Goal: Task Accomplishment & Management: Use online tool/utility

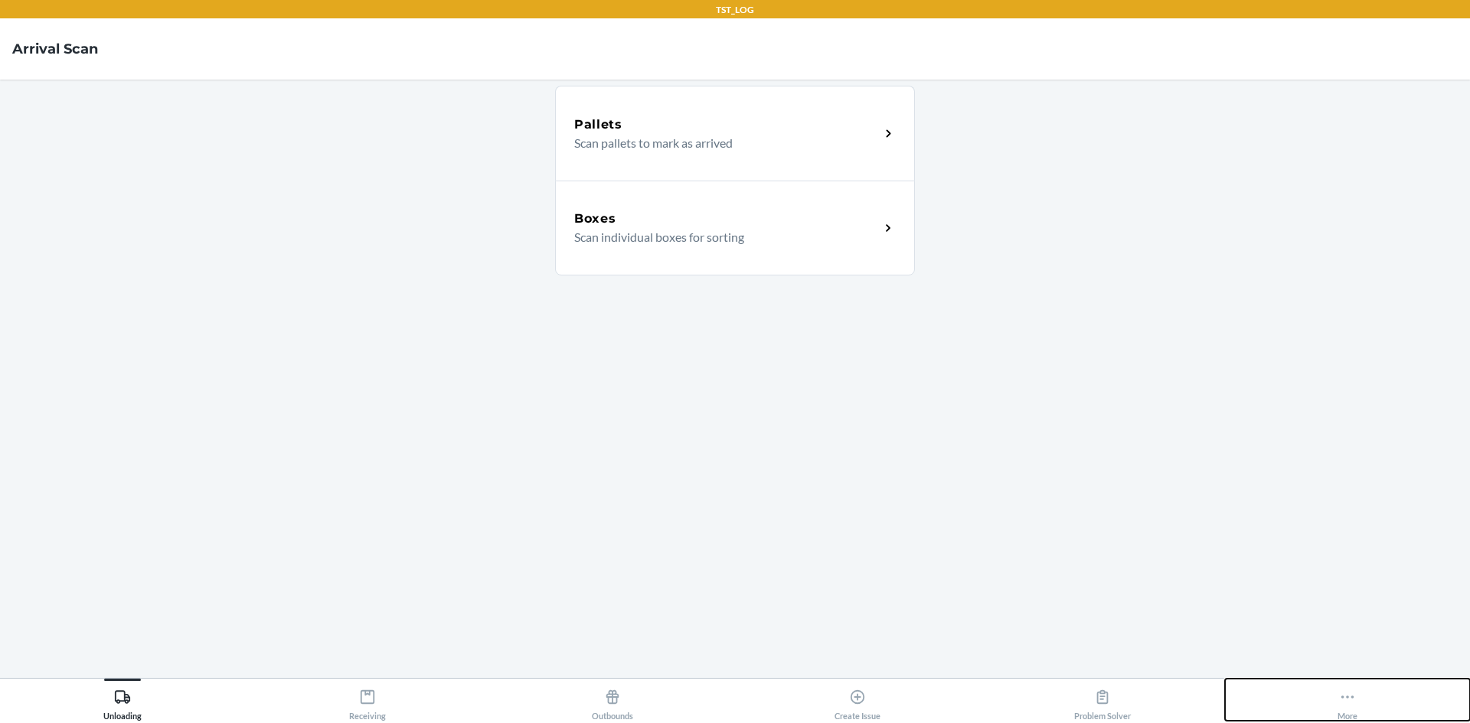
click at [710, 701] on icon at bounding box center [1347, 697] width 17 height 17
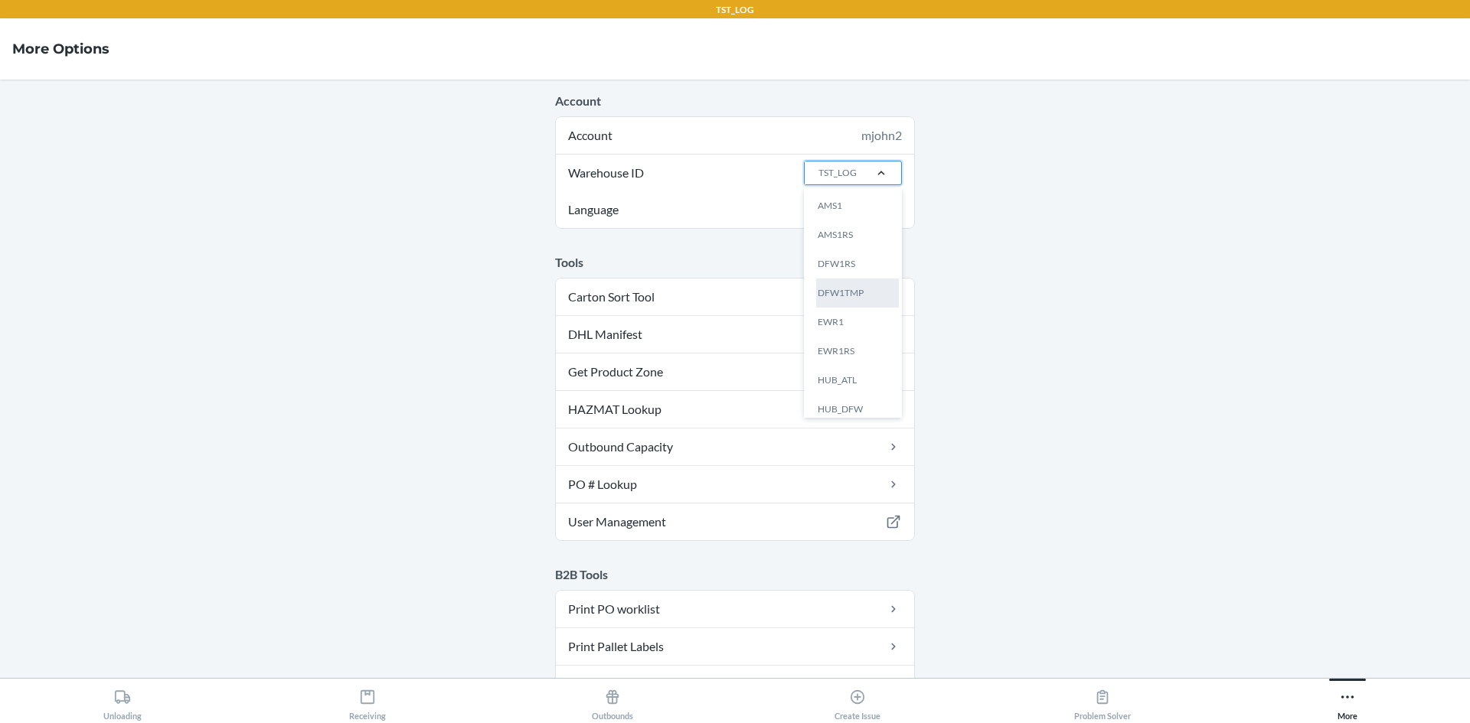
click at [710, 287] on div "DFW1TMP" at bounding box center [857, 293] width 83 height 29
click at [710, 180] on input "Warehouse ID option DFW1TMP focused, 4 of 25. 25 results available. Use Up and …" at bounding box center [818, 173] width 2 height 14
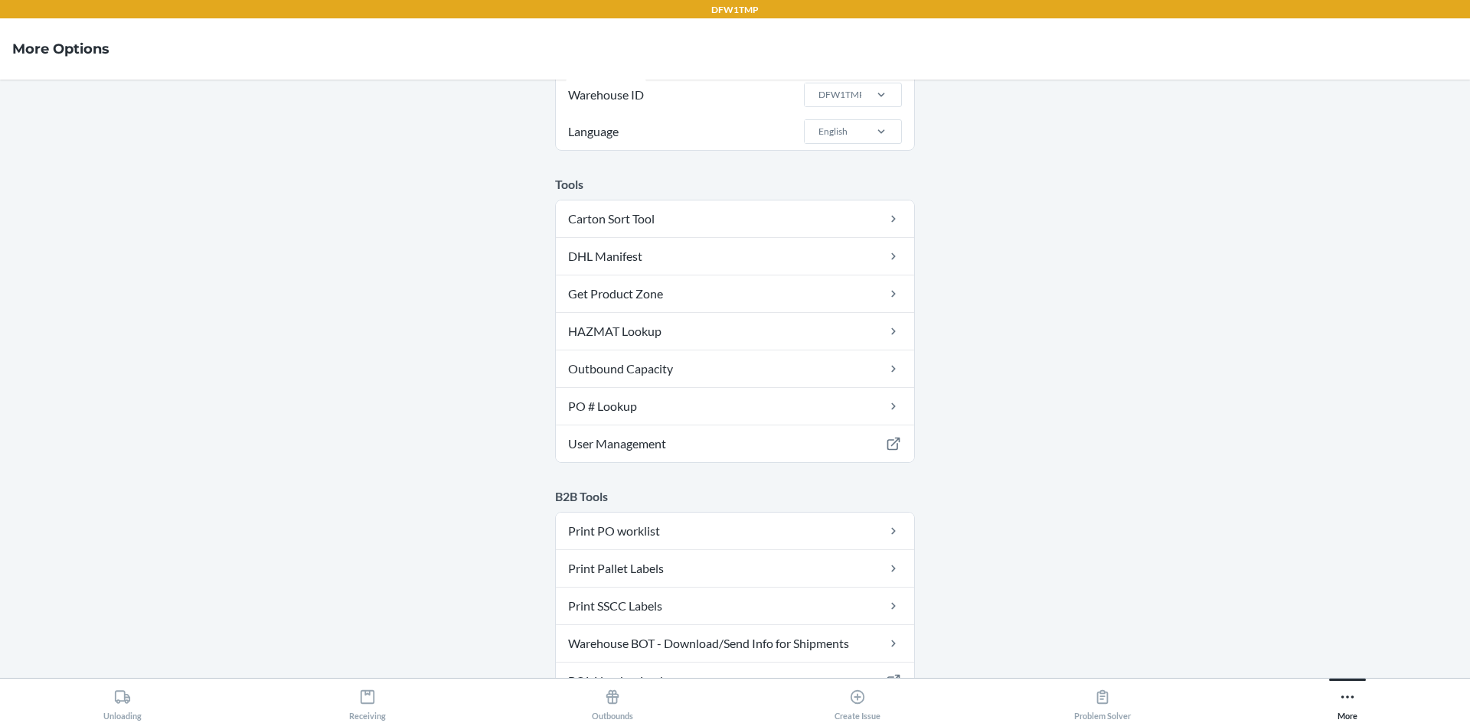
scroll to position [153, 0]
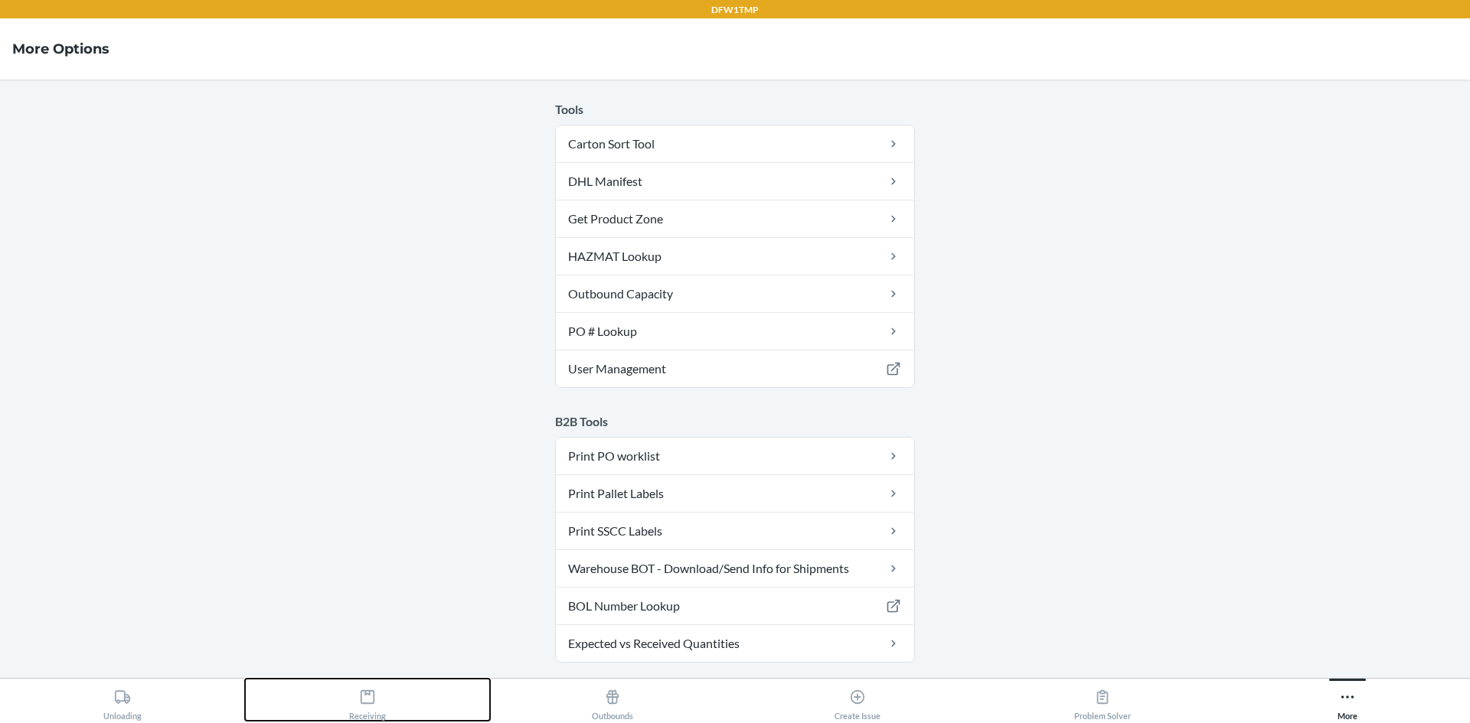
click at [365, 701] on div "Receiving" at bounding box center [367, 702] width 37 height 38
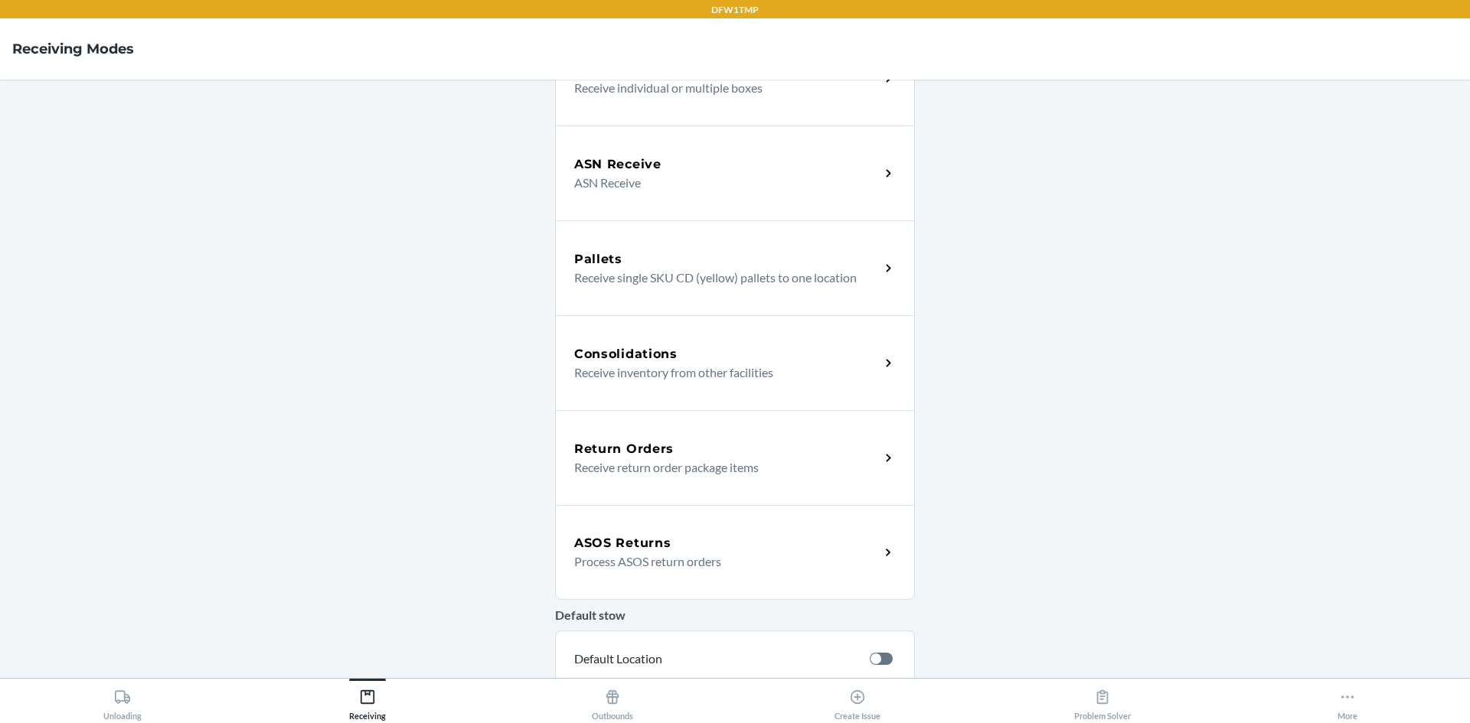
click at [607, 547] on h5 "ASOS Returns" at bounding box center [622, 543] width 96 height 18
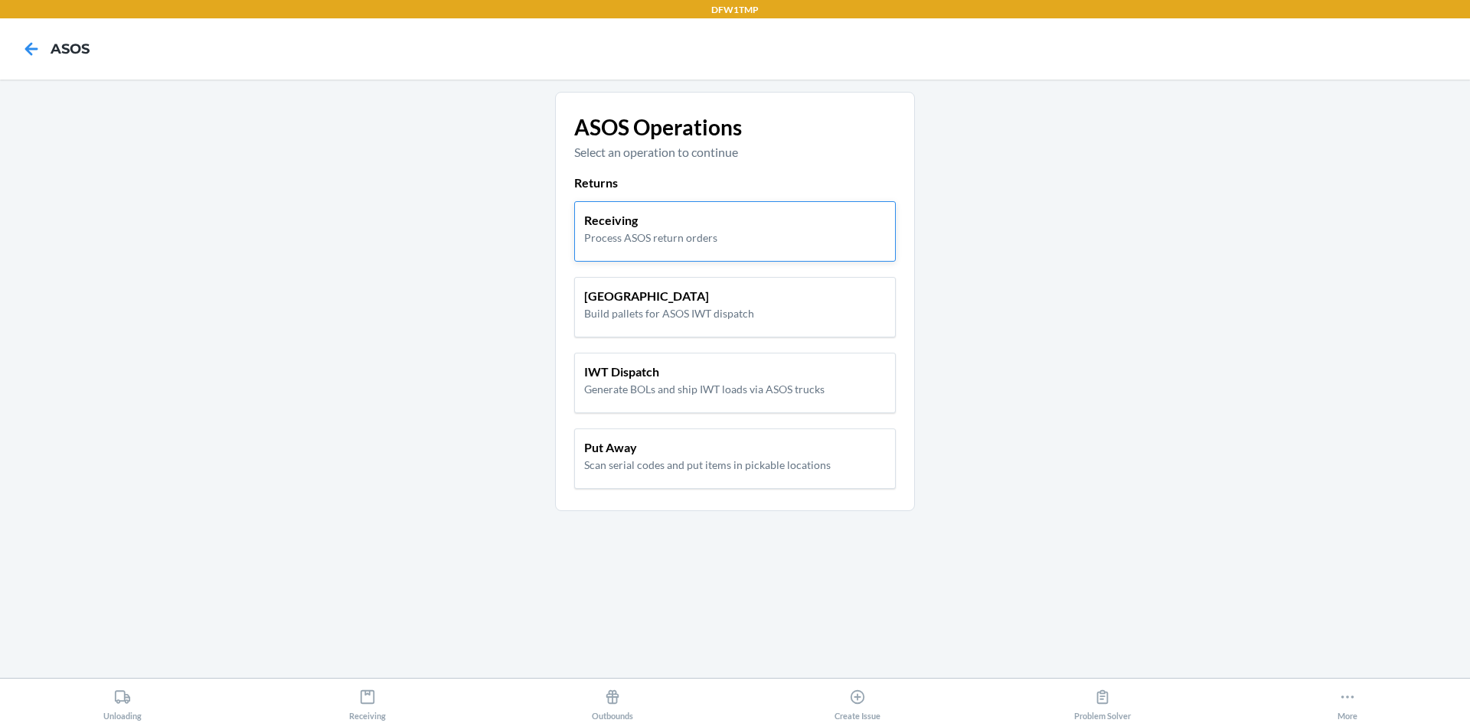
click at [651, 229] on p "Receiving" at bounding box center [650, 220] width 133 height 18
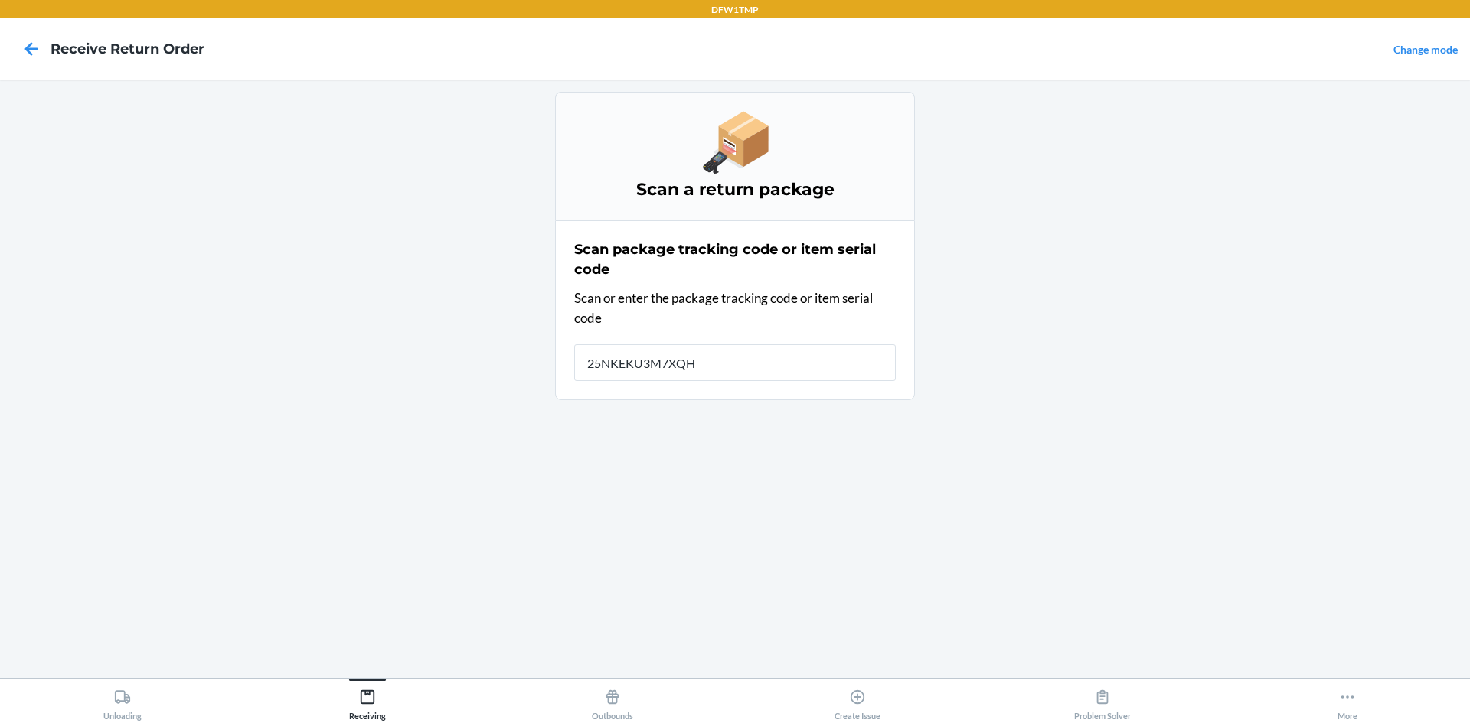
type input "25NKEKU3M7XQH8"
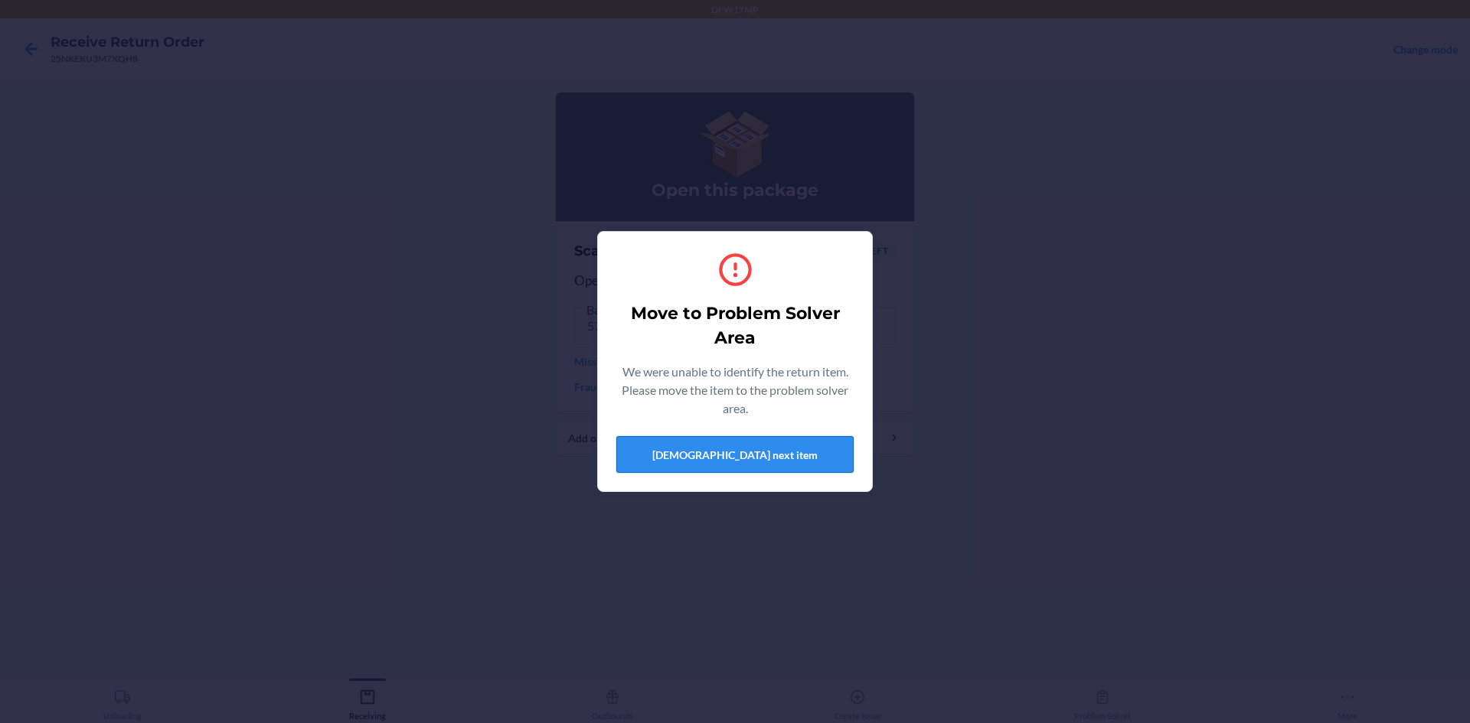
click at [710, 449] on button "[DEMOGRAPHIC_DATA] next item" at bounding box center [734, 454] width 237 height 37
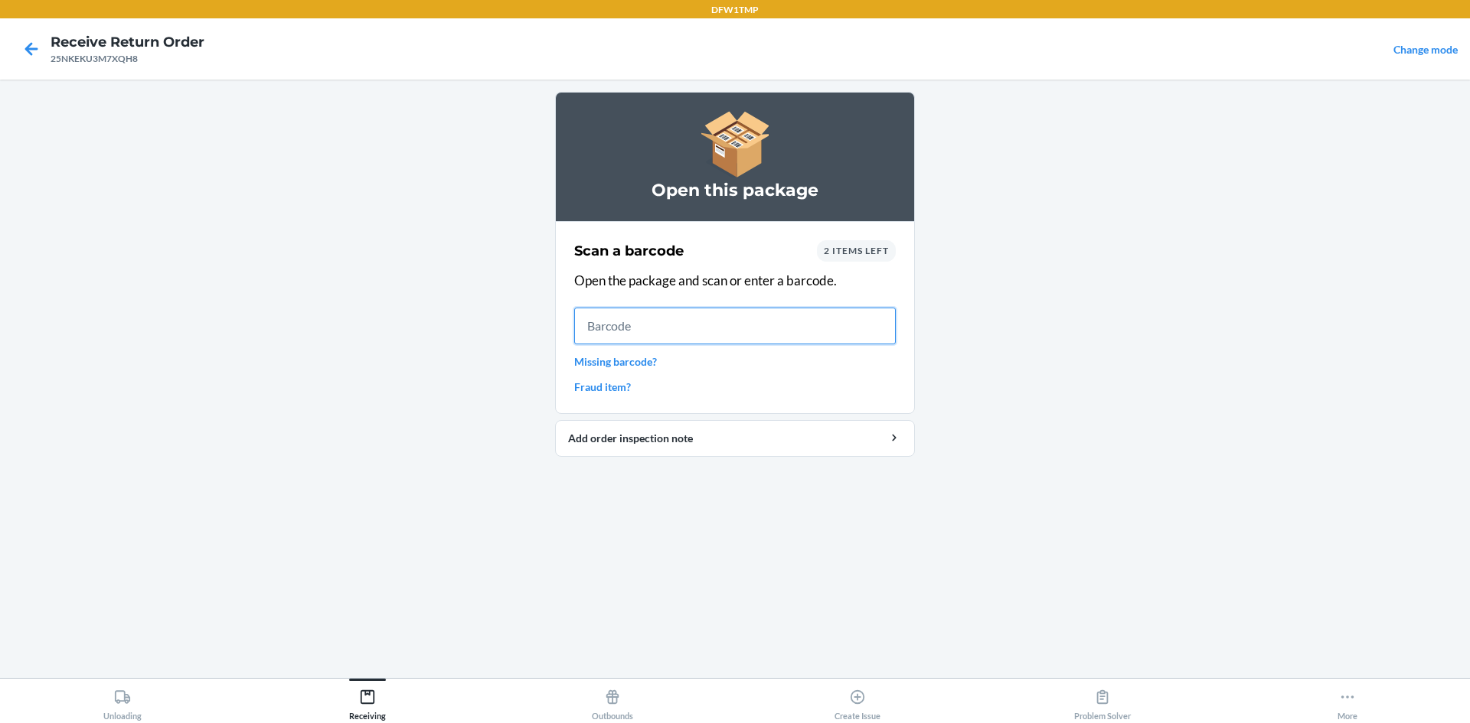
click at [661, 338] on input "text" at bounding box center [735, 326] width 322 height 37
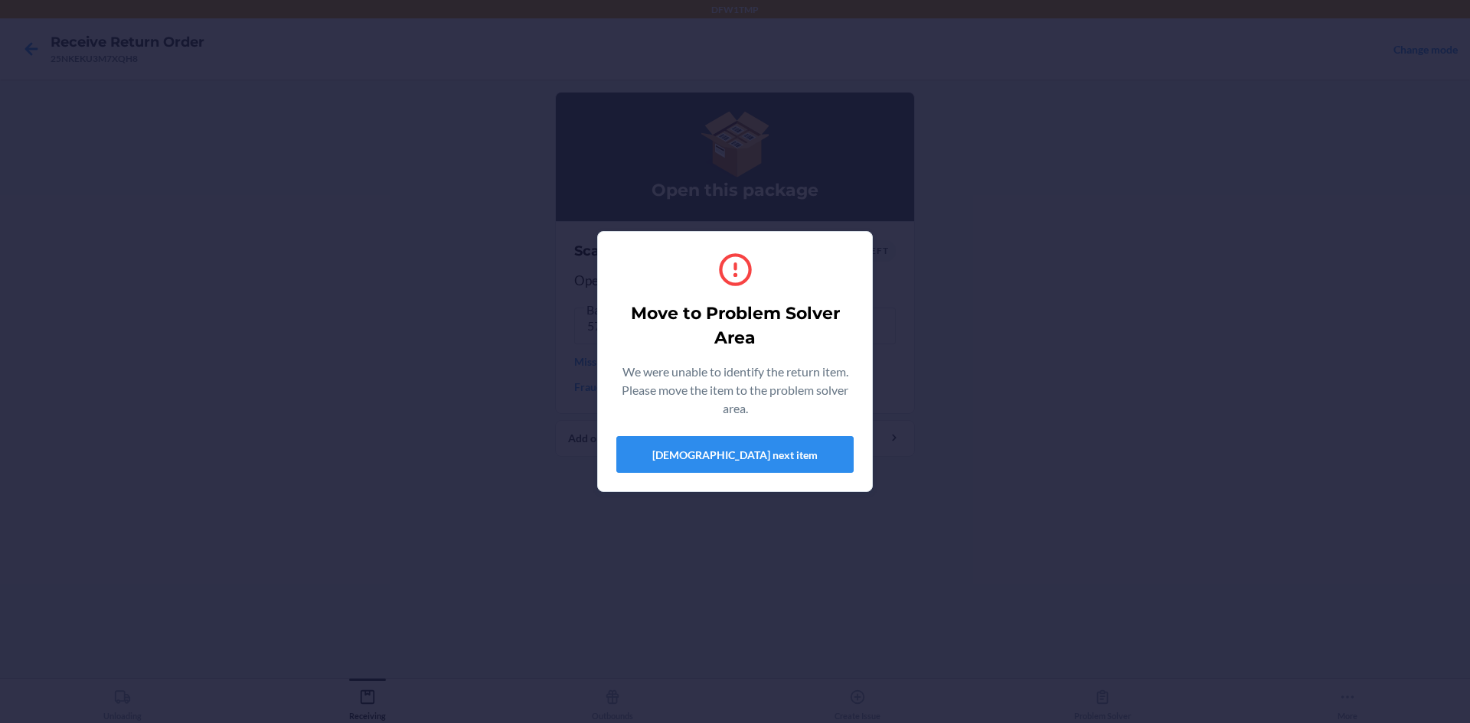
click at [694, 487] on section "Move to Problem Solver Area We were unable to identify the return item. Please …" at bounding box center [735, 361] width 276 height 261
click at [702, 457] on button "[DEMOGRAPHIC_DATA] next item" at bounding box center [734, 454] width 237 height 37
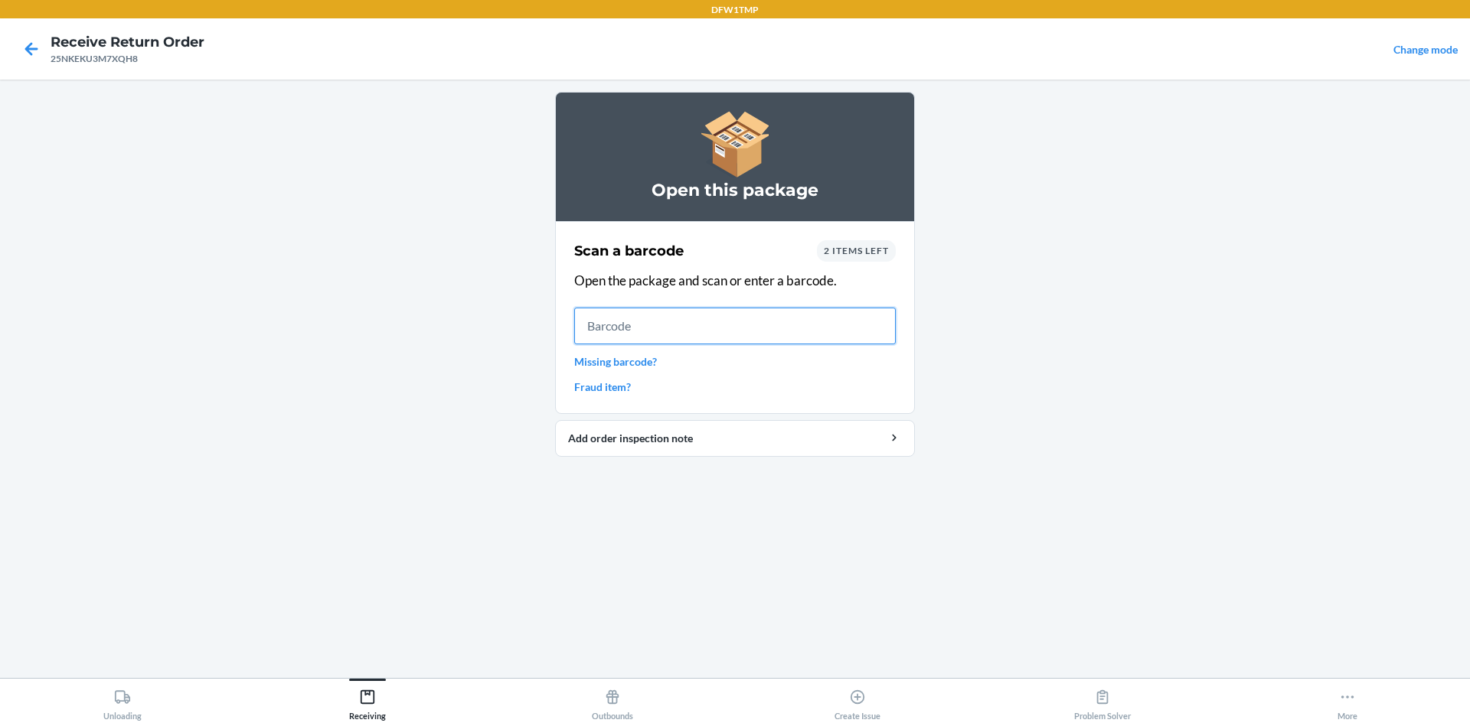
click at [677, 325] on input "text" at bounding box center [735, 326] width 322 height 37
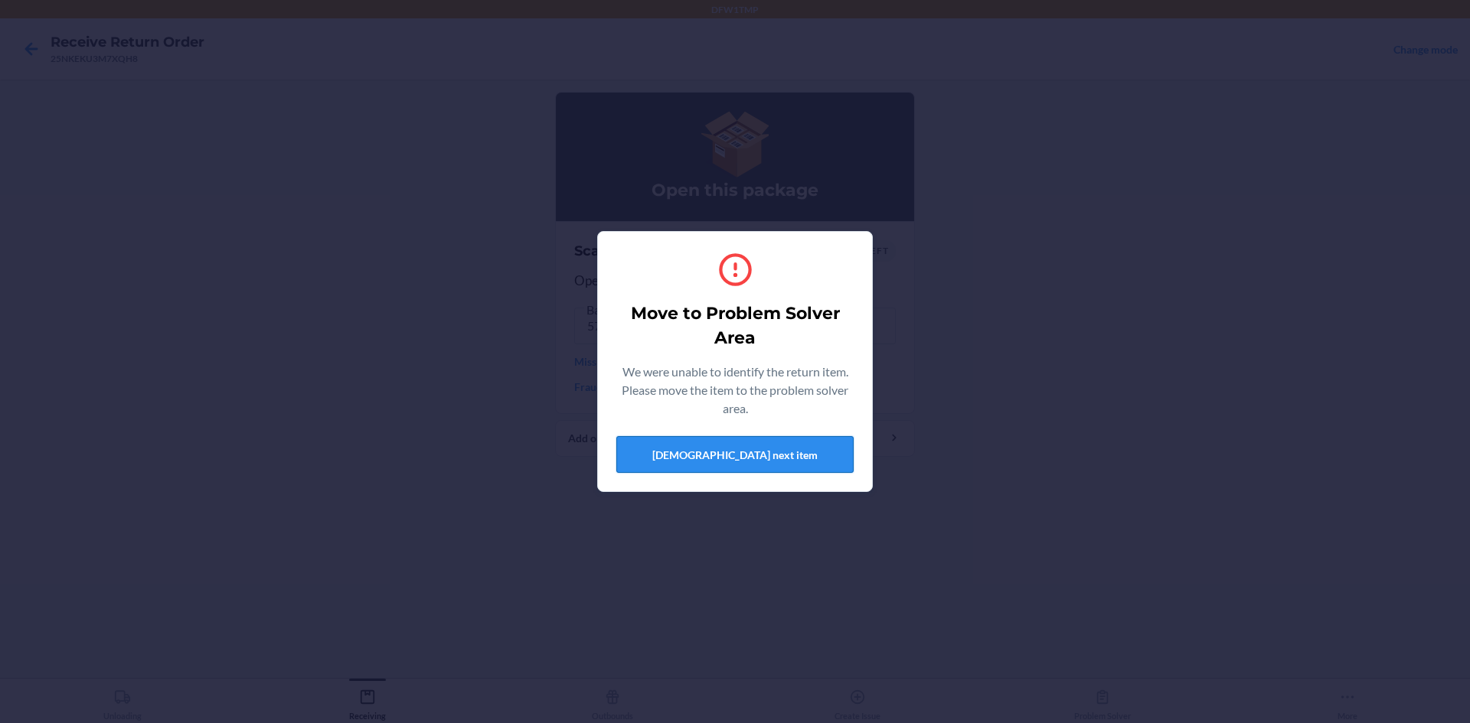
click at [710, 455] on button "[DEMOGRAPHIC_DATA] next item" at bounding box center [734, 454] width 237 height 37
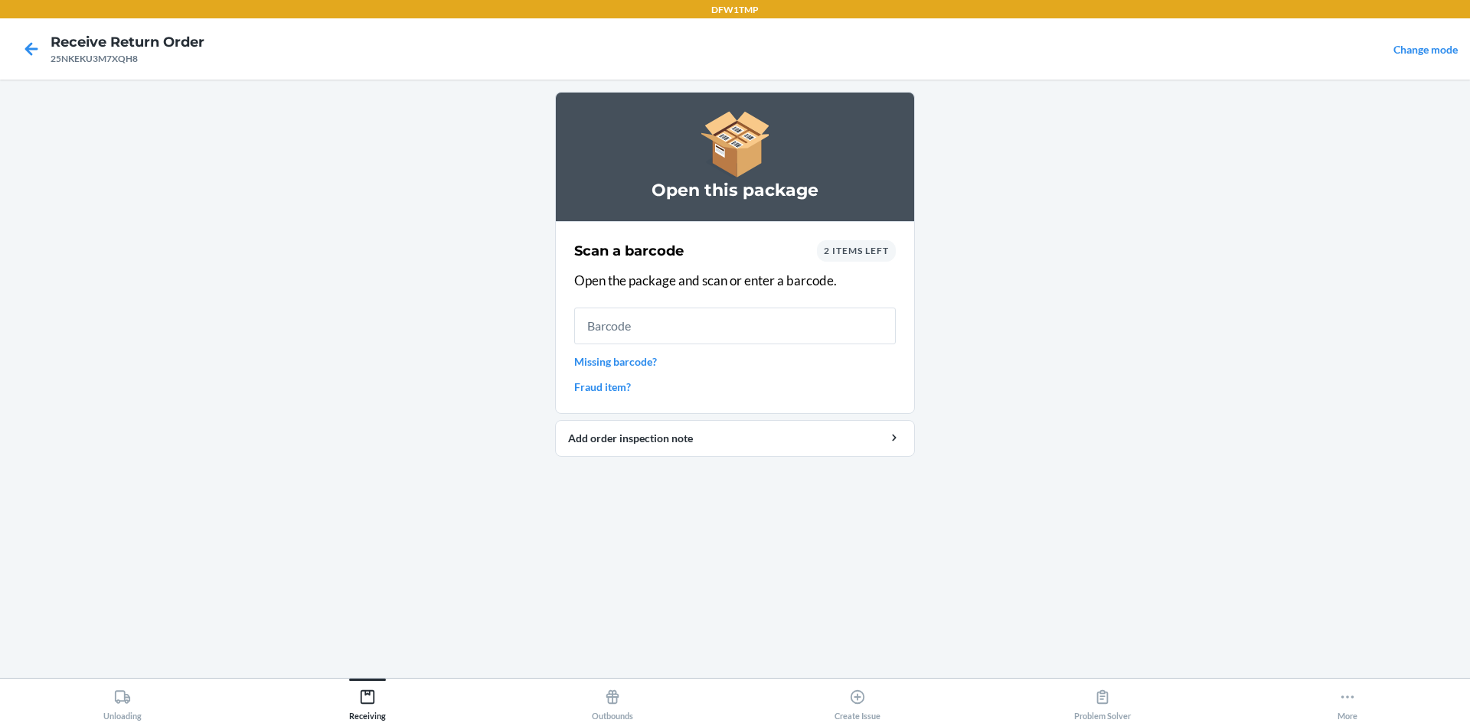
click at [710, 248] on span "2 items left" at bounding box center [856, 250] width 65 height 11
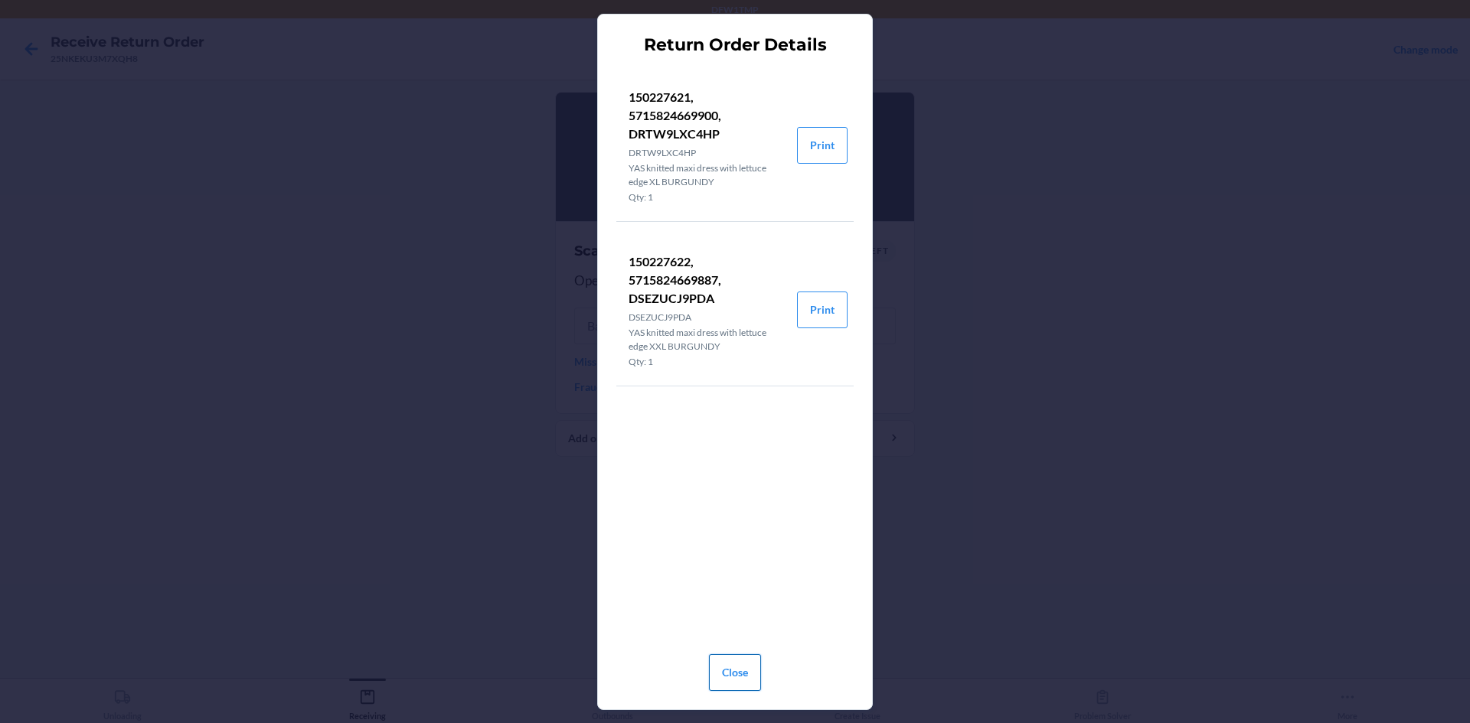
click at [710, 676] on button "Close" at bounding box center [735, 673] width 52 height 37
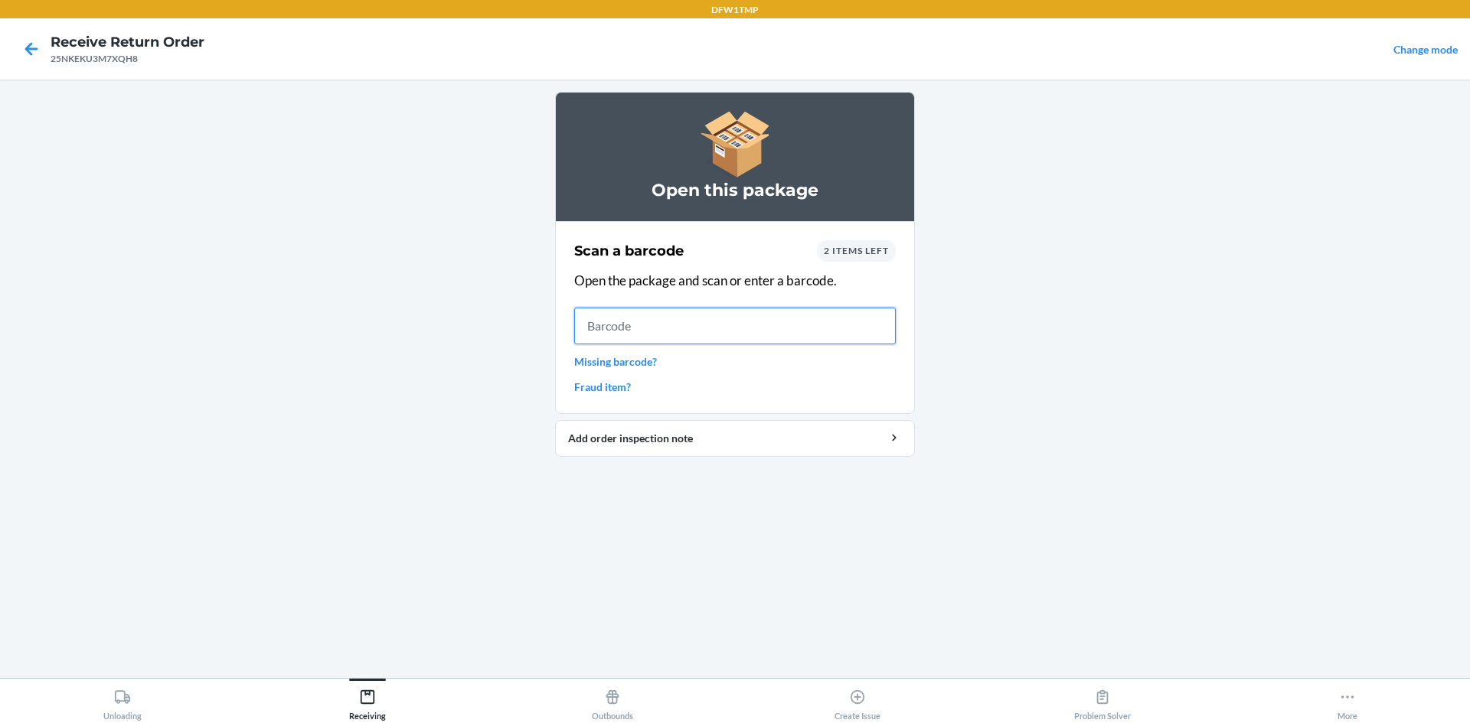
click at [618, 327] on input "text" at bounding box center [735, 326] width 322 height 37
click at [710, 255] on span "2 items left" at bounding box center [856, 250] width 65 height 11
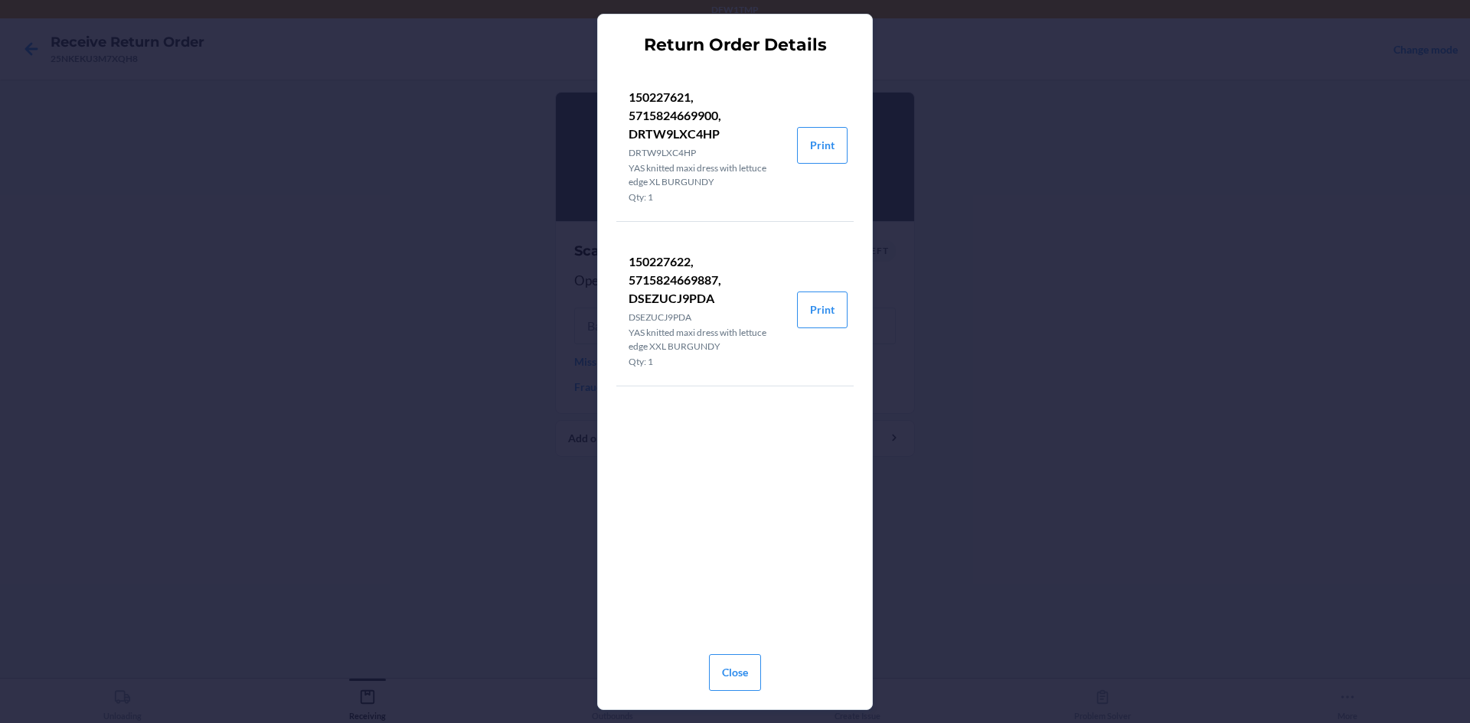
click at [680, 284] on p "150227622, 5715824669887, DSEZUCJ9PDA" at bounding box center [707, 280] width 156 height 55
copy p "5715824669887"
click at [710, 667] on button "Close" at bounding box center [735, 673] width 52 height 37
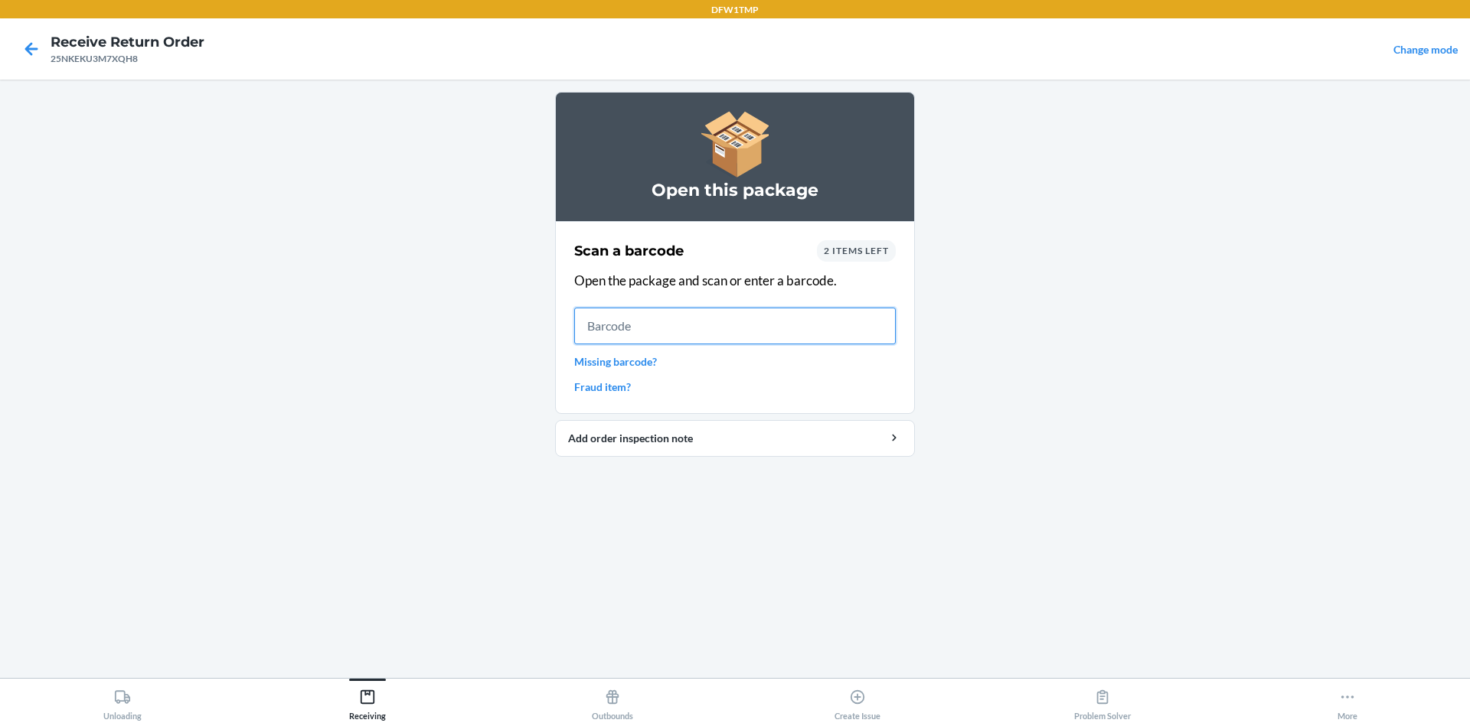
click at [678, 328] on input "text" at bounding box center [735, 326] width 322 height 37
click at [701, 315] on input "UNKNOWN_ERROR" at bounding box center [735, 326] width 322 height 37
click at [710, 254] on span "2 items left" at bounding box center [856, 250] width 65 height 11
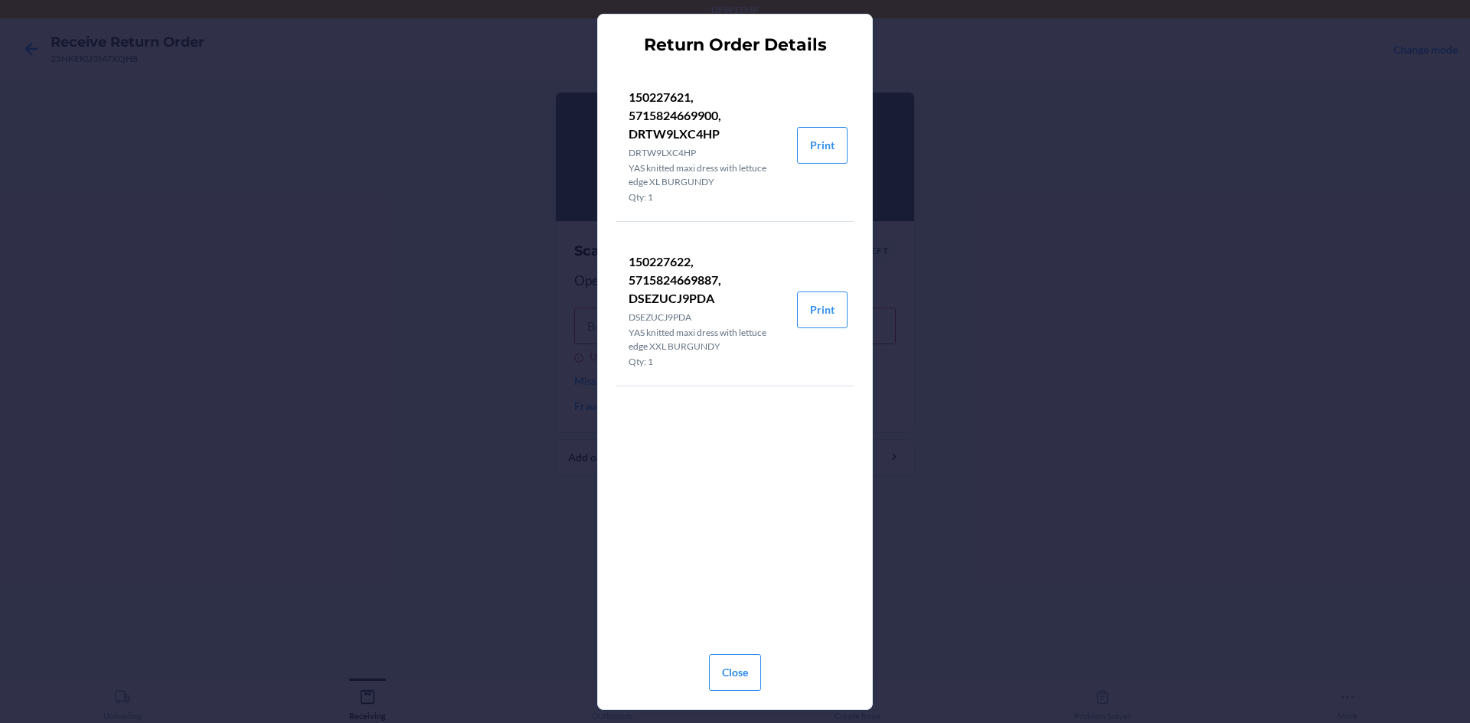
click at [704, 301] on p "150227622, 5715824669887, DSEZUCJ9PDA" at bounding box center [707, 280] width 156 height 55
copy p "DSEZUCJ9PDA"
click at [710, 296] on div "Return Order Details 150227621, 5715824669900, DRTW9LXC4HP DRTW9LXC4HP YAS knit…" at bounding box center [735, 361] width 1470 height 723
click at [710, 687] on button "Close" at bounding box center [735, 673] width 52 height 37
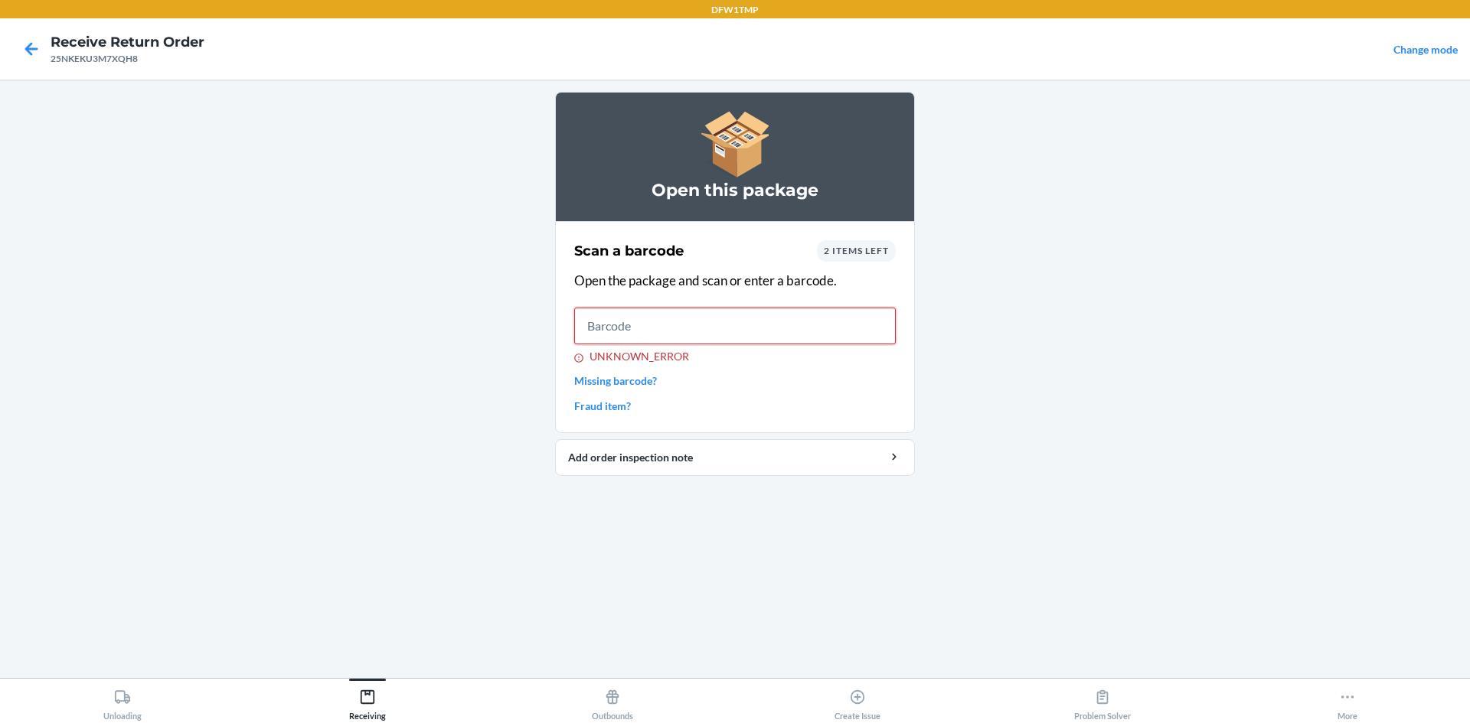
click at [685, 319] on input "UNKNOWN_ERROR" at bounding box center [735, 326] width 322 height 37
paste input "DSEZUCJ9PDA"
type input "DSEZUCJ9PDA"
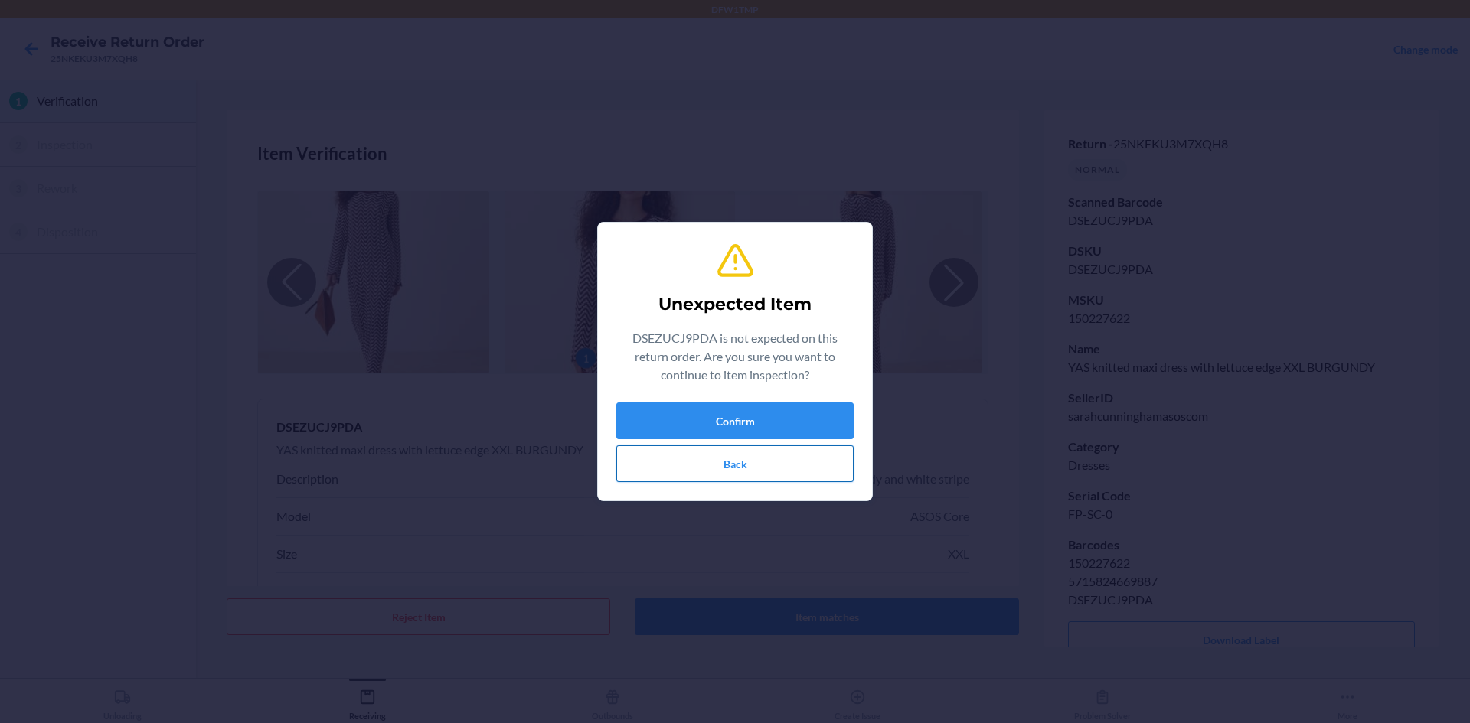
click at [688, 464] on button "Back" at bounding box center [734, 464] width 237 height 37
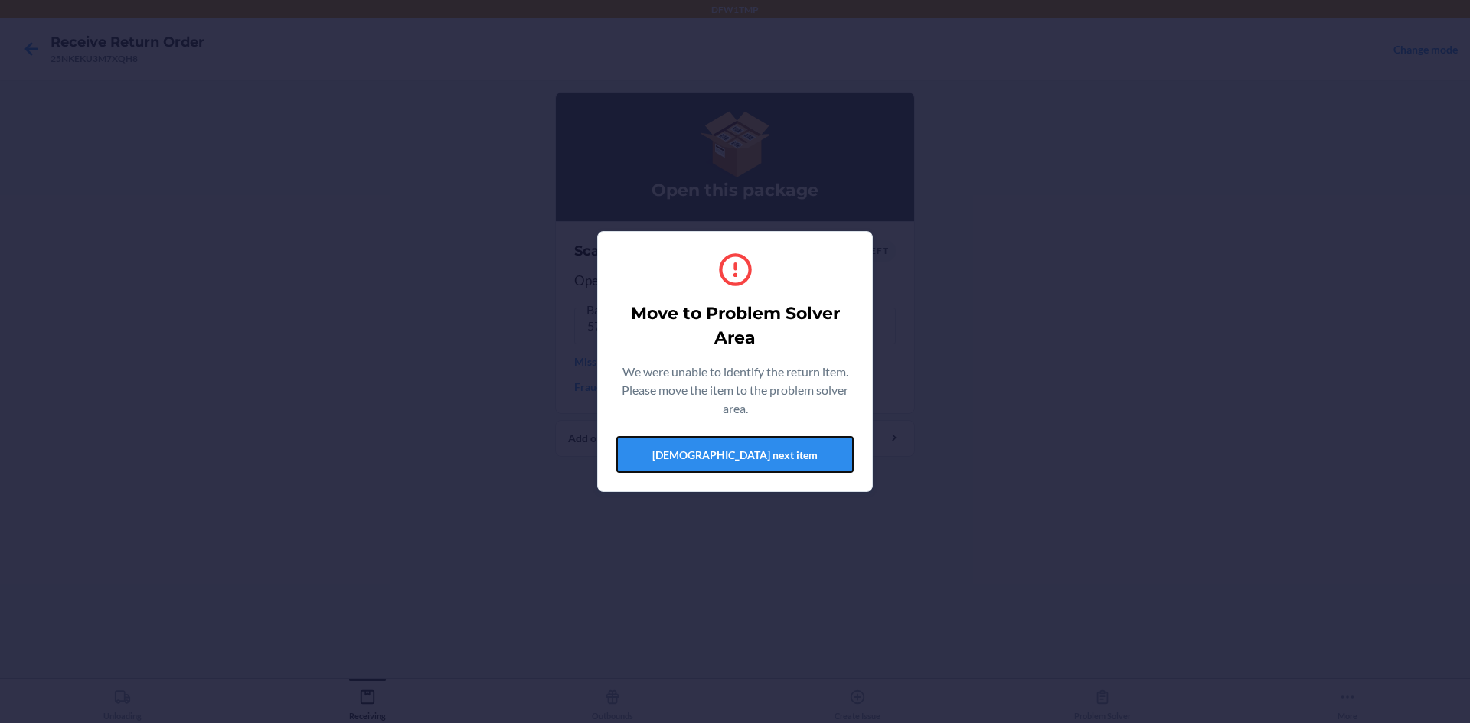
click at [710, 466] on button "[DEMOGRAPHIC_DATA] next item" at bounding box center [734, 454] width 237 height 37
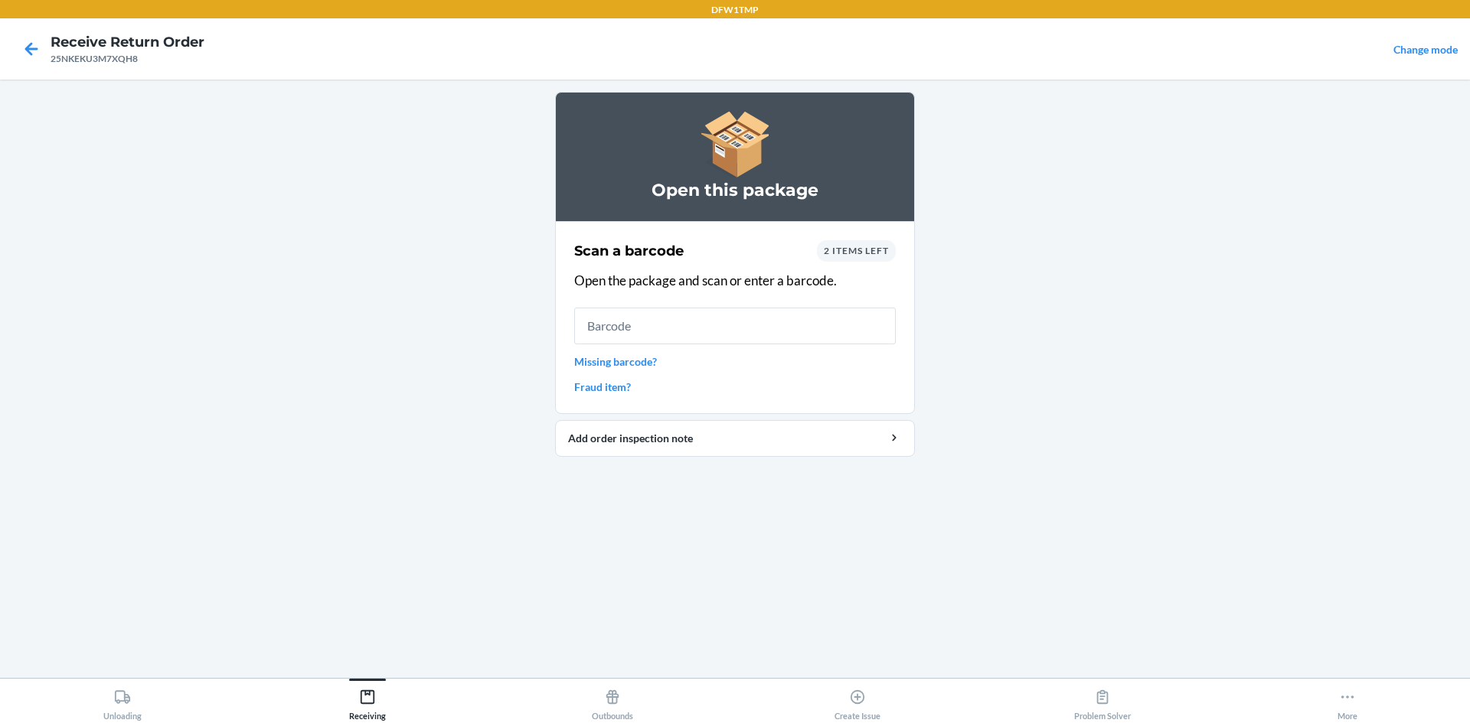
click at [710, 254] on span "2 items left" at bounding box center [856, 250] width 65 height 11
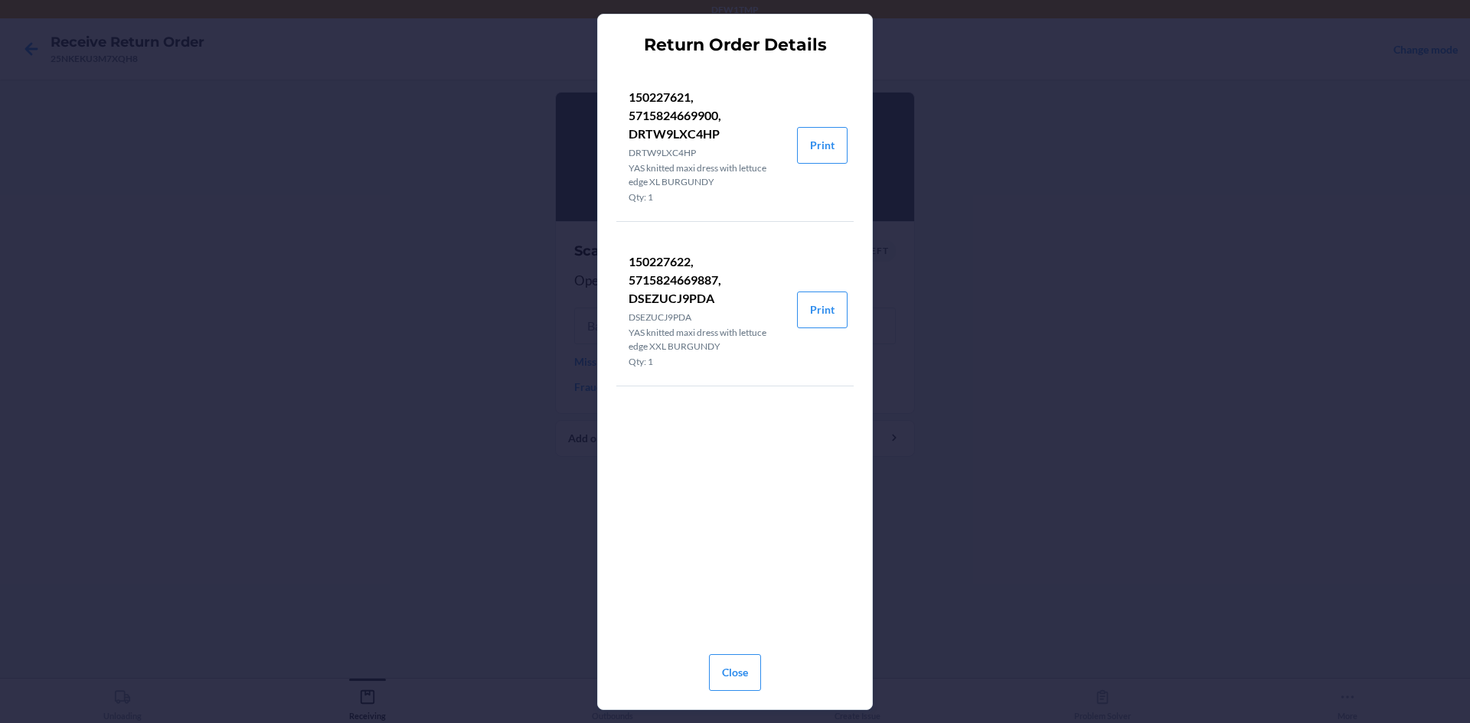
click at [689, 274] on p "150227622, 5715824669887, DSEZUCJ9PDA" at bounding box center [707, 280] width 156 height 55
click at [678, 122] on p "150227621, 5715824669900, DRTW9LXC4HP" at bounding box center [707, 115] width 156 height 55
copy p "5715824669900"
click at [404, 129] on div "Return Order Details 150227621, 5715824669900, DRTW9LXC4HP DRTW9LXC4HP YAS knit…" at bounding box center [735, 361] width 1470 height 723
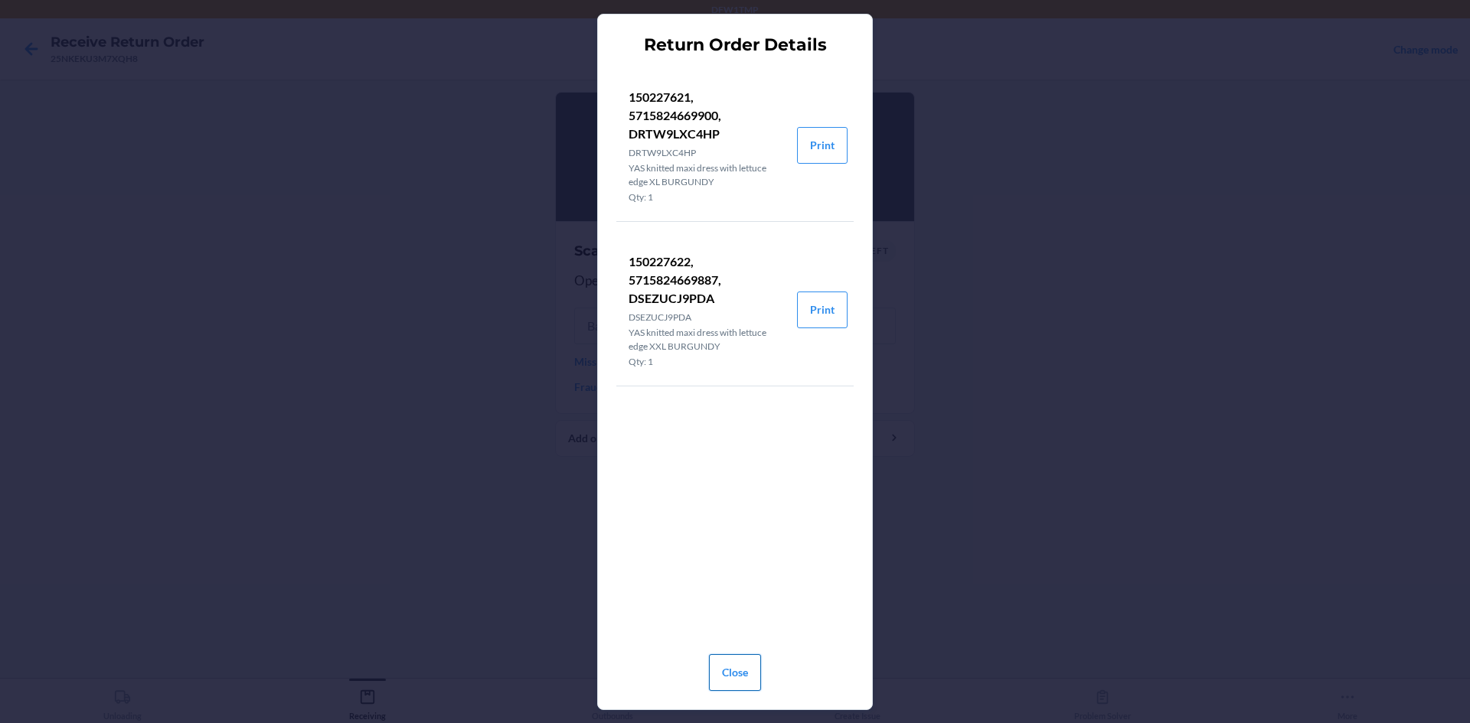
click at [710, 671] on button "Close" at bounding box center [735, 673] width 52 height 37
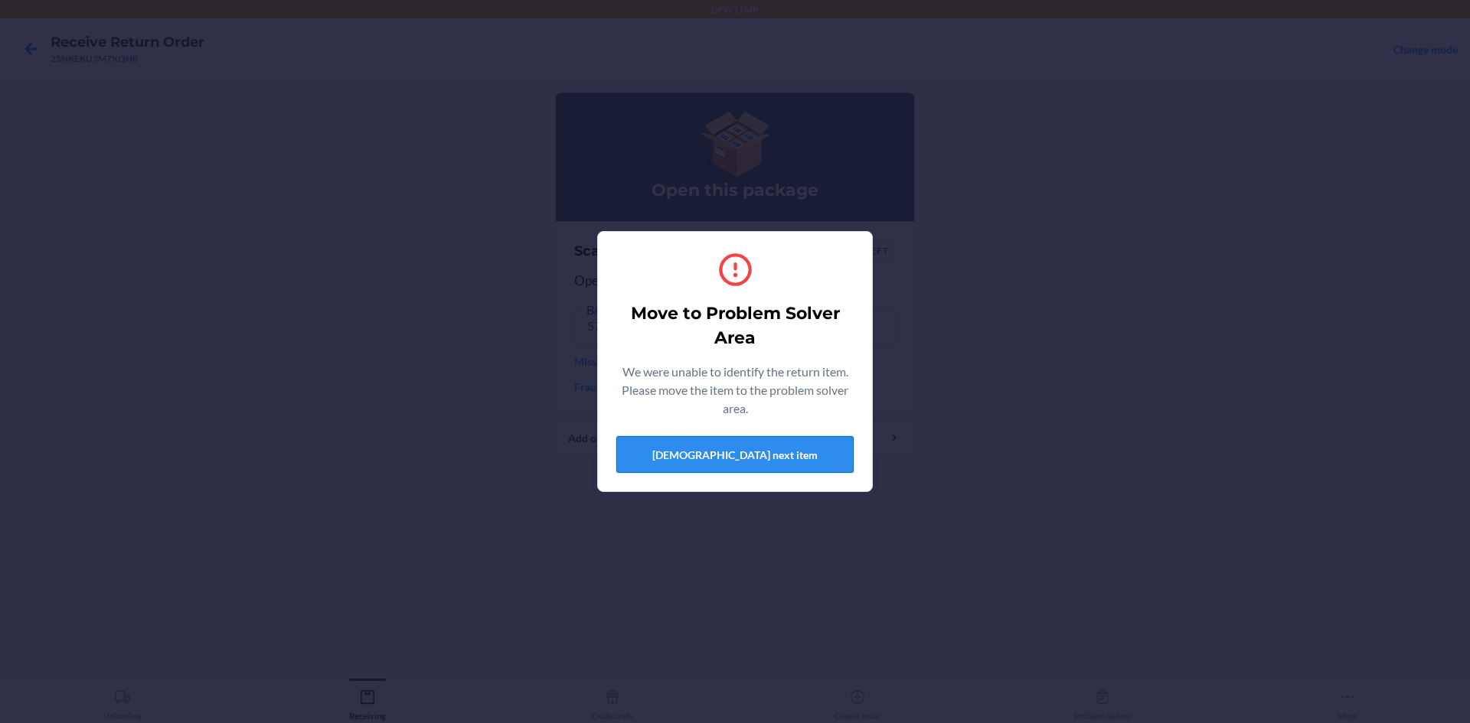
click at [710, 445] on button "[DEMOGRAPHIC_DATA] next item" at bounding box center [734, 454] width 237 height 37
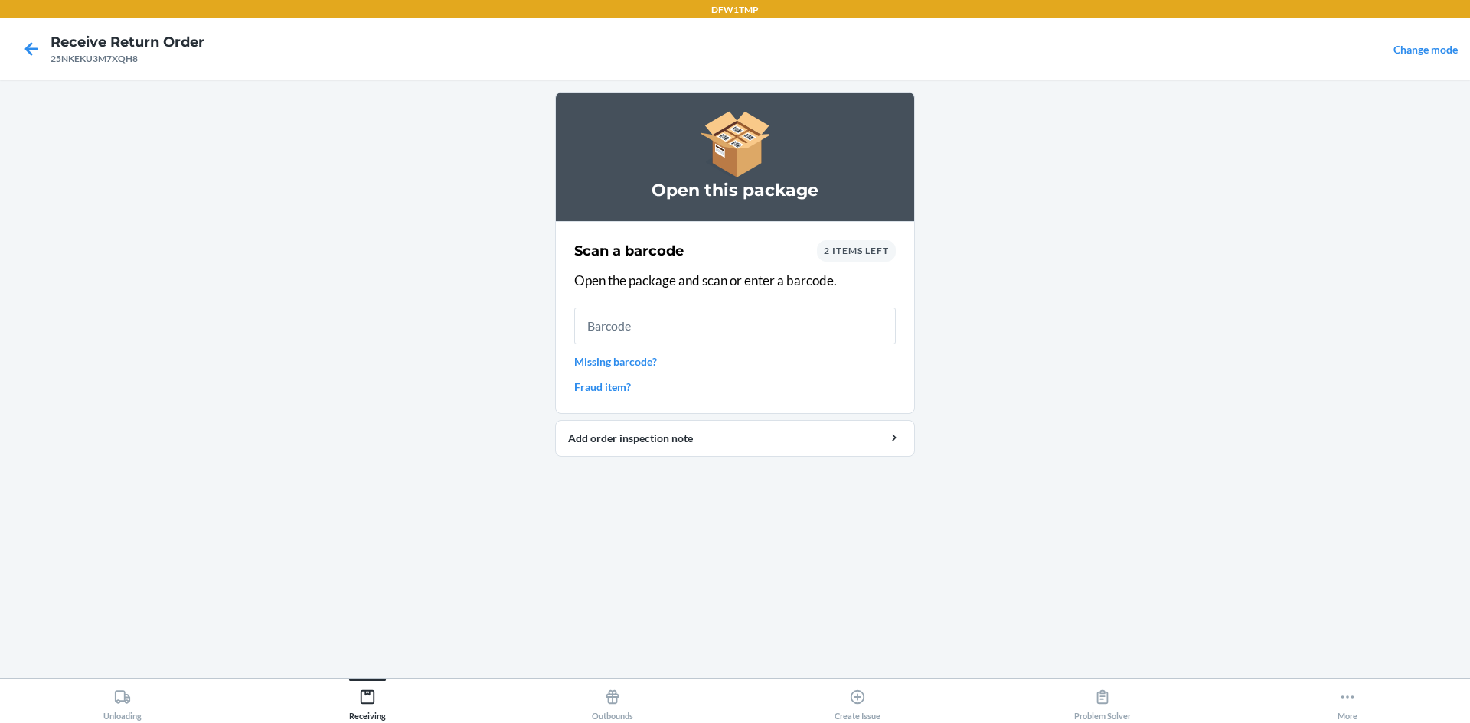
click at [710, 253] on span "2 items left" at bounding box center [856, 250] width 65 height 11
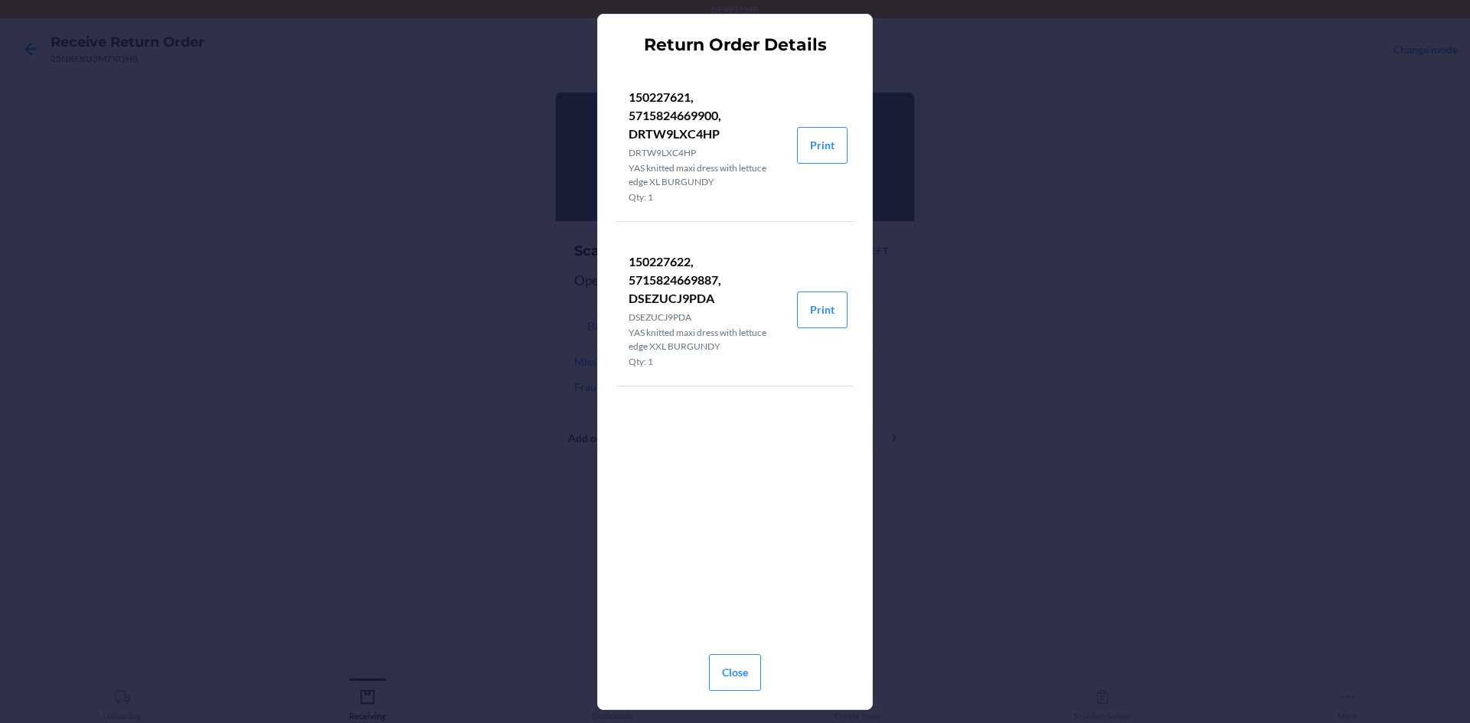
click at [694, 302] on p "150227622, 5715824669887, DSEZUCJ9PDA" at bounding box center [707, 280] width 156 height 55
drag, startPoint x: 694, startPoint y: 302, endPoint x: 666, endPoint y: 132, distance: 172.3
click at [666, 132] on p "150227621, 5715824669900, DRTW9LXC4HP" at bounding box center [707, 115] width 156 height 55
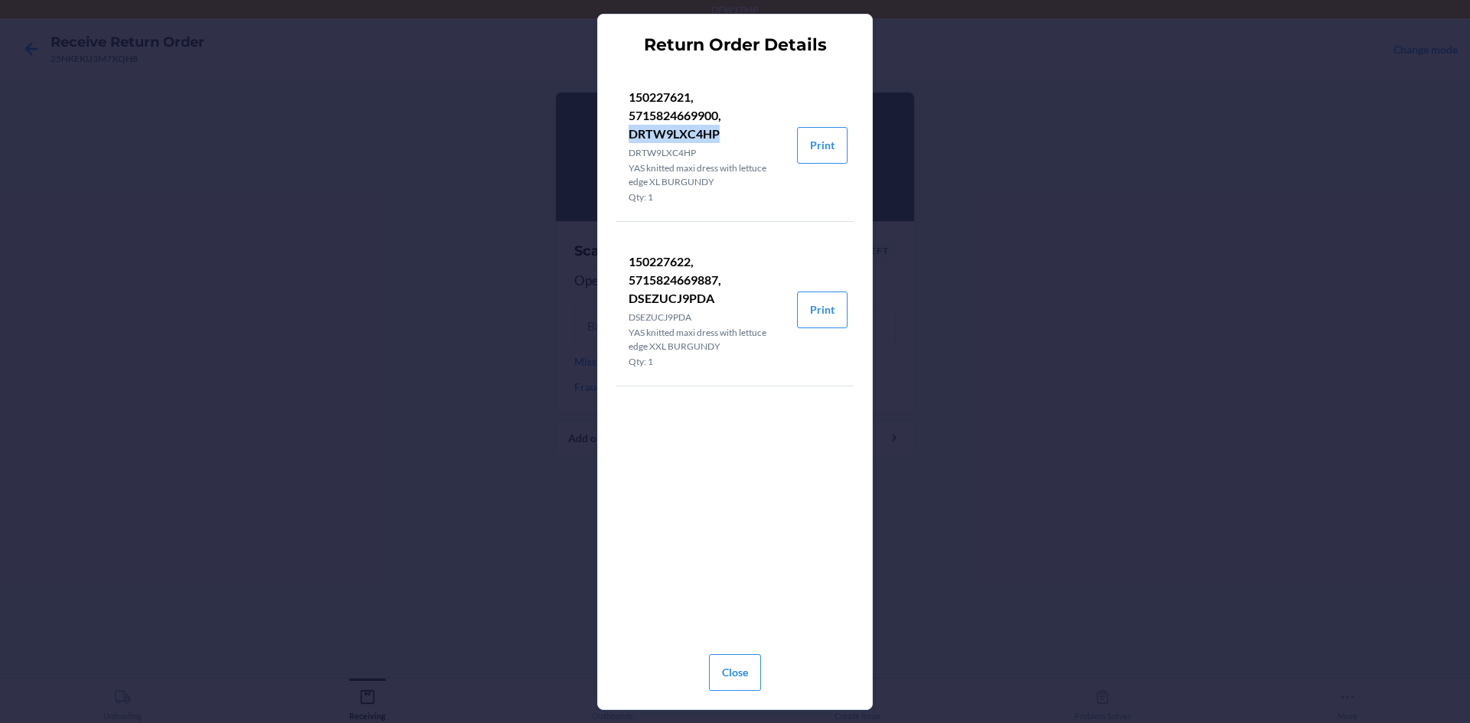
copy p "DRTW9LXC4HP"
click at [285, 257] on div "Return Order Details 150227621, 5715824669900, DRTW9LXC4HP DRTW9LXC4HP YAS knit…" at bounding box center [735, 361] width 1470 height 723
click at [710, 674] on button "Close" at bounding box center [735, 673] width 52 height 37
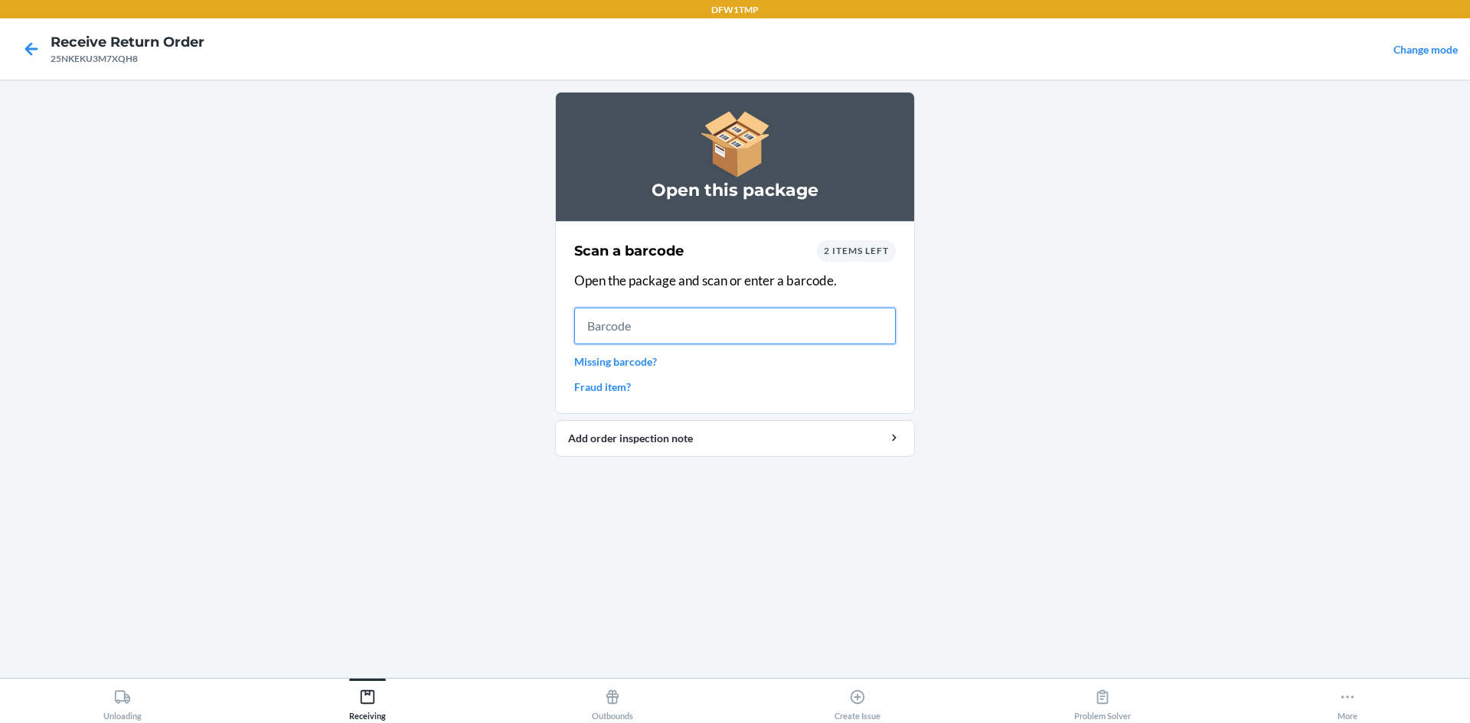
click at [618, 325] on input "text" at bounding box center [735, 326] width 322 height 37
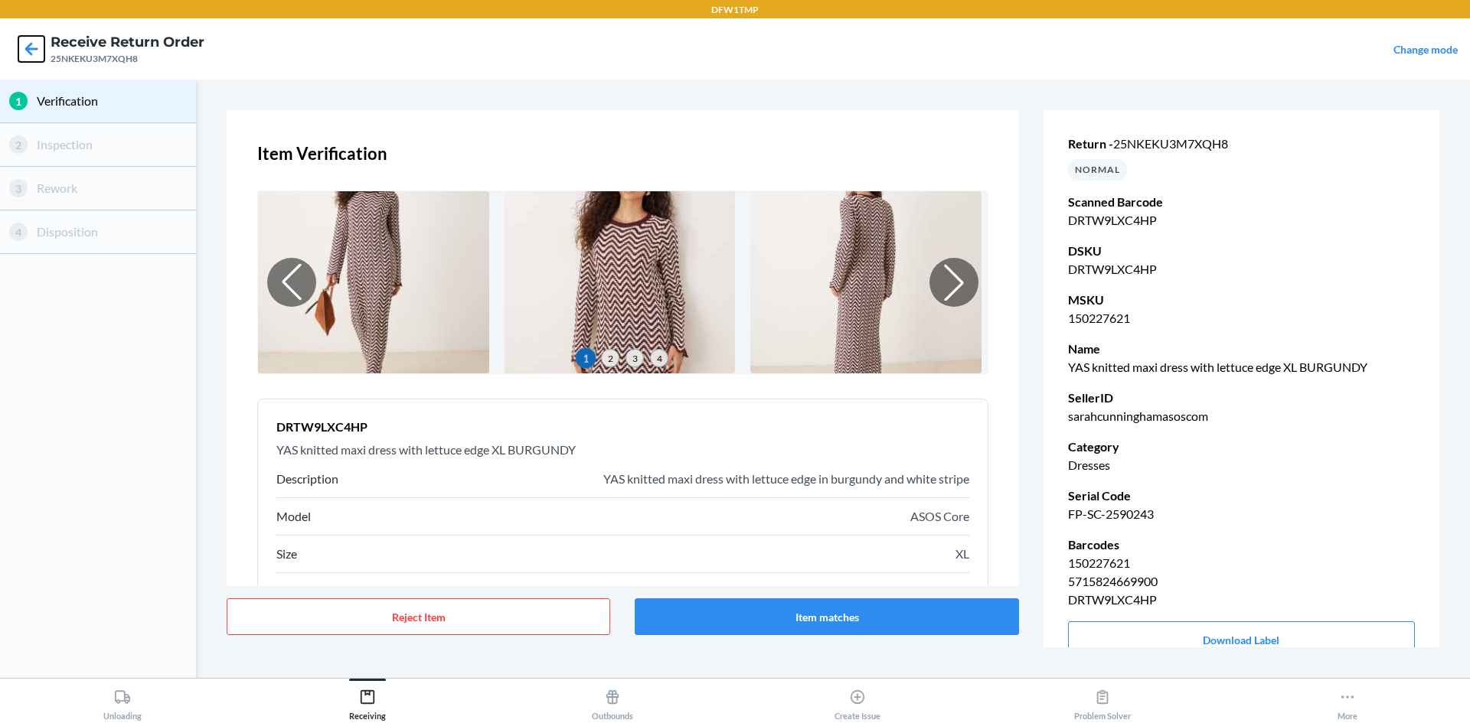
click at [26, 47] on icon at bounding box center [31, 49] width 26 height 26
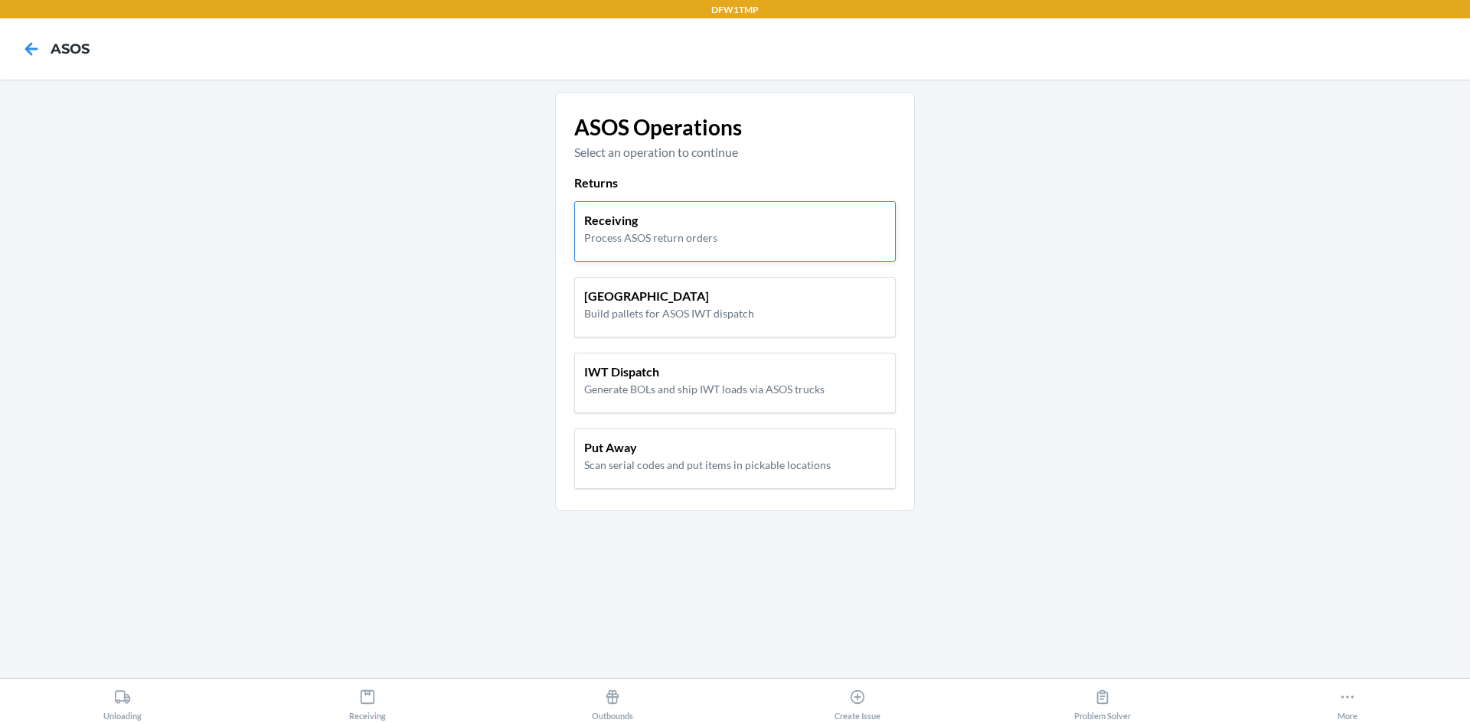
click at [668, 230] on p "Process ASOS return orders" at bounding box center [650, 238] width 133 height 16
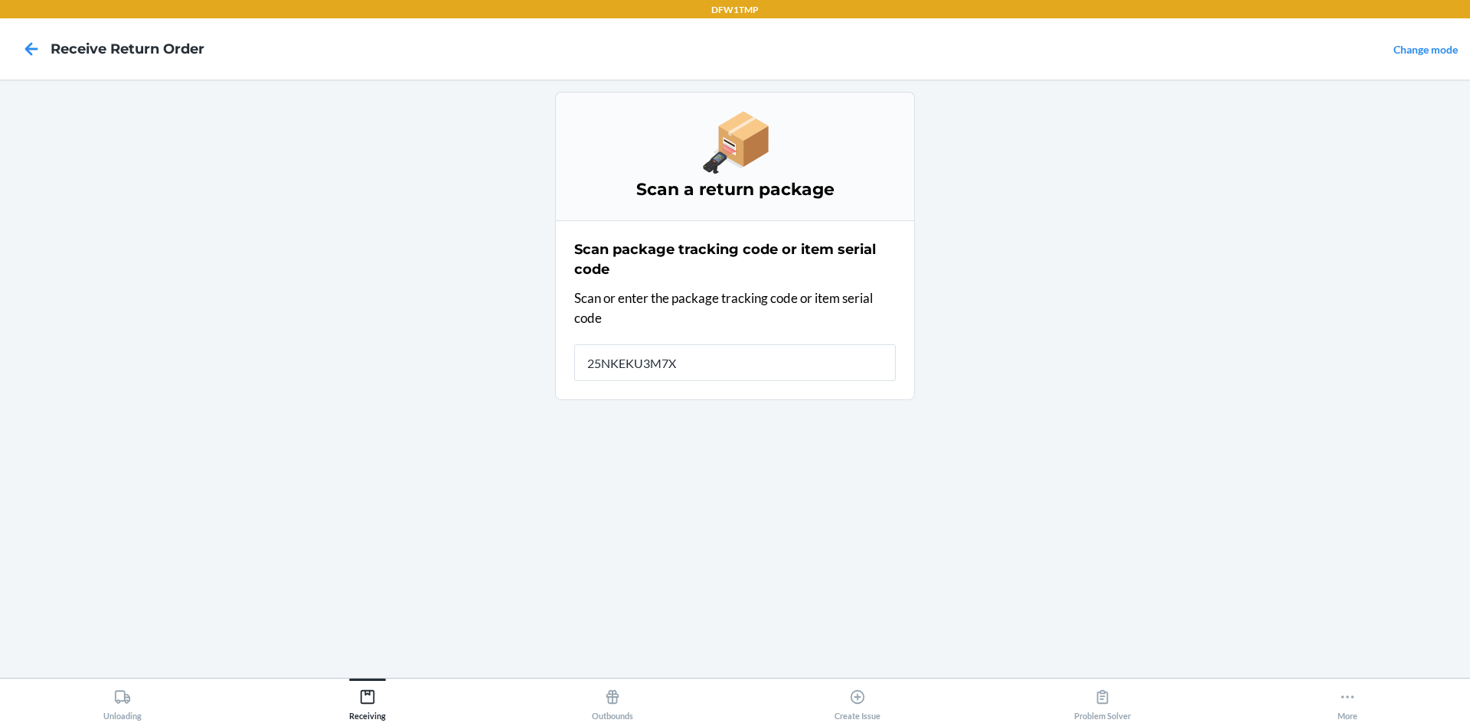
type input "25NKEKU3M7XQ"
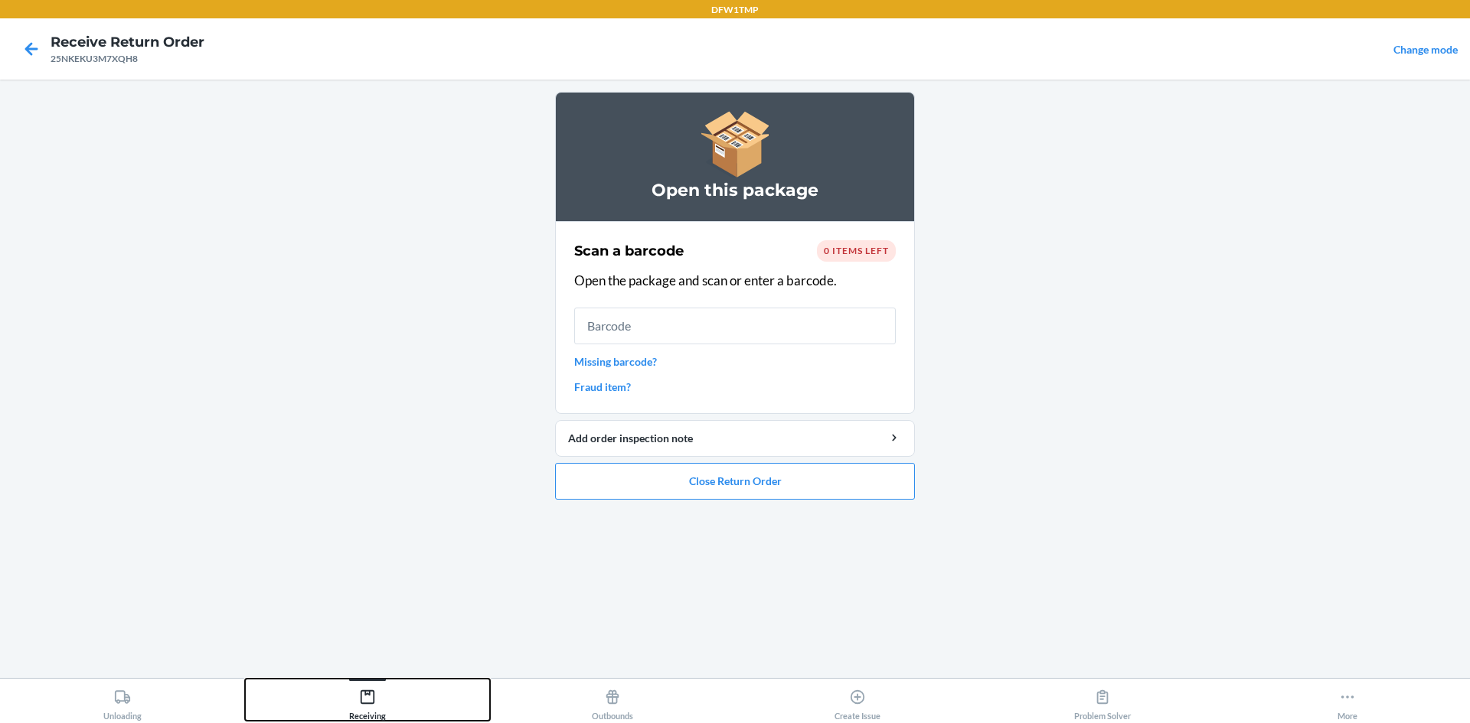
click at [371, 701] on div "Receiving" at bounding box center [367, 702] width 37 height 38
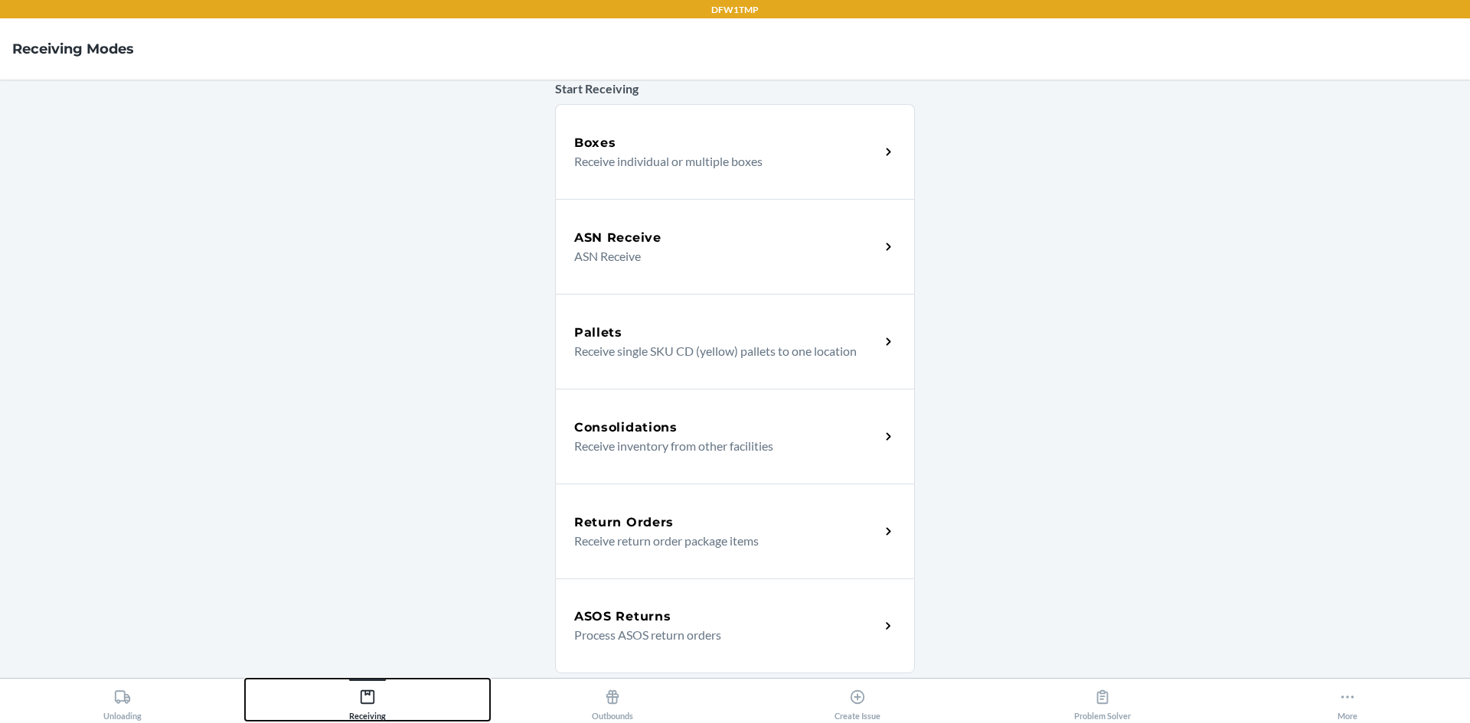
scroll to position [153, 0]
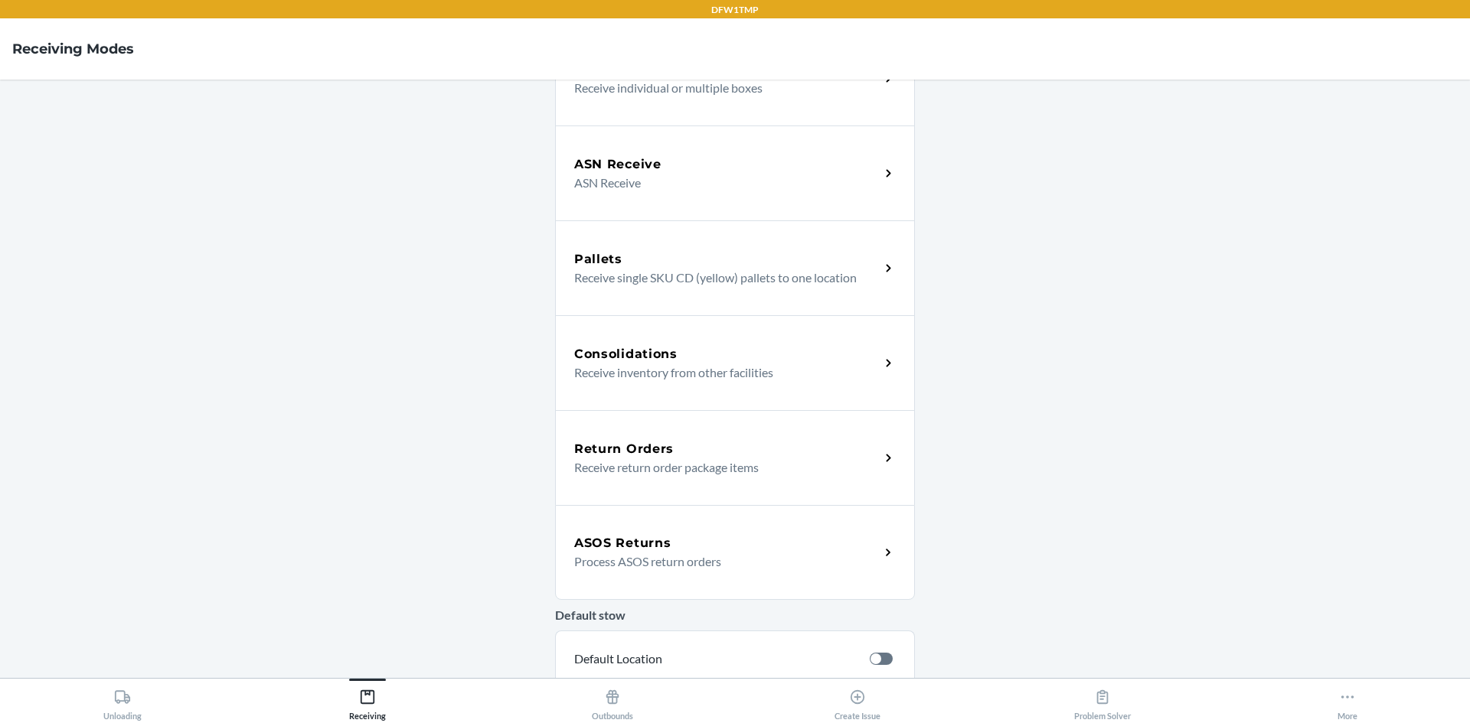
click at [624, 562] on p "Process ASOS return orders" at bounding box center [720, 562] width 293 height 18
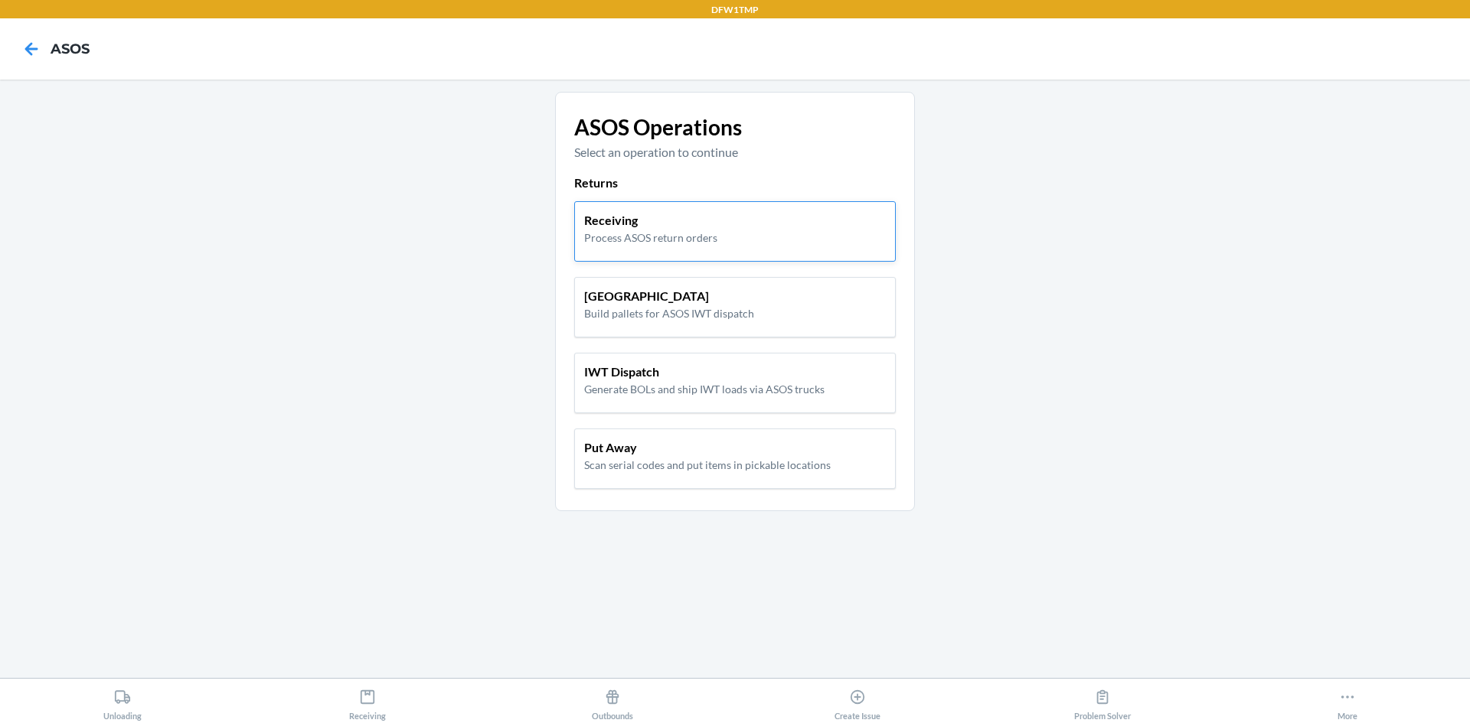
click at [669, 239] on p "Process ASOS return orders" at bounding box center [650, 238] width 133 height 16
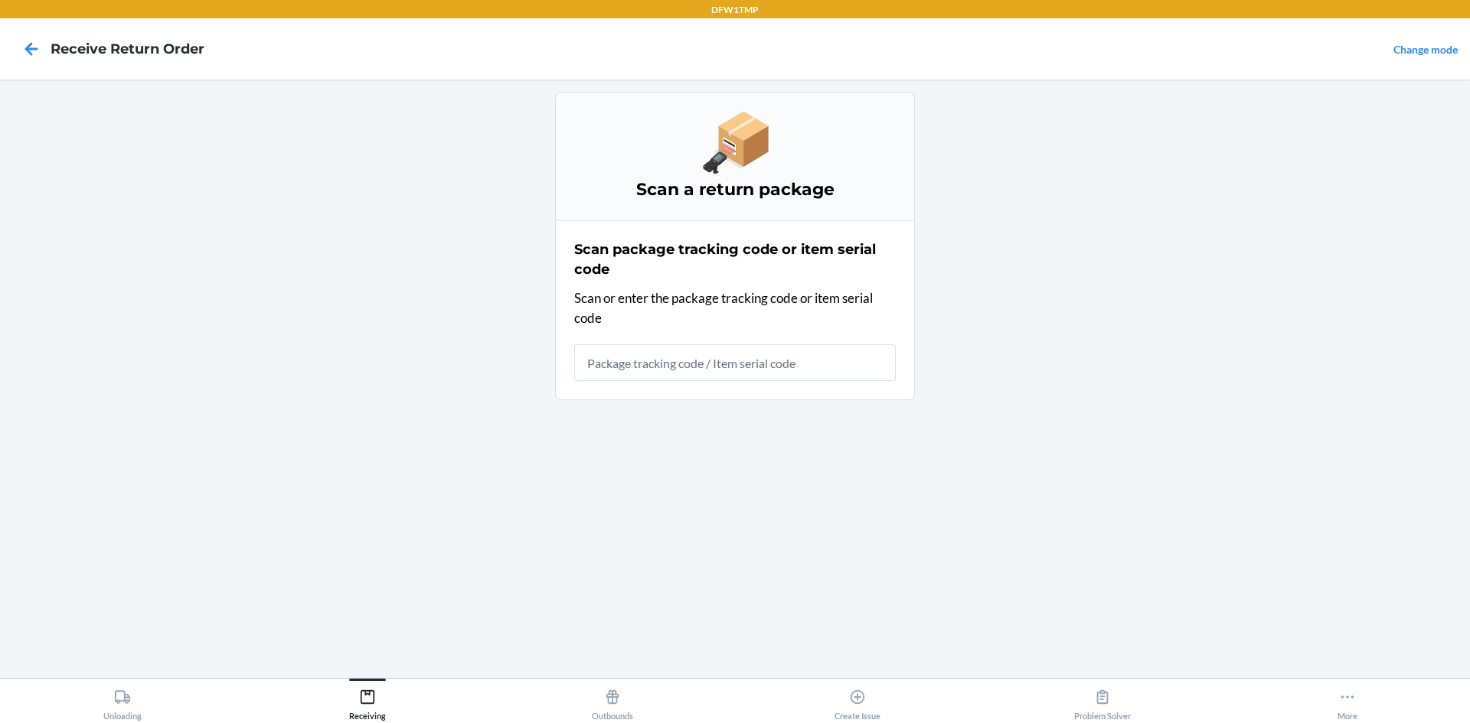
click at [651, 368] on input "text" at bounding box center [735, 362] width 322 height 37
type input "25NKEKU3M7XQ"
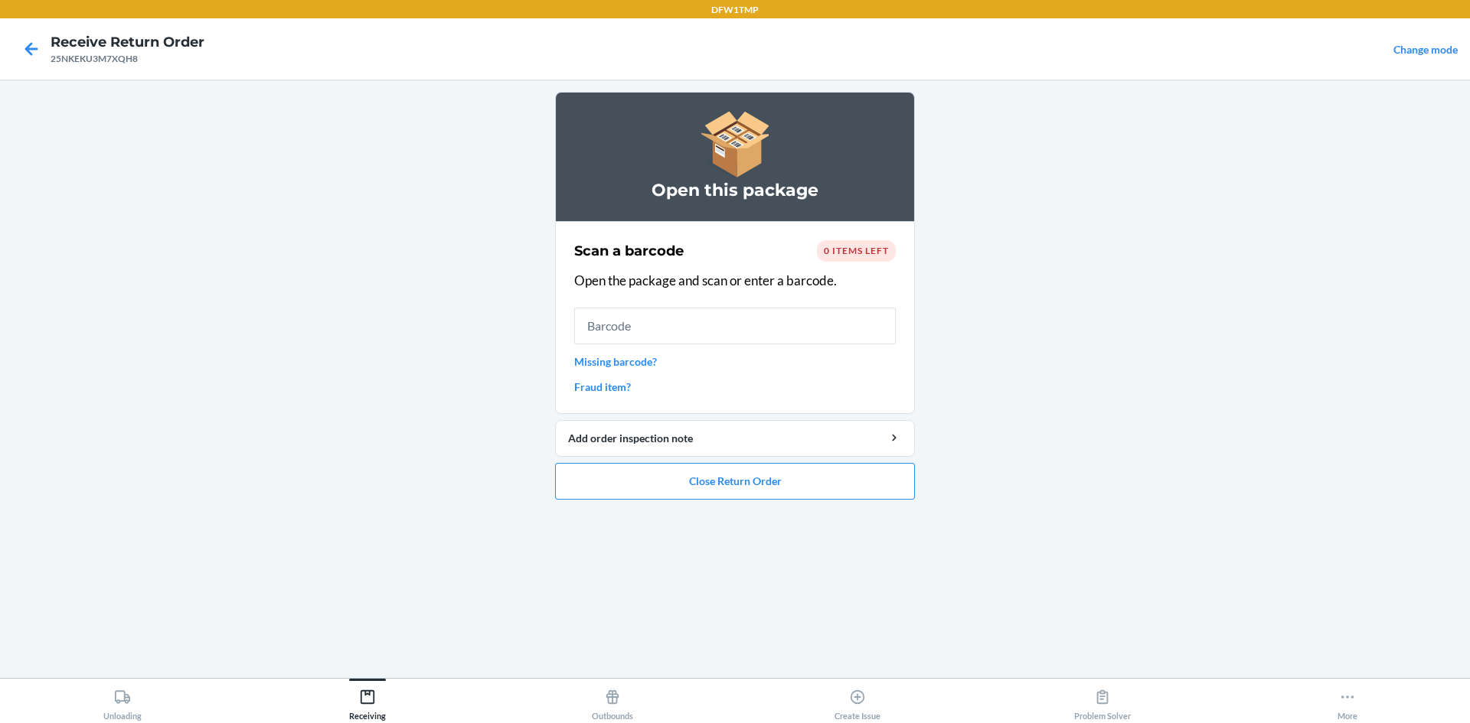
click at [710, 253] on span "0 items left" at bounding box center [856, 250] width 65 height 11
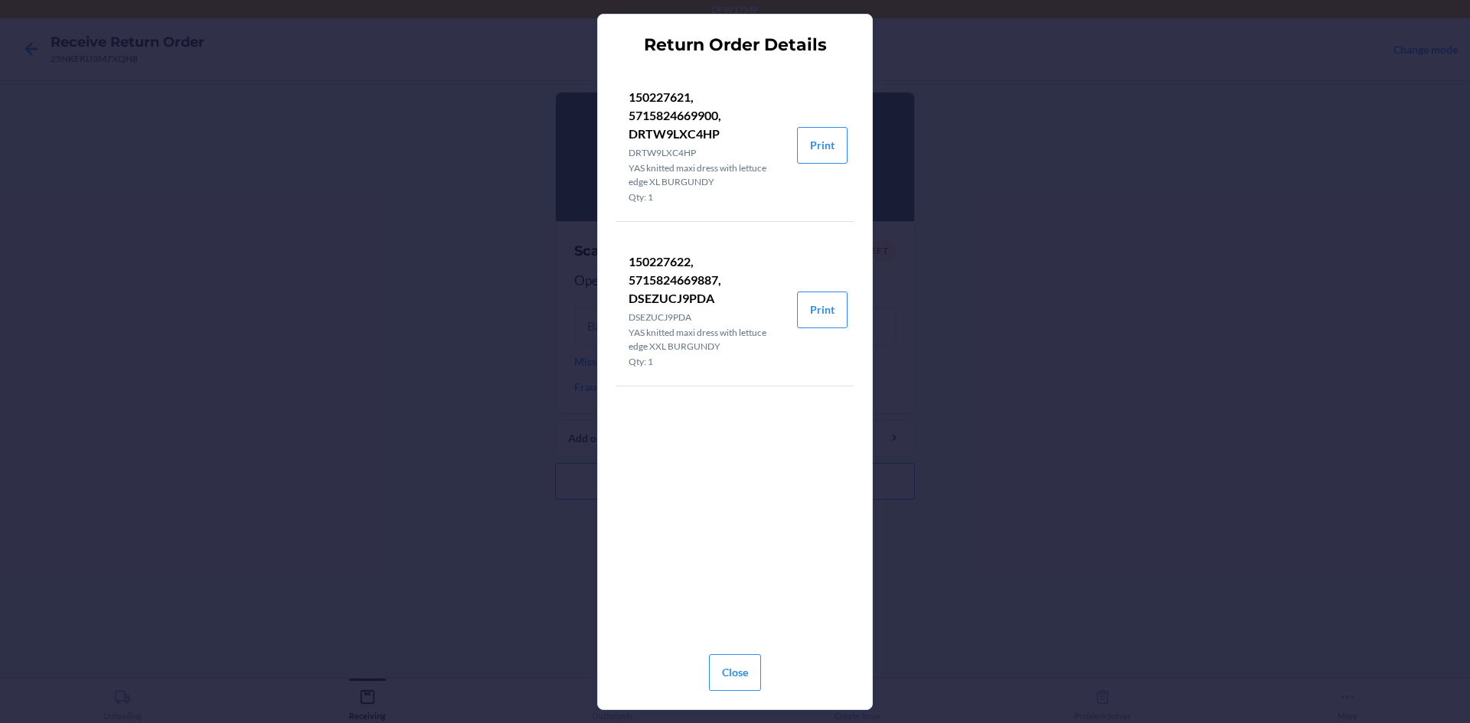
click at [707, 282] on p "150227622, 5715824669887, DSEZUCJ9PDA" at bounding box center [707, 280] width 156 height 55
click at [681, 115] on p "150227621, 5715824669900, DRTW9LXC4HP" at bounding box center [707, 115] width 156 height 55
click at [659, 302] on p "150227622, 5715824669887, DSEZUCJ9PDA" at bounding box center [707, 280] width 156 height 55
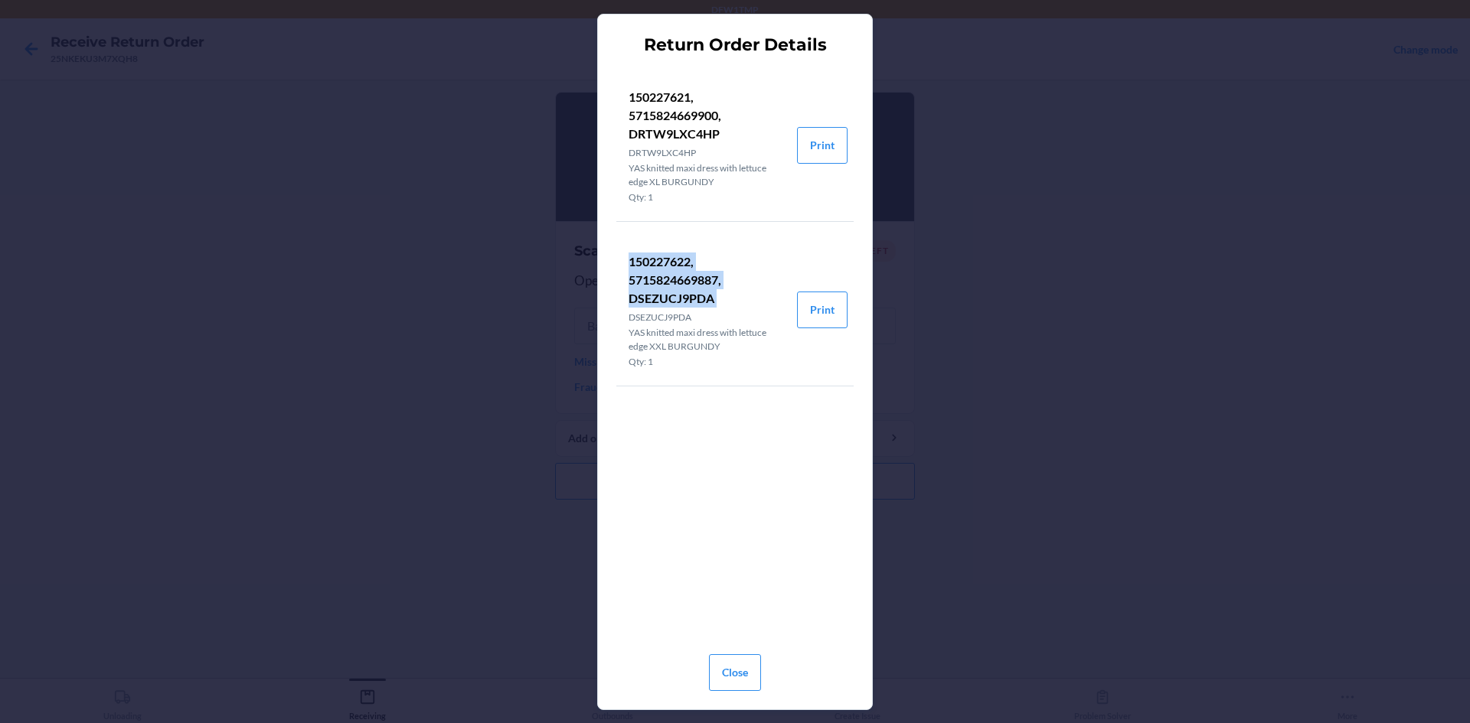
click at [659, 302] on p "150227622, 5715824669887, DSEZUCJ9PDA" at bounding box center [707, 280] width 156 height 55
click at [663, 297] on p "150227622, 5715824669887, DSEZUCJ9PDA" at bounding box center [707, 280] width 156 height 55
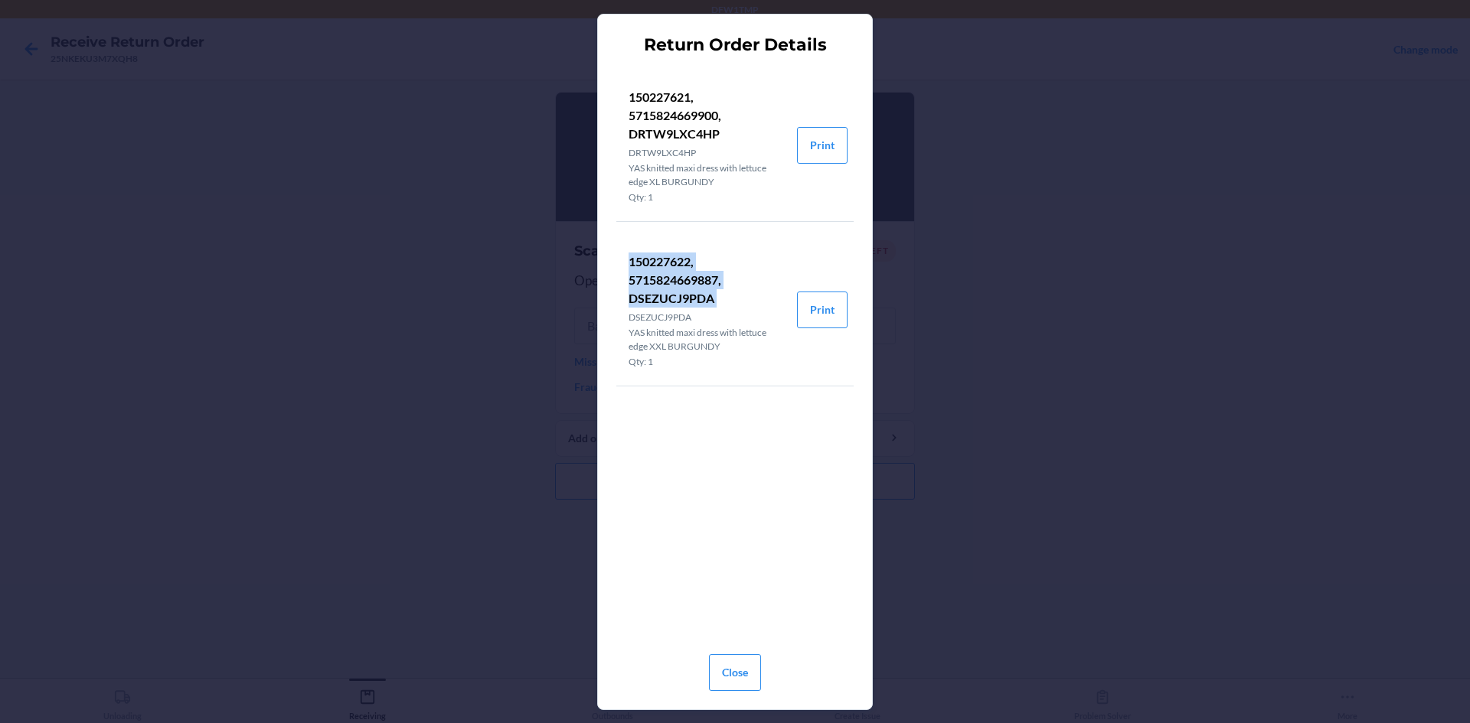
click at [663, 297] on p "150227622, 5715824669887, DSEZUCJ9PDA" at bounding box center [707, 280] width 156 height 55
click at [707, 308] on div "150227622, 5715824669887, DSEZUCJ9PDA DSEZUCJ9PDA YAS knitted maxi dress with l…" at bounding box center [707, 310] width 156 height 118
drag, startPoint x: 709, startPoint y: 302, endPoint x: 717, endPoint y: 300, distance: 8.6
click at [710, 302] on p "150227622, 5715824669887, DSEZUCJ9PDA" at bounding box center [707, 280] width 156 height 55
click at [710, 299] on p "150227622, 5715824669887, DSEZUCJ9PDA" at bounding box center [707, 280] width 156 height 55
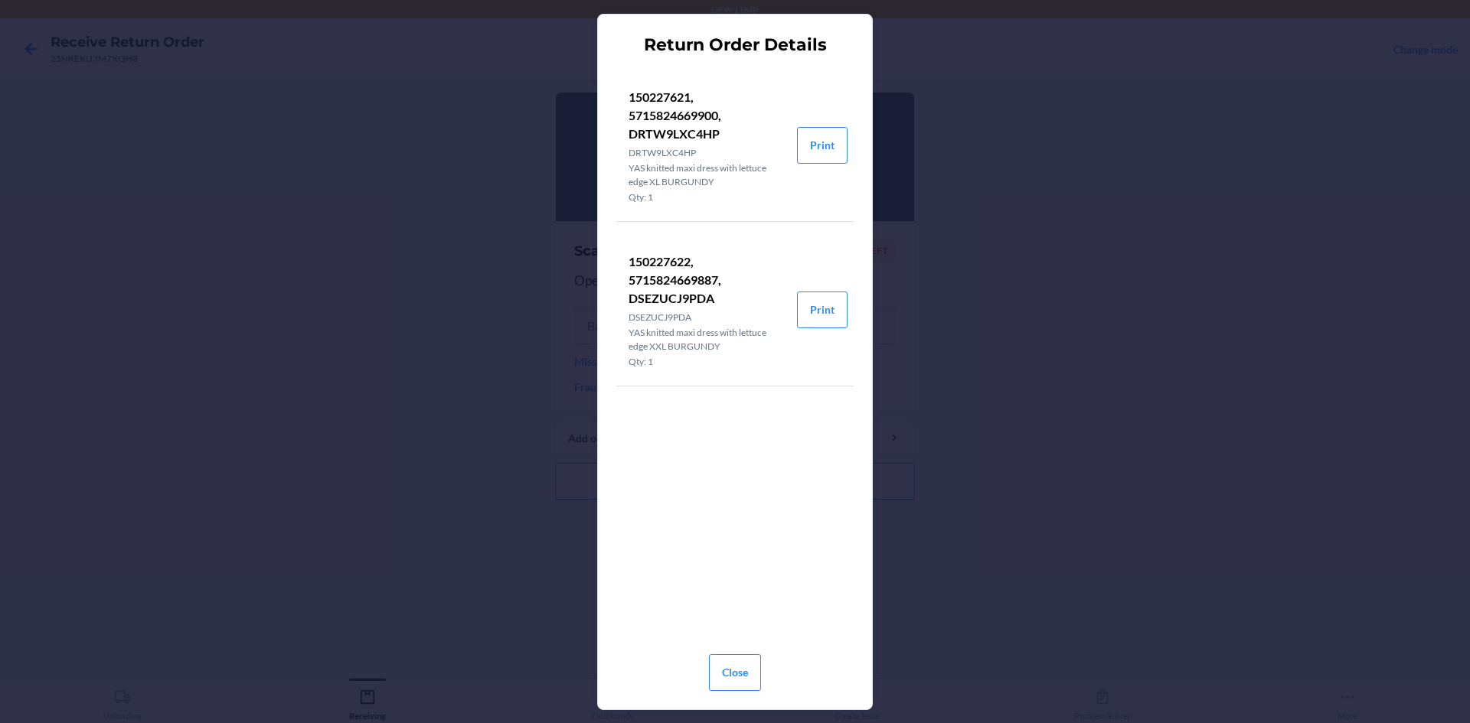
click at [710, 342] on p "YAS knitted maxi dress with lettuce edge XXL BURGUNDY" at bounding box center [707, 340] width 156 height 28
click at [695, 276] on p "150227622, 5715824669887, DSEZUCJ9PDA" at bounding box center [707, 280] width 156 height 55
click at [642, 259] on p "150227622, 5715824669887, DSEZUCJ9PDA" at bounding box center [707, 280] width 156 height 55
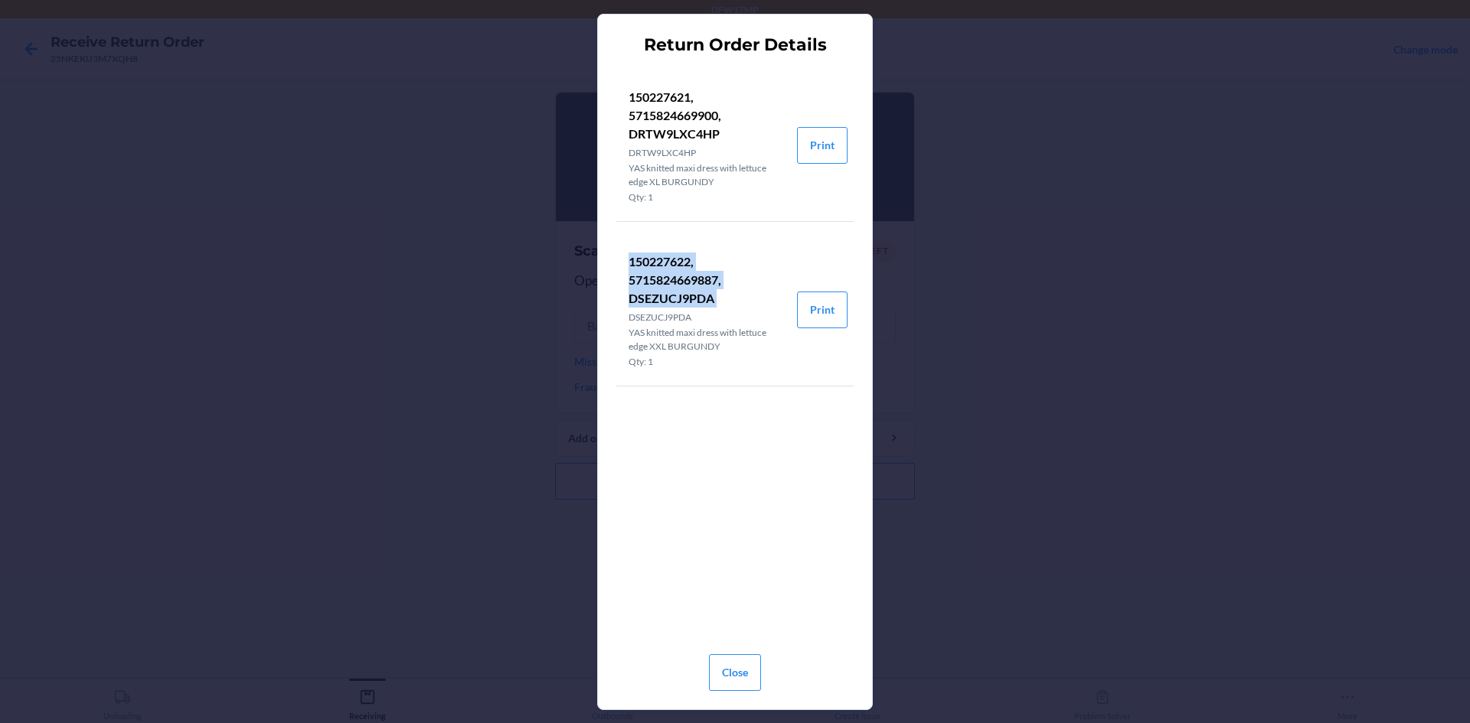
click at [646, 255] on p "150227622, 5715824669887, DSEZUCJ9PDA" at bounding box center [707, 280] width 156 height 55
click at [671, 263] on p "150227622, 5715824669887, DSEZUCJ9PDA" at bounding box center [707, 280] width 156 height 55
click at [670, 262] on p "150227622, 5715824669887, DSEZUCJ9PDA" at bounding box center [707, 280] width 156 height 55
click at [694, 278] on p "150227622, 5715824669887, DSEZUCJ9PDA" at bounding box center [707, 280] width 156 height 55
click at [694, 279] on p "150227622, 5715824669887, DSEZUCJ9PDA" at bounding box center [707, 280] width 156 height 55
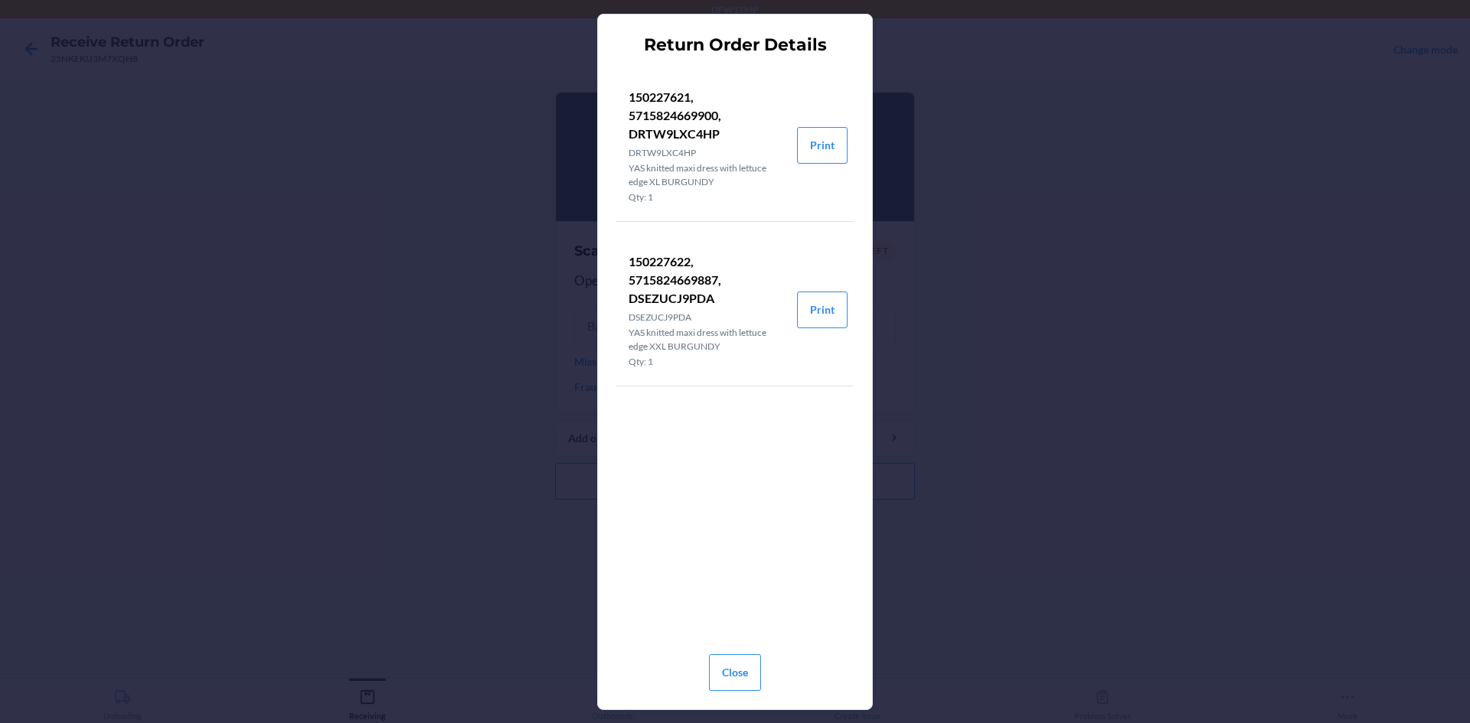
click at [648, 263] on p "150227622, 5715824669887, DSEZUCJ9PDA" at bounding box center [707, 280] width 156 height 55
click at [694, 278] on p "150227622, 5715824669887, DSEZUCJ9PDA" at bounding box center [707, 280] width 156 height 55
click at [704, 300] on p "150227622, 5715824669887, DSEZUCJ9PDA" at bounding box center [707, 280] width 156 height 55
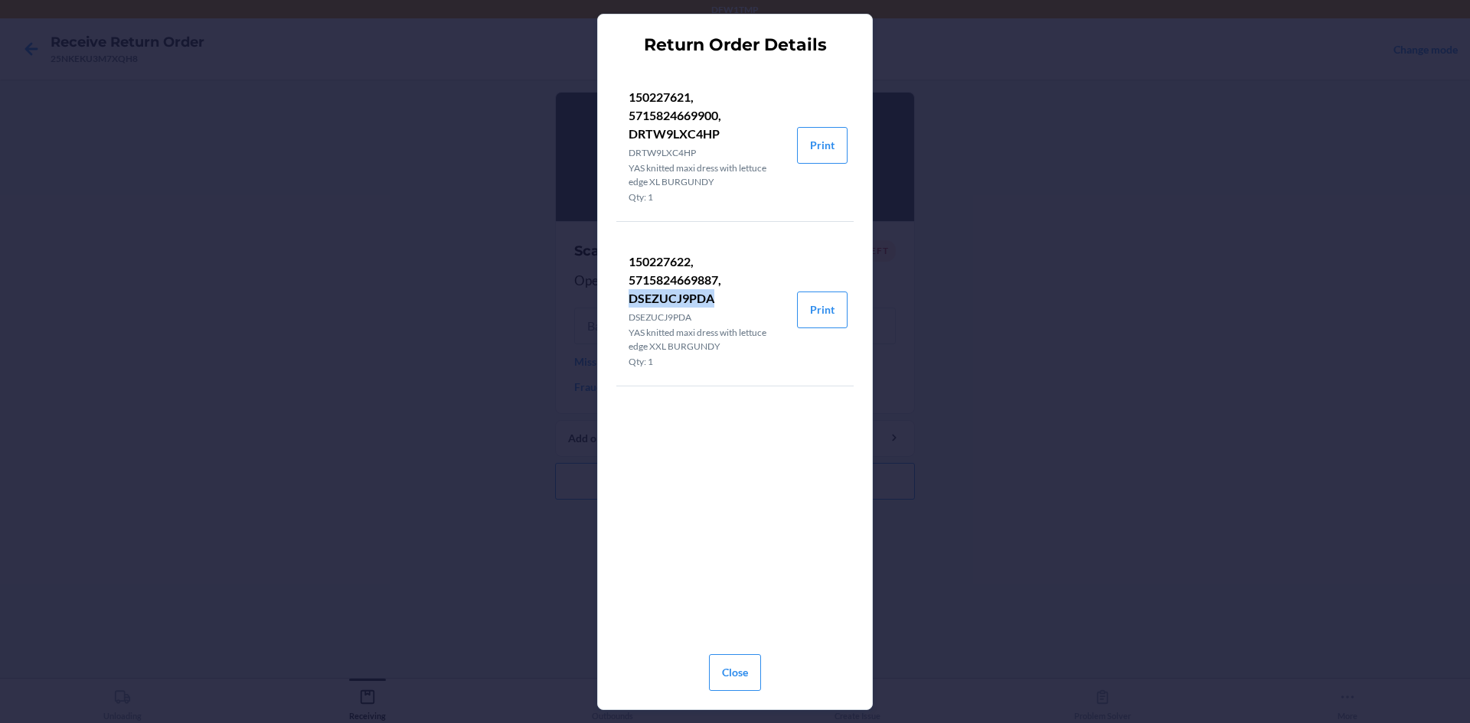
click at [704, 300] on p "150227622, 5715824669887, DSEZUCJ9PDA" at bounding box center [707, 280] width 156 height 55
click at [673, 256] on p "150227622, 5715824669887, DSEZUCJ9PDA" at bounding box center [707, 280] width 156 height 55
click at [697, 273] on p "150227622, 5715824669887, DSEZUCJ9PDA" at bounding box center [707, 280] width 156 height 55
click at [696, 276] on p "150227622, 5715824669887, DSEZUCJ9PDA" at bounding box center [707, 280] width 156 height 55
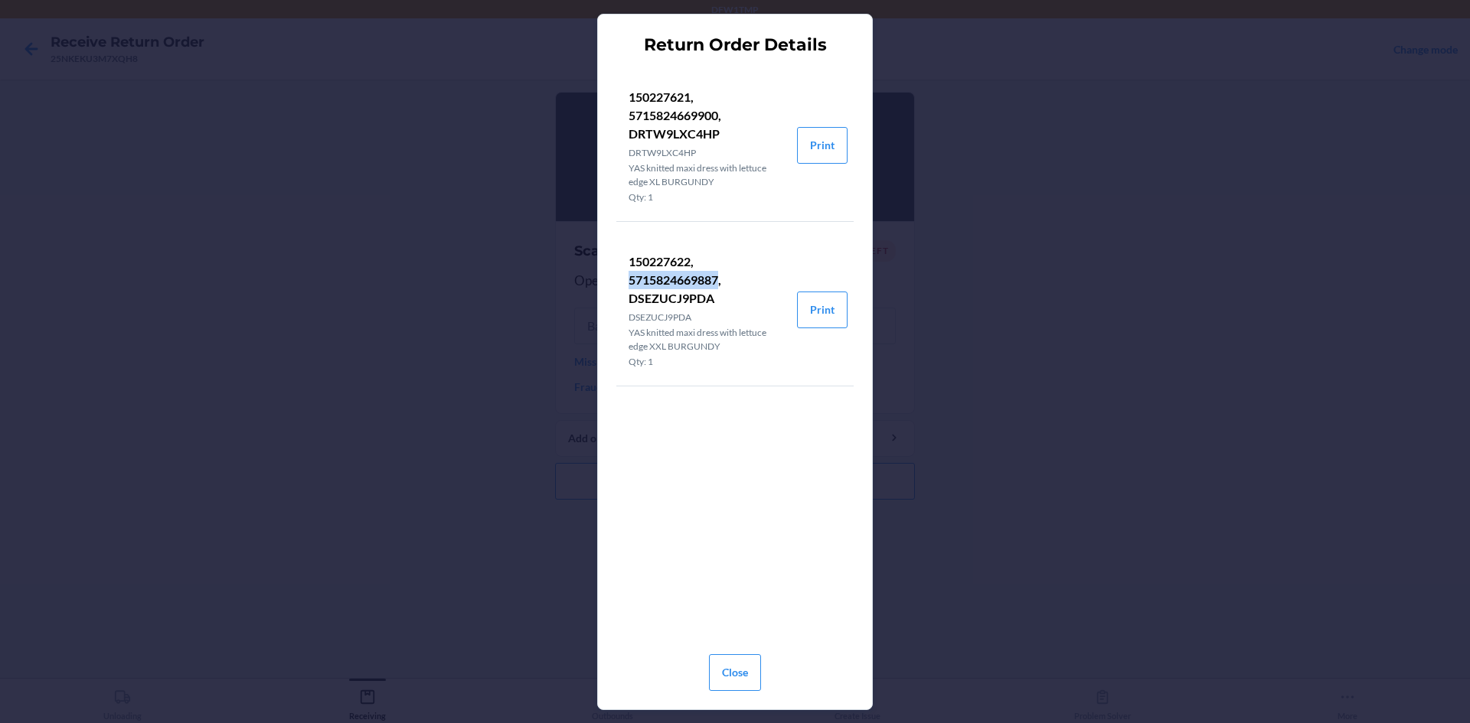
click at [696, 276] on p "150227622, 5715824669887, DSEZUCJ9PDA" at bounding box center [707, 280] width 156 height 55
click at [710, 678] on button "Close" at bounding box center [735, 673] width 52 height 37
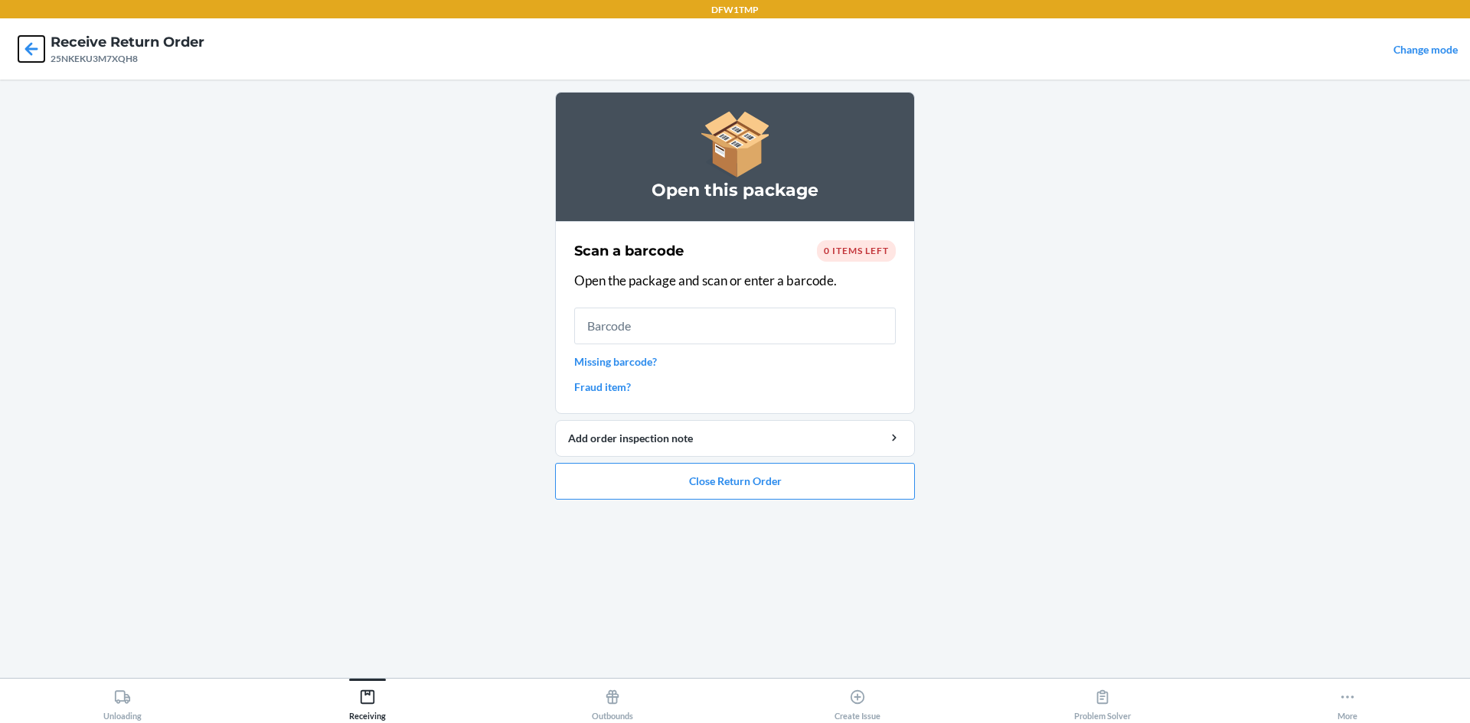
click at [31, 41] on icon at bounding box center [31, 49] width 26 height 26
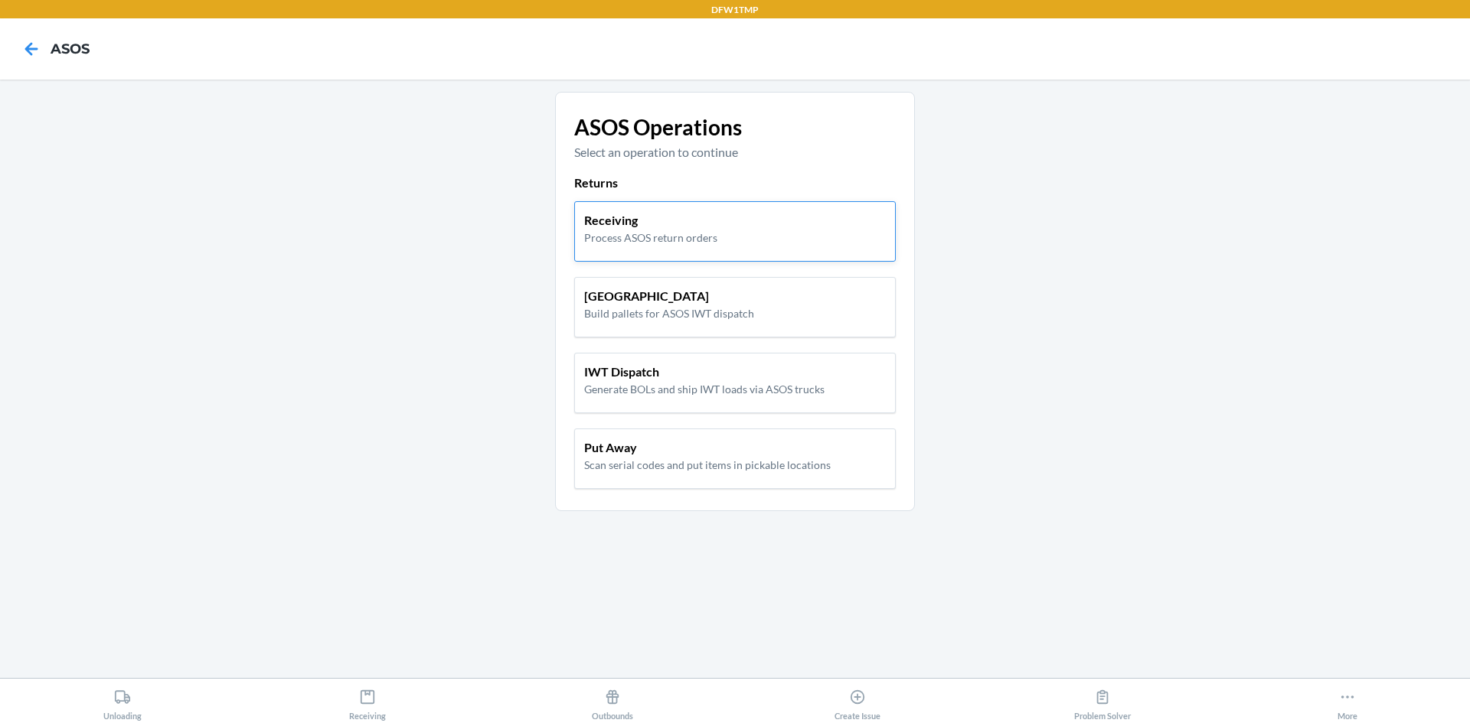
click at [703, 225] on p "Receiving" at bounding box center [650, 220] width 133 height 18
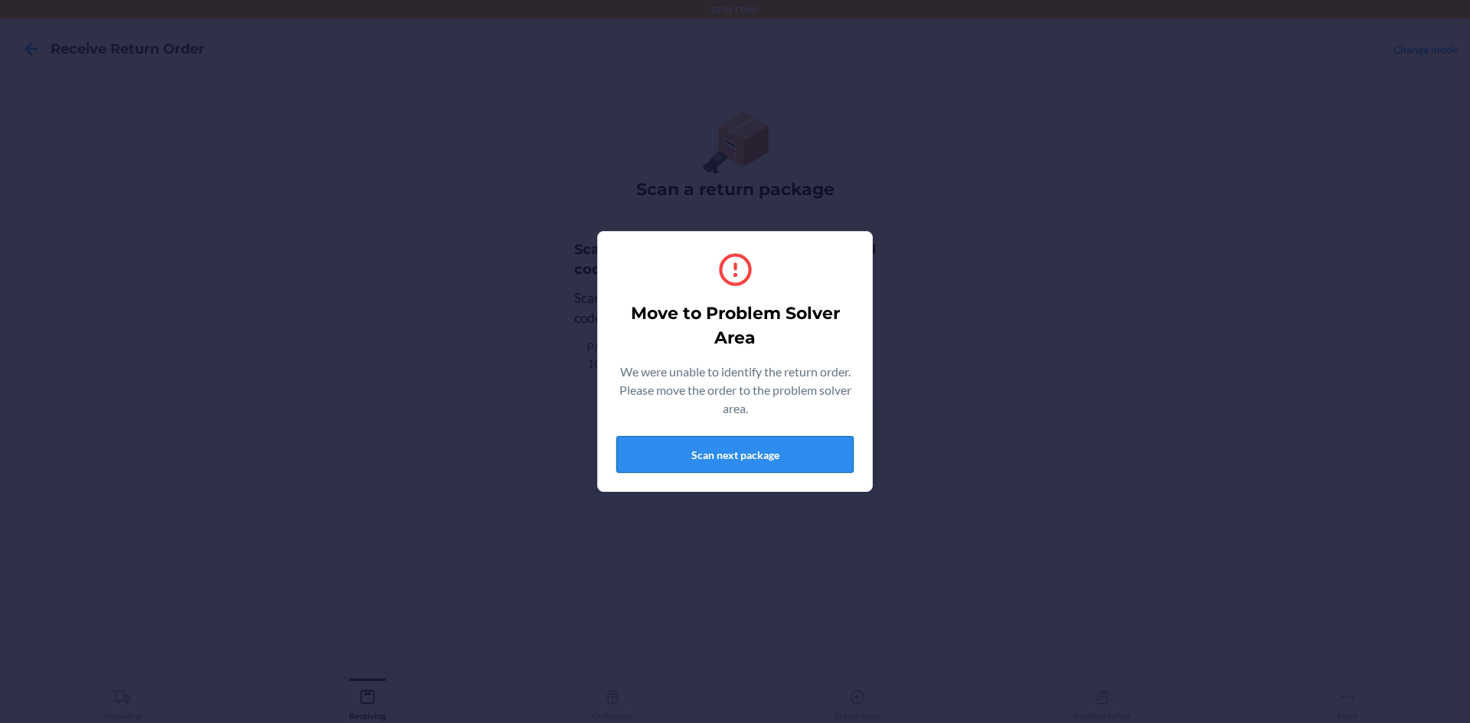
click at [710, 446] on button "Scan next package" at bounding box center [734, 454] width 237 height 37
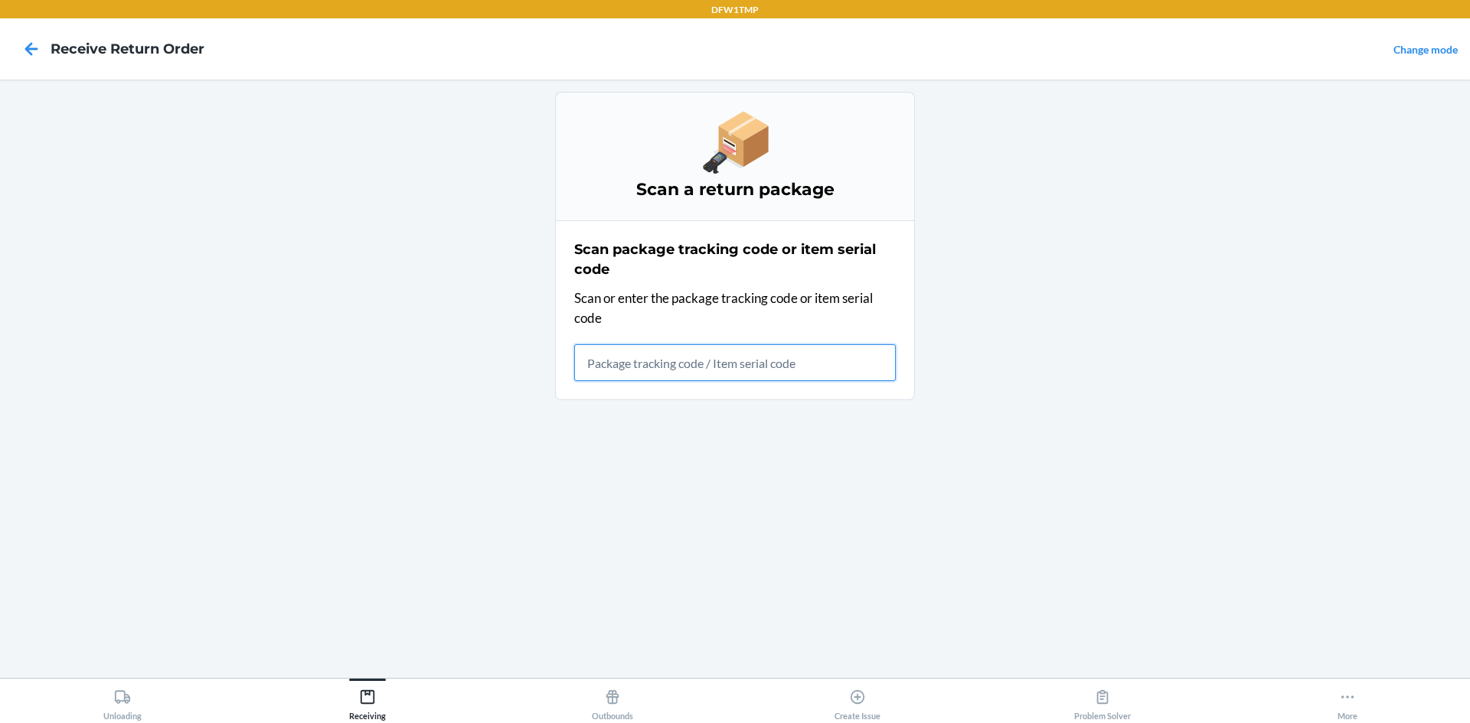
click at [710, 372] on input "text" at bounding box center [735, 362] width 322 height 37
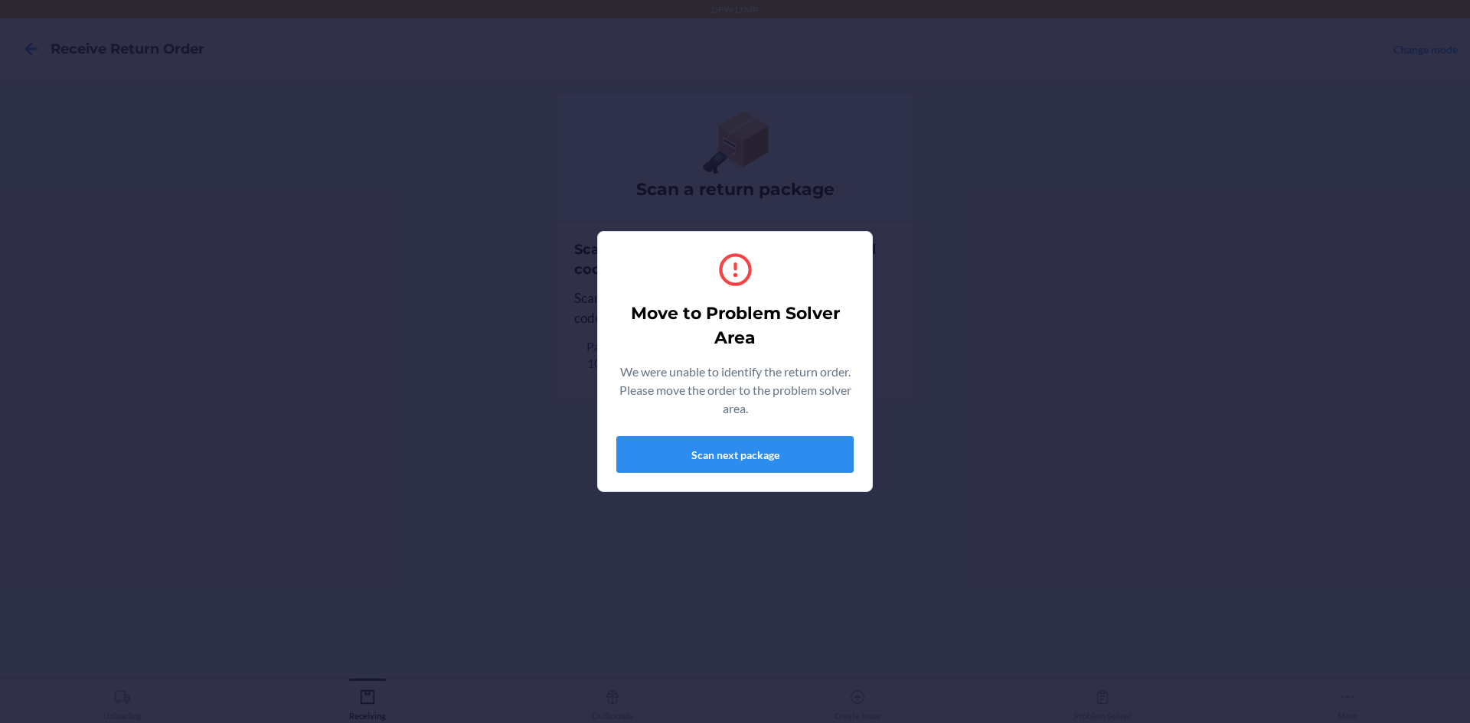
drag, startPoint x: 1189, startPoint y: 444, endPoint x: 972, endPoint y: 482, distance: 220.0
click at [710, 445] on div "Move to Problem Solver Area We were unable to identify the return order. Please…" at bounding box center [735, 361] width 1470 height 723
click at [710, 459] on button "Scan next package" at bounding box center [734, 454] width 237 height 37
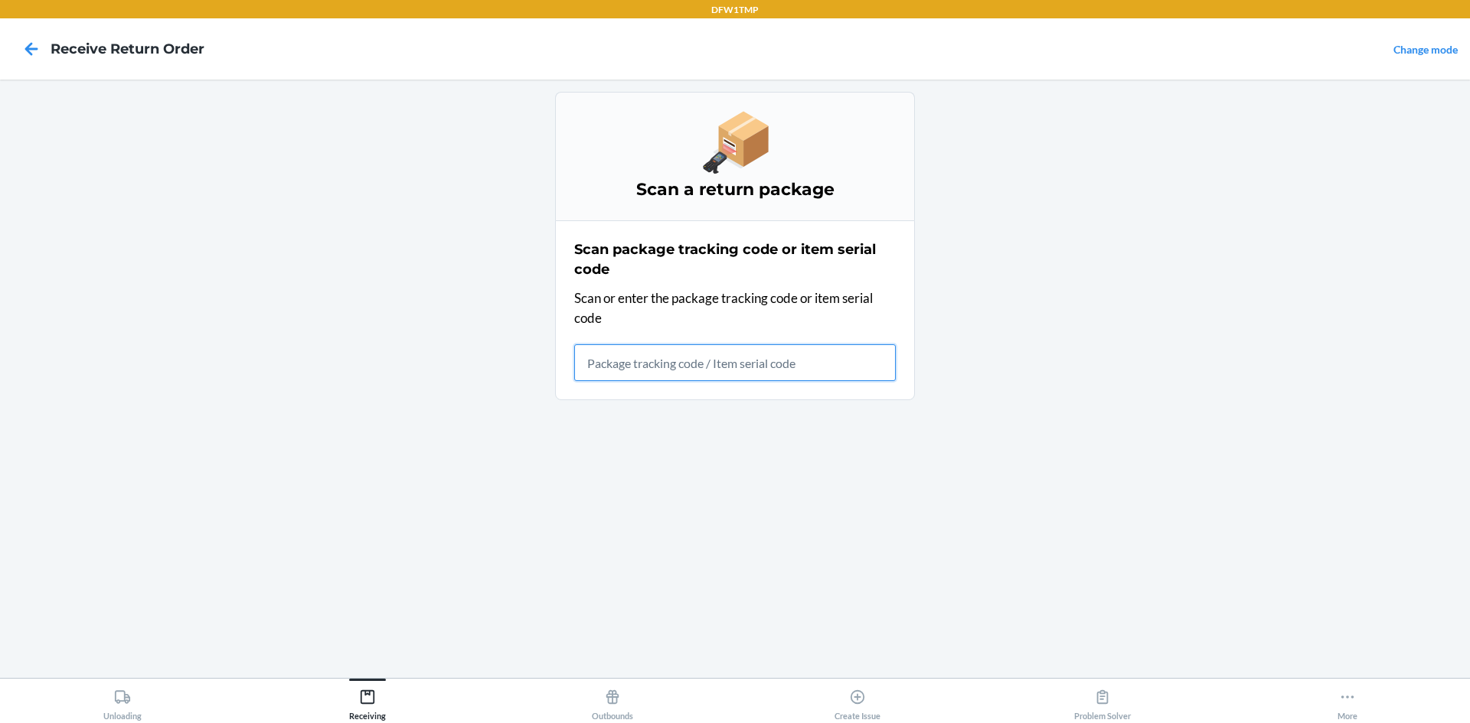
click at [710, 361] on input "text" at bounding box center [735, 362] width 322 height 37
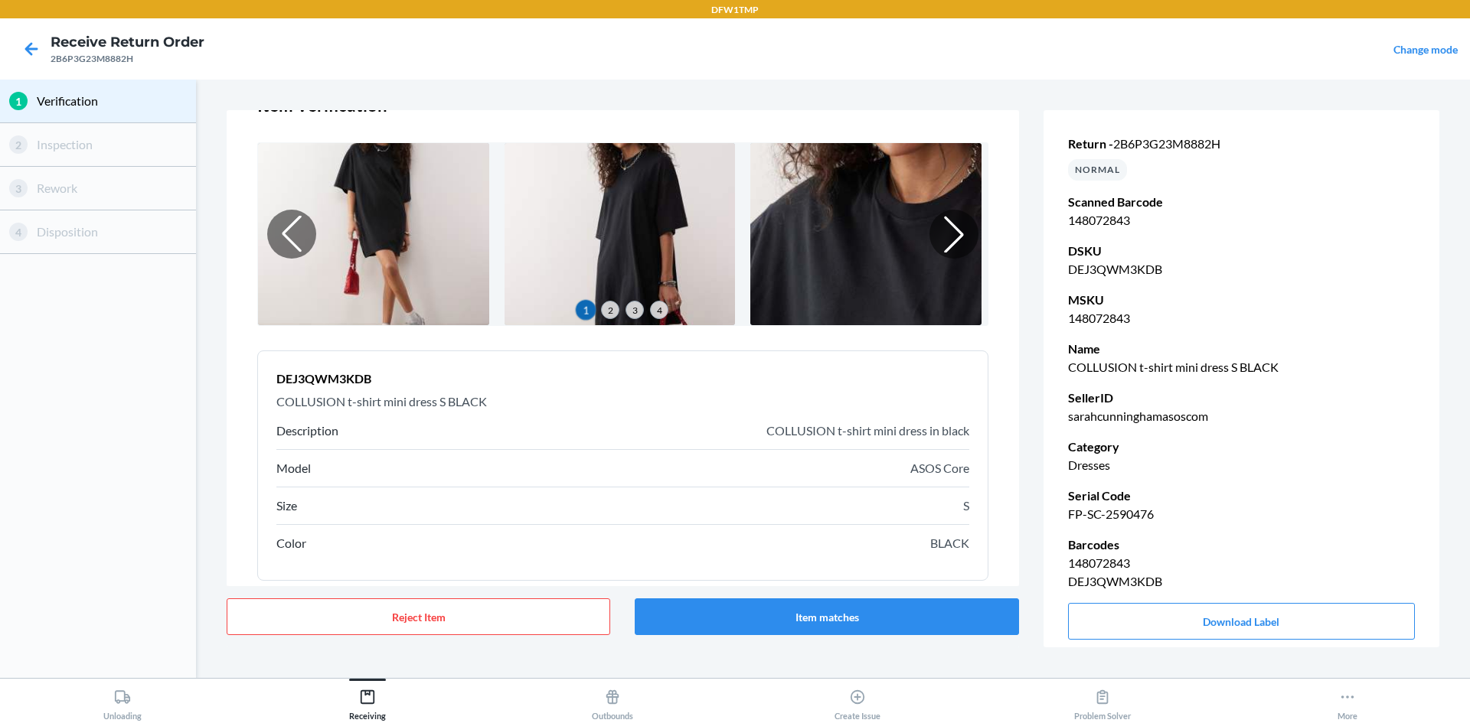
scroll to position [98, 0]
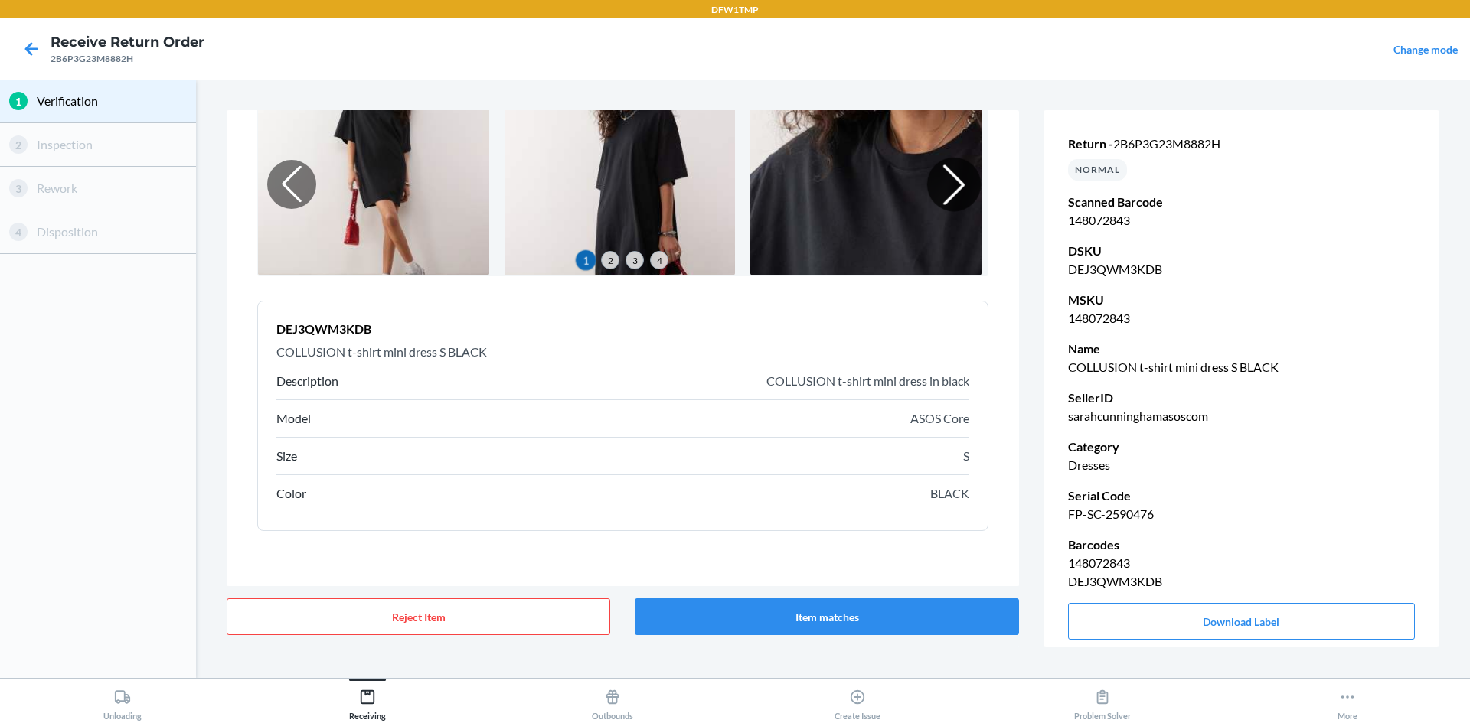
click at [710, 190] on div at bounding box center [953, 185] width 54 height 54
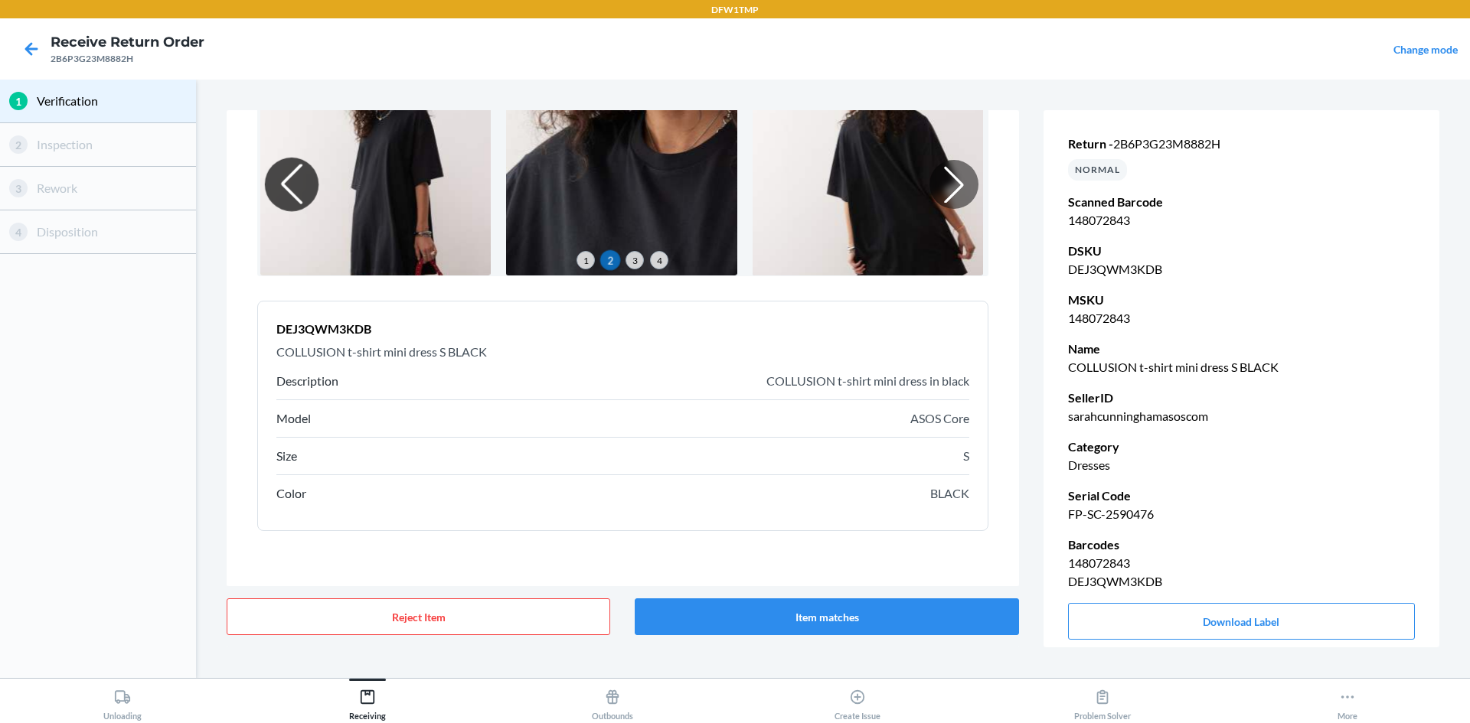
click at [280, 191] on div at bounding box center [292, 185] width 54 height 54
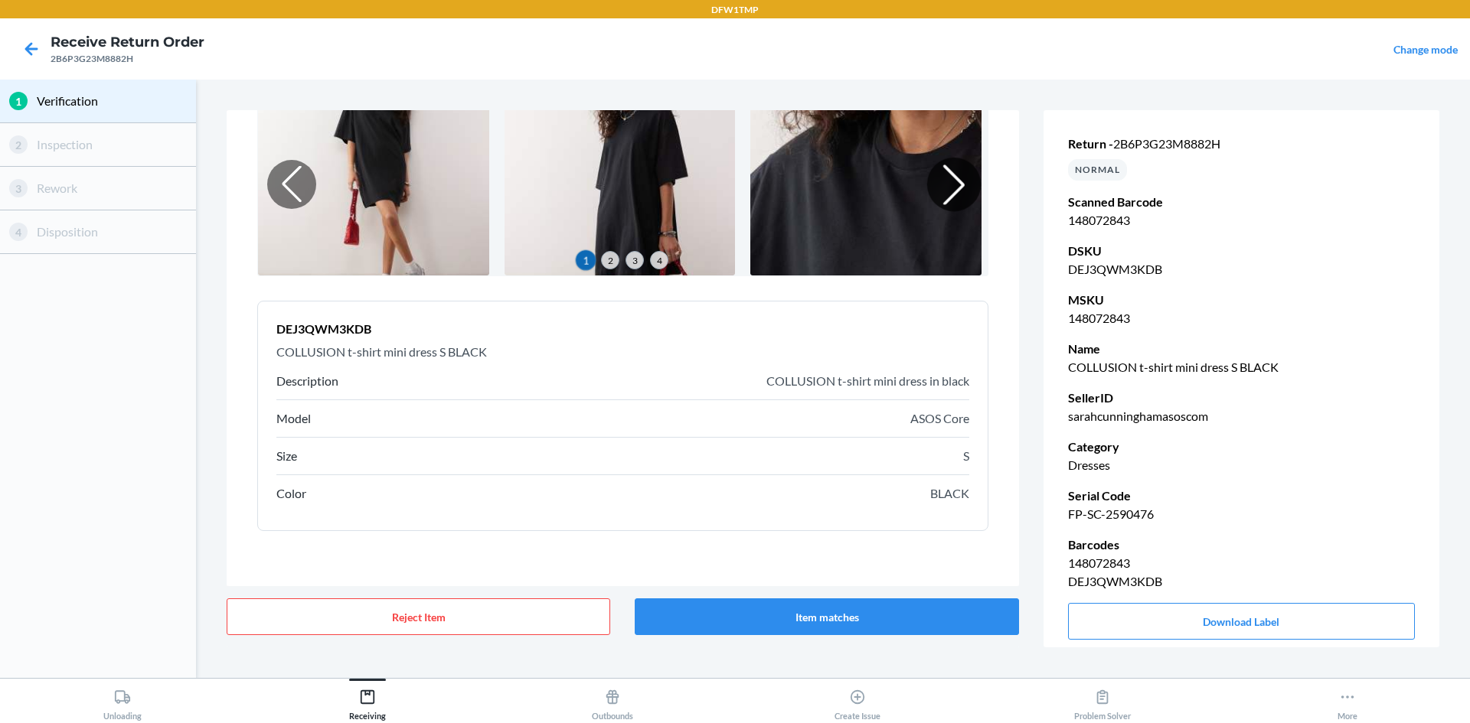
click at [710, 178] on div at bounding box center [953, 185] width 54 height 54
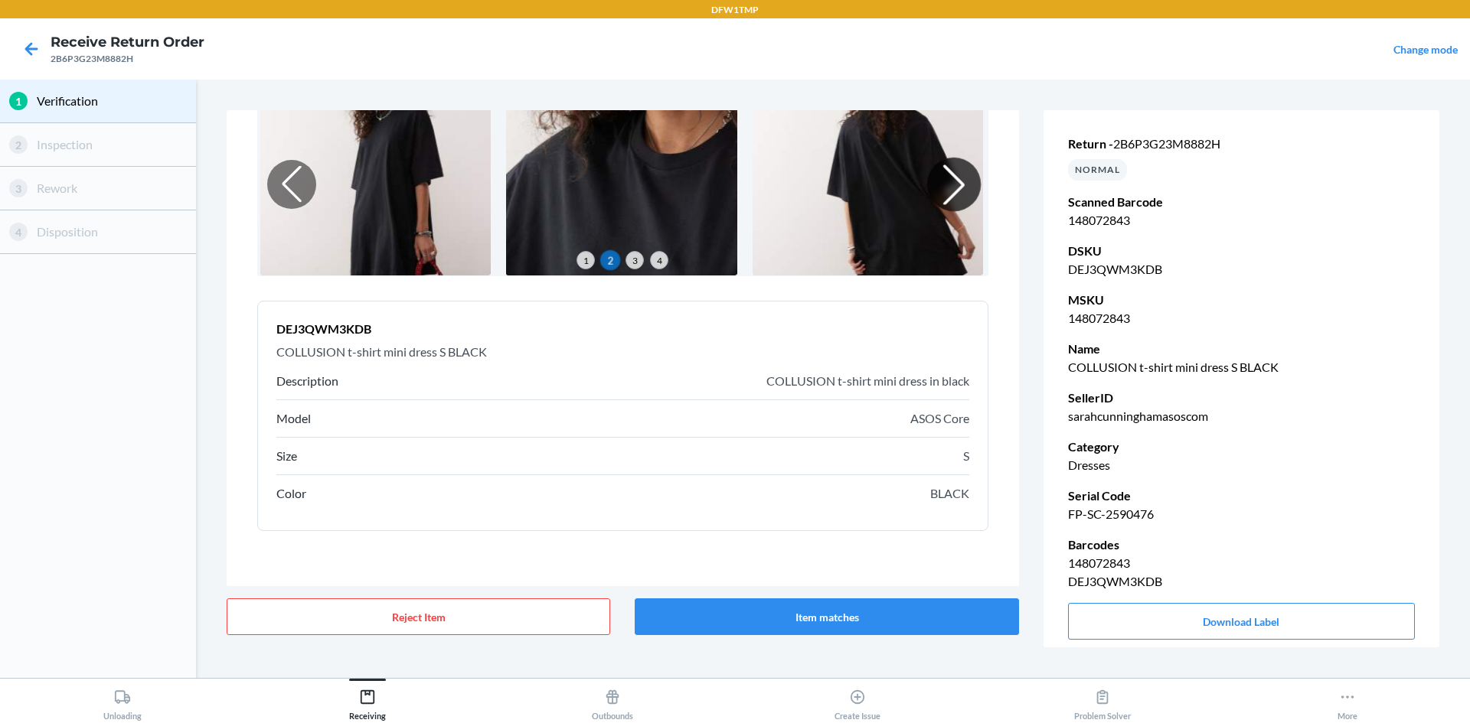
click at [710, 181] on div at bounding box center [953, 185] width 54 height 54
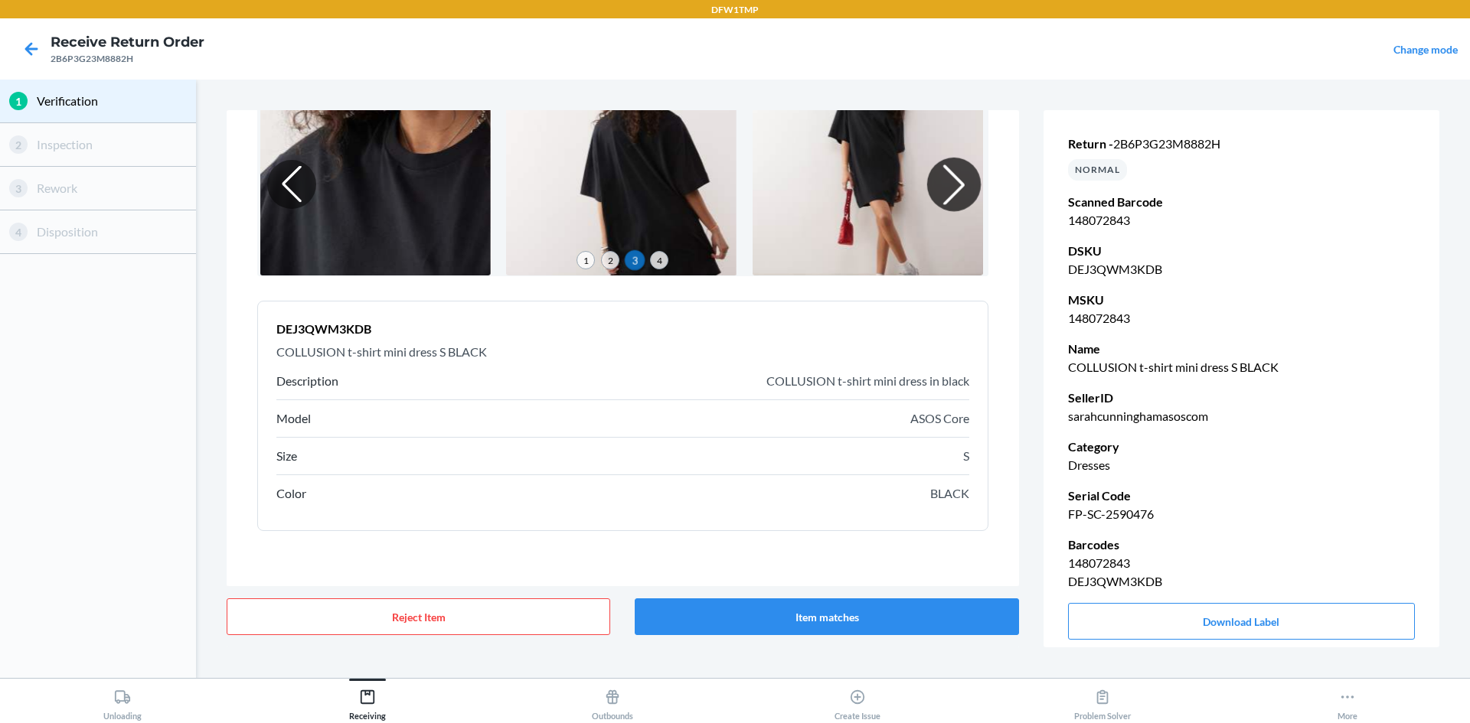
click at [710, 181] on div at bounding box center [953, 185] width 54 height 54
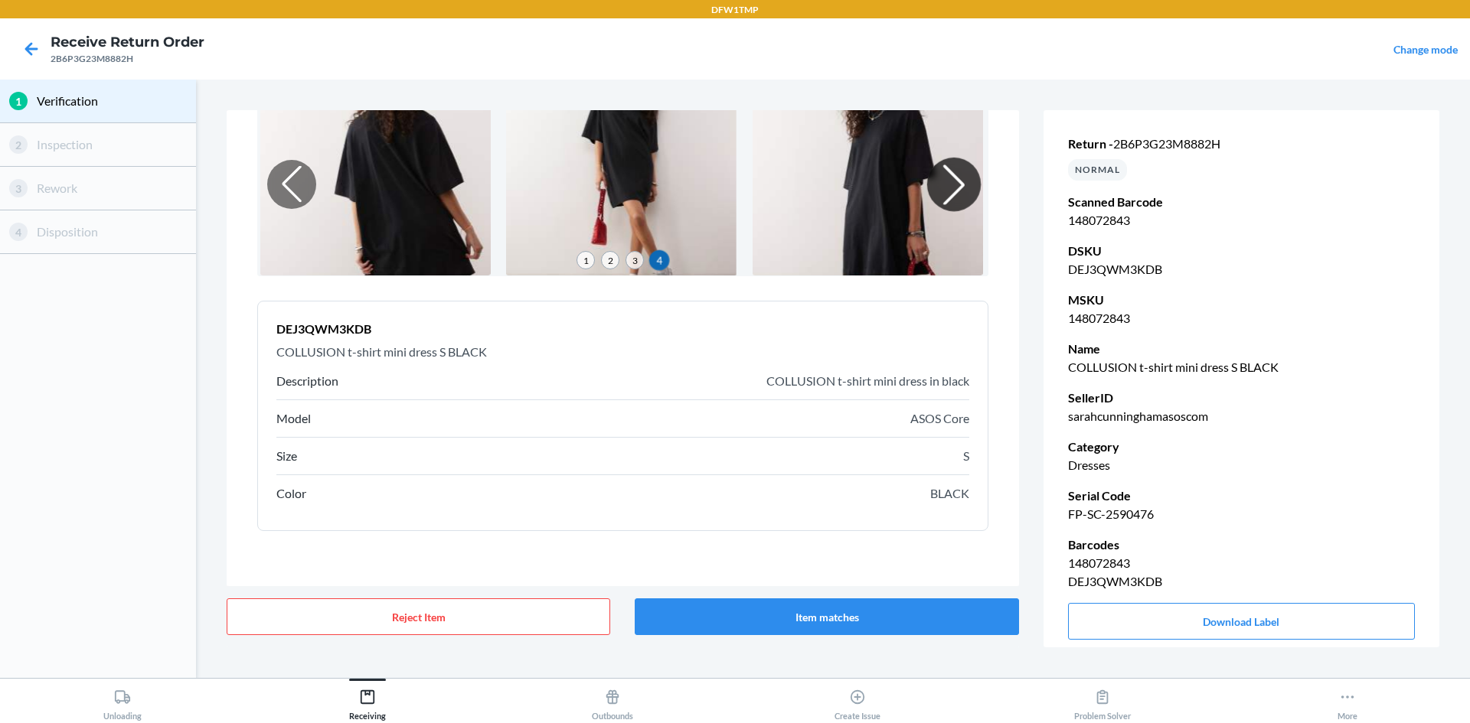
click at [710, 181] on div at bounding box center [953, 185] width 54 height 54
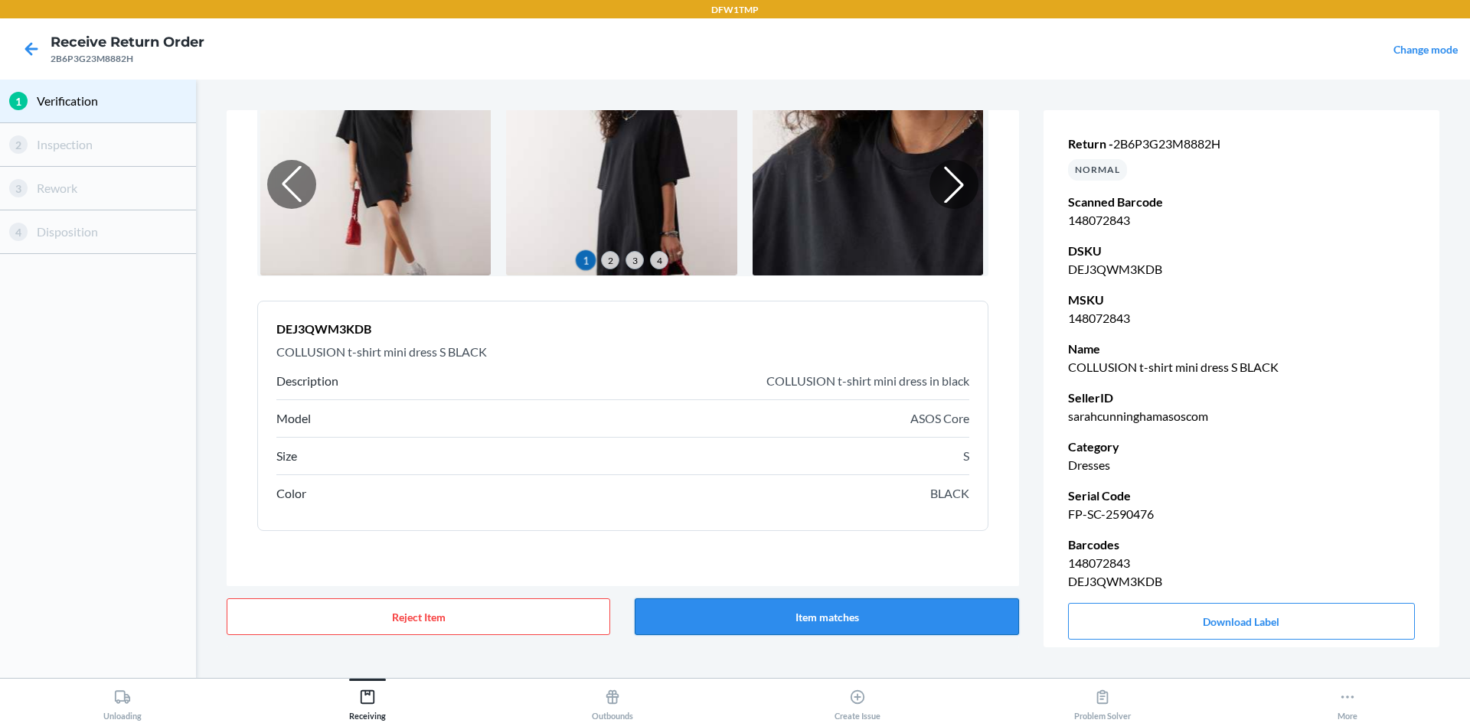
click at [710, 611] on button "Item matches" at bounding box center [827, 617] width 384 height 37
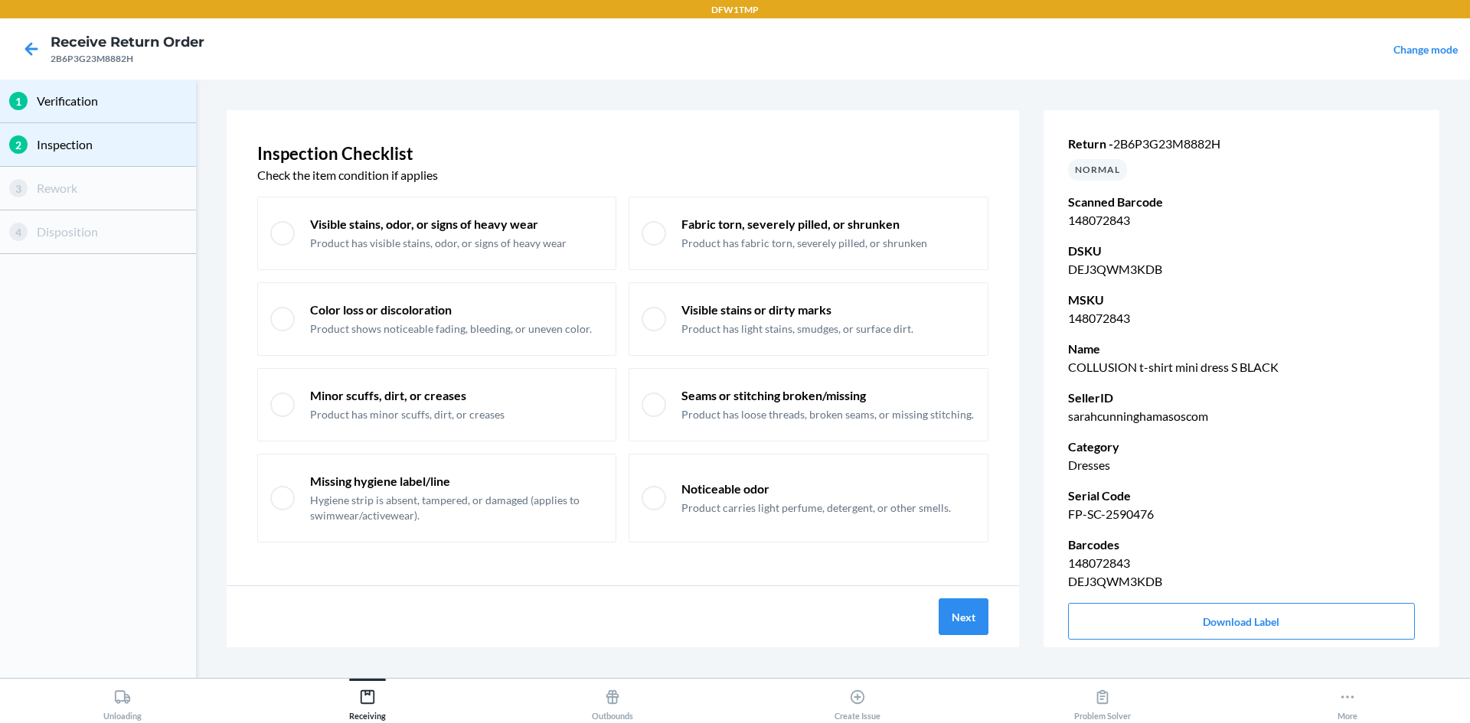
click at [83, 101] on p "Verification" at bounding box center [112, 101] width 150 height 18
click at [31, 49] on icon at bounding box center [31, 48] width 13 height 13
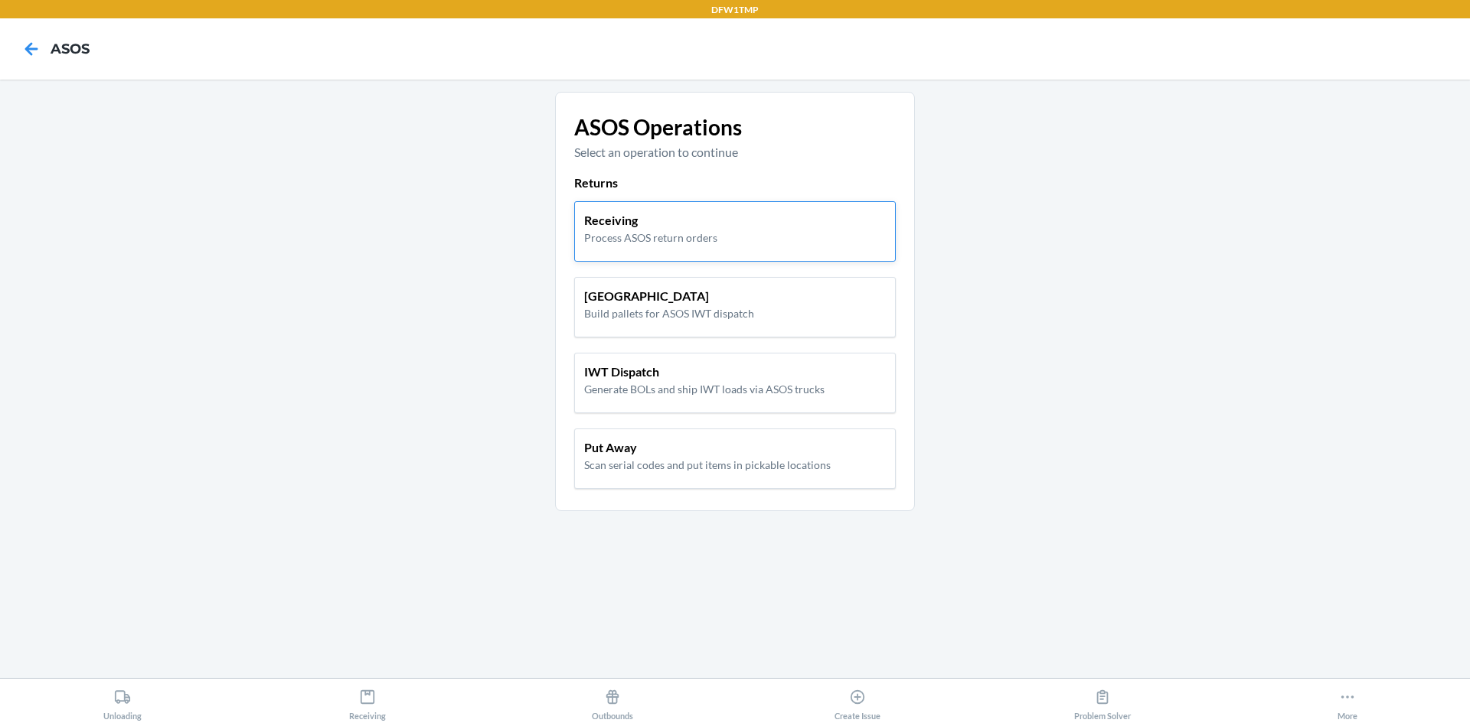
click at [710, 217] on div "Receiving Process ASOS return orders" at bounding box center [735, 228] width 302 height 34
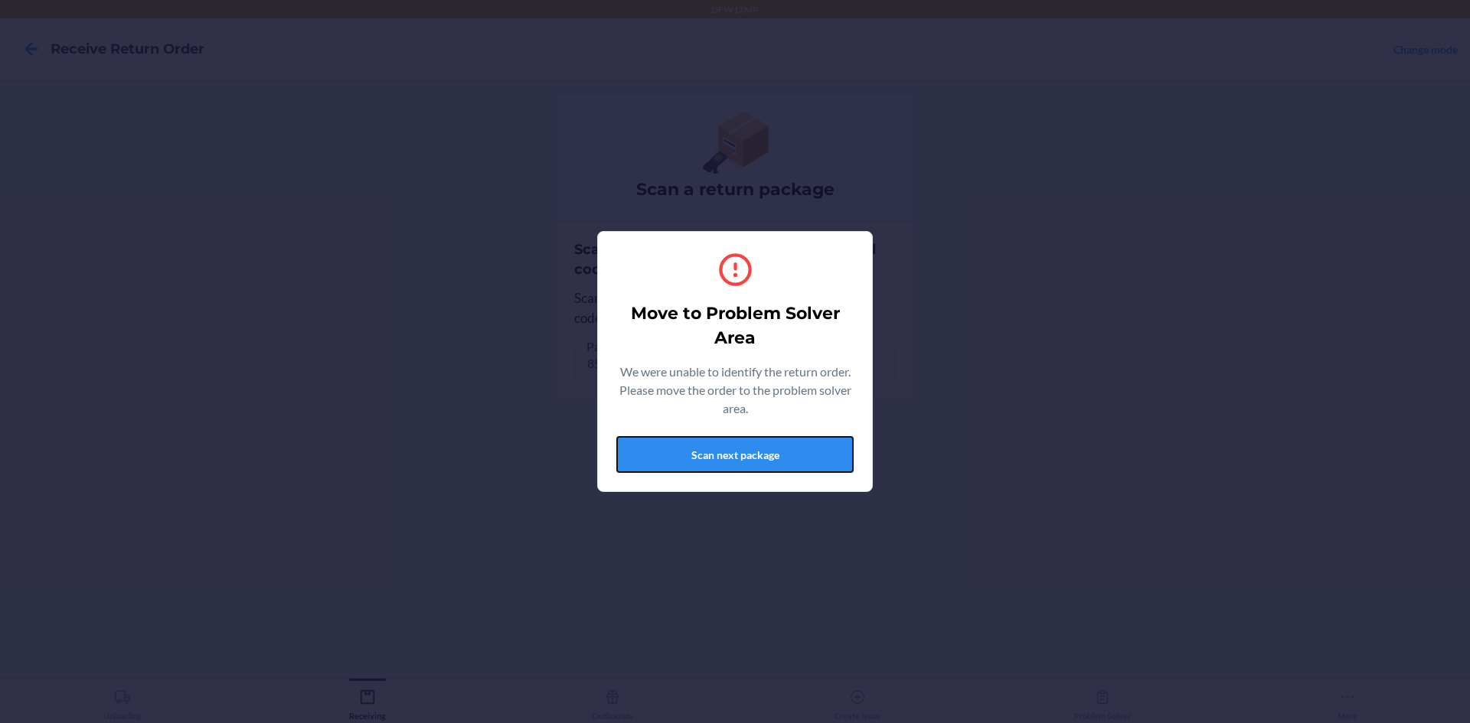
click at [710, 452] on button "Scan next package" at bounding box center [734, 454] width 237 height 37
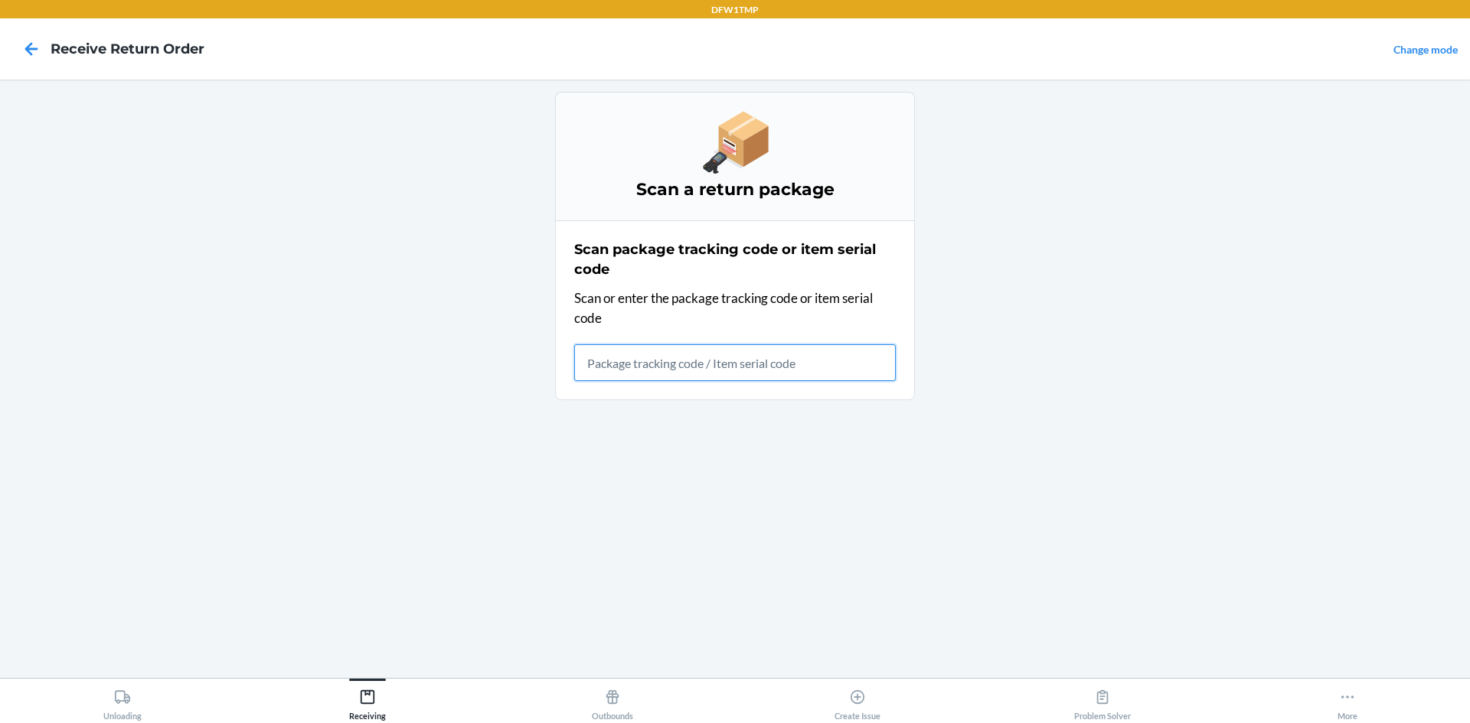
click at [678, 365] on input "text" at bounding box center [735, 362] width 322 height 37
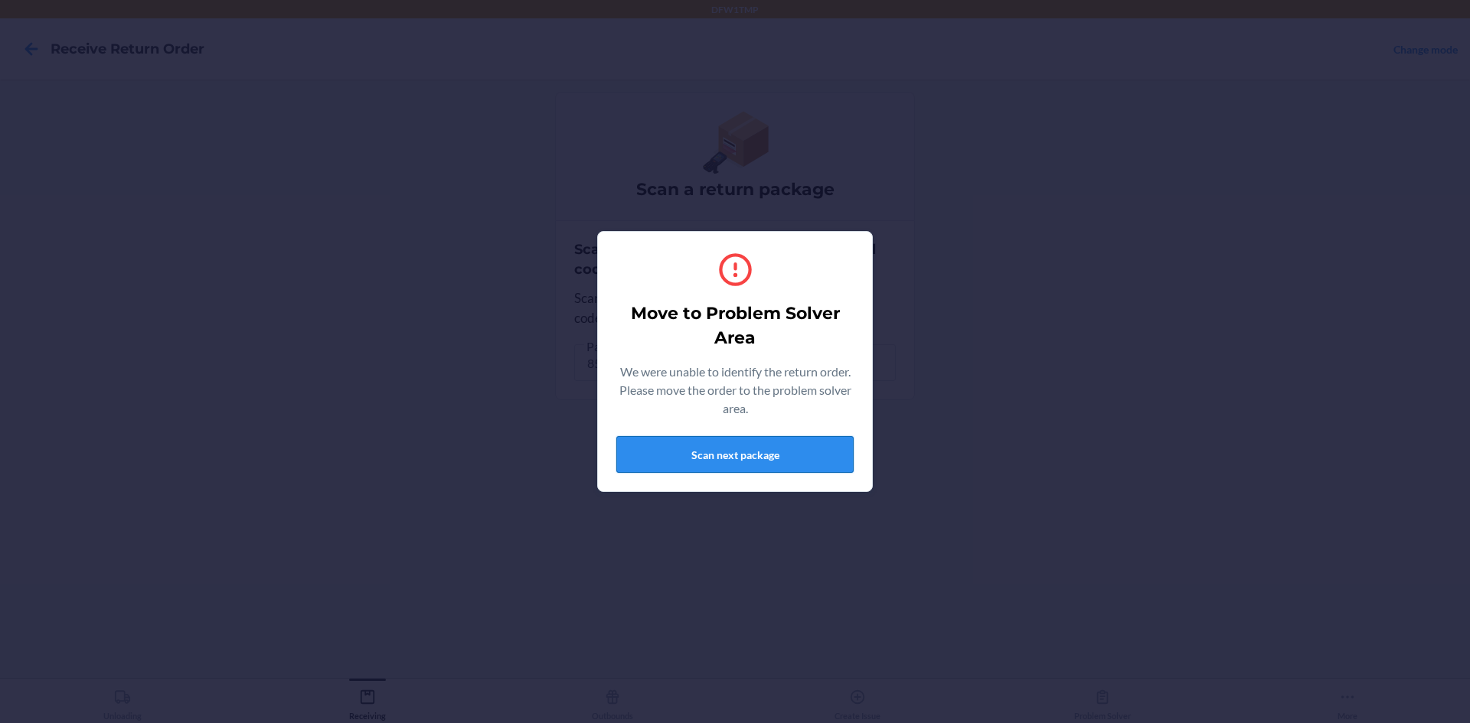
click at [710, 455] on button "Scan next package" at bounding box center [734, 454] width 237 height 37
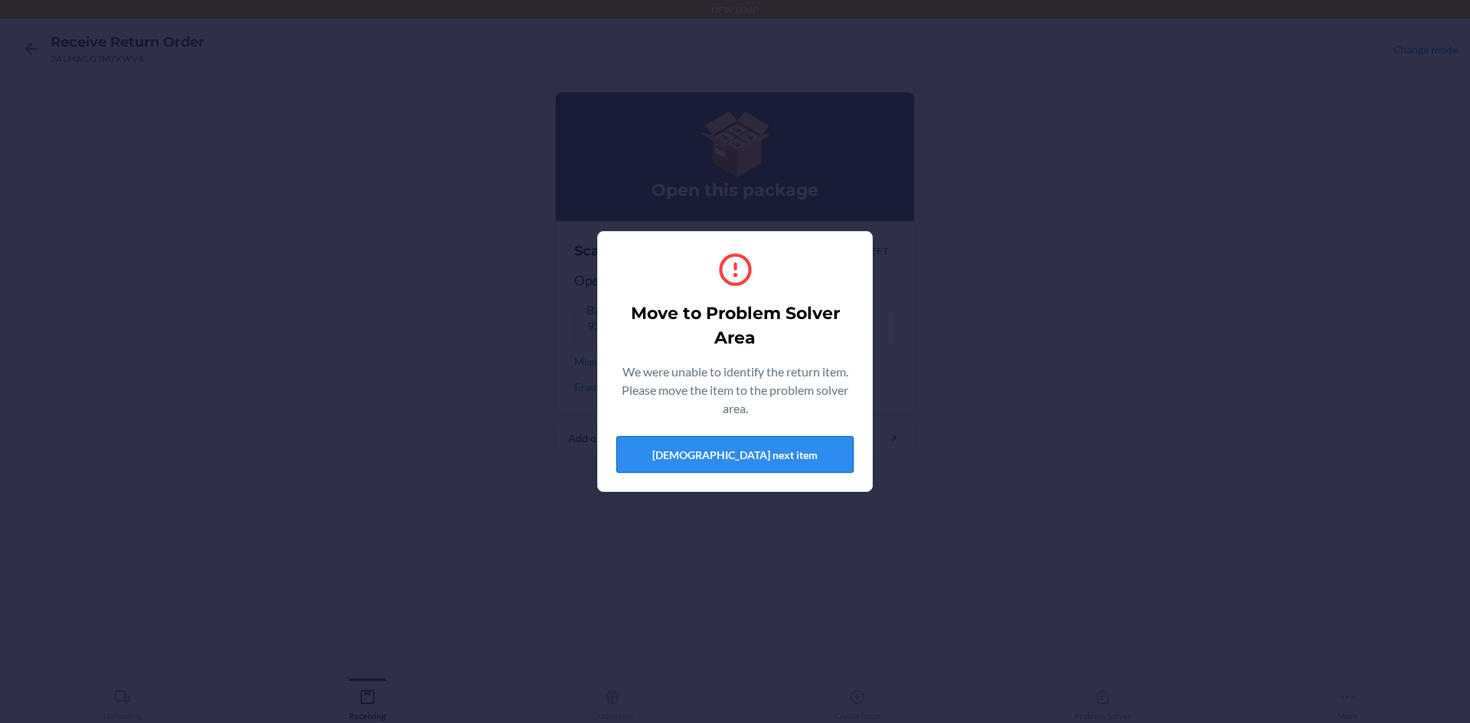
click at [710, 462] on button "[DEMOGRAPHIC_DATA] next item" at bounding box center [734, 454] width 237 height 37
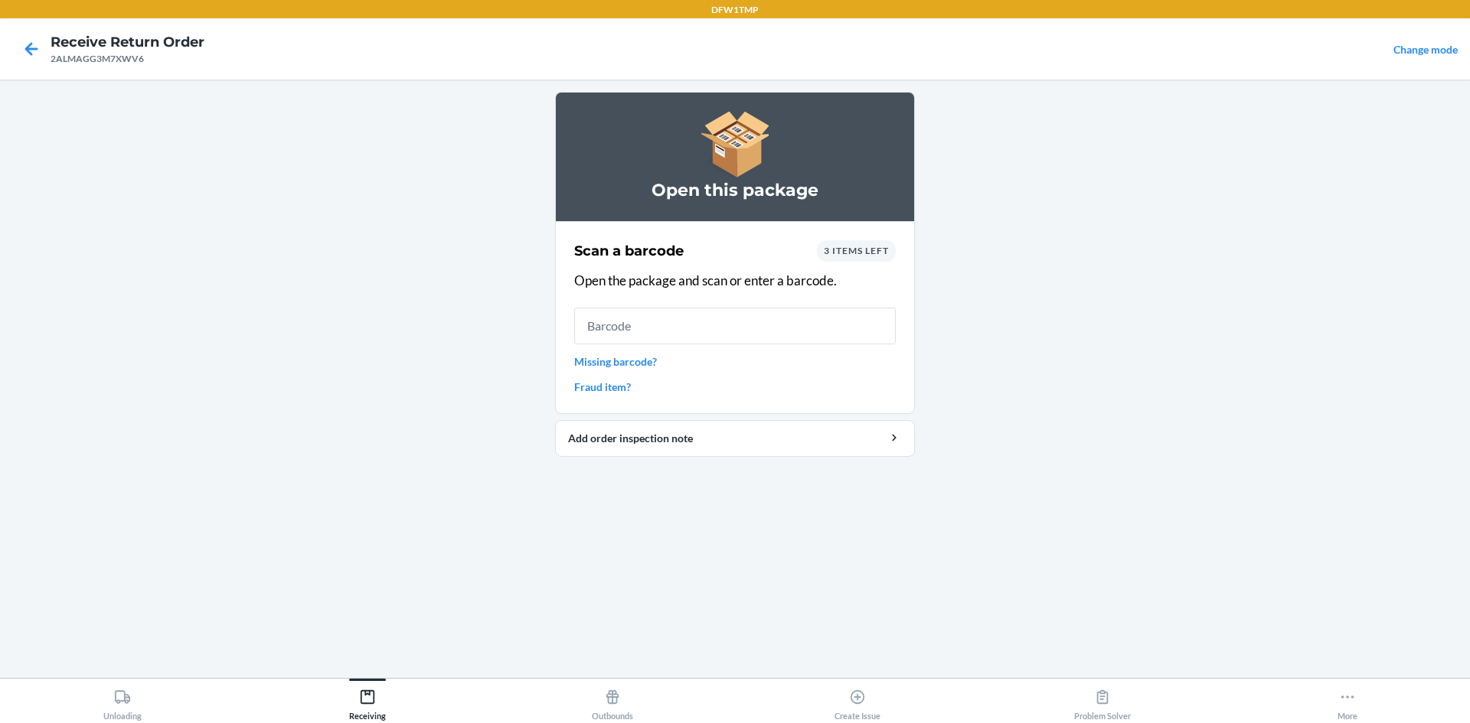
click at [632, 366] on link "Missing barcode?" at bounding box center [735, 362] width 322 height 16
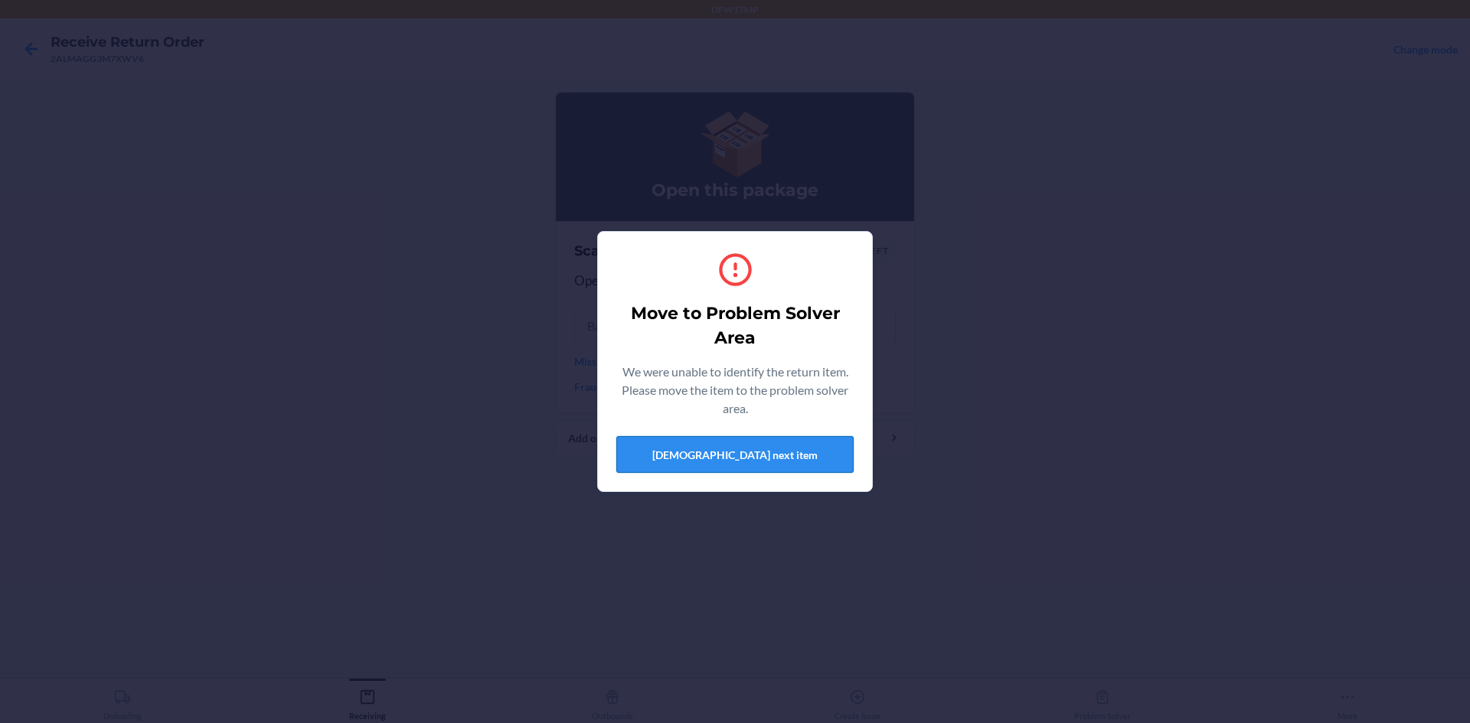
click at [710, 456] on button "[DEMOGRAPHIC_DATA] next item" at bounding box center [734, 454] width 237 height 37
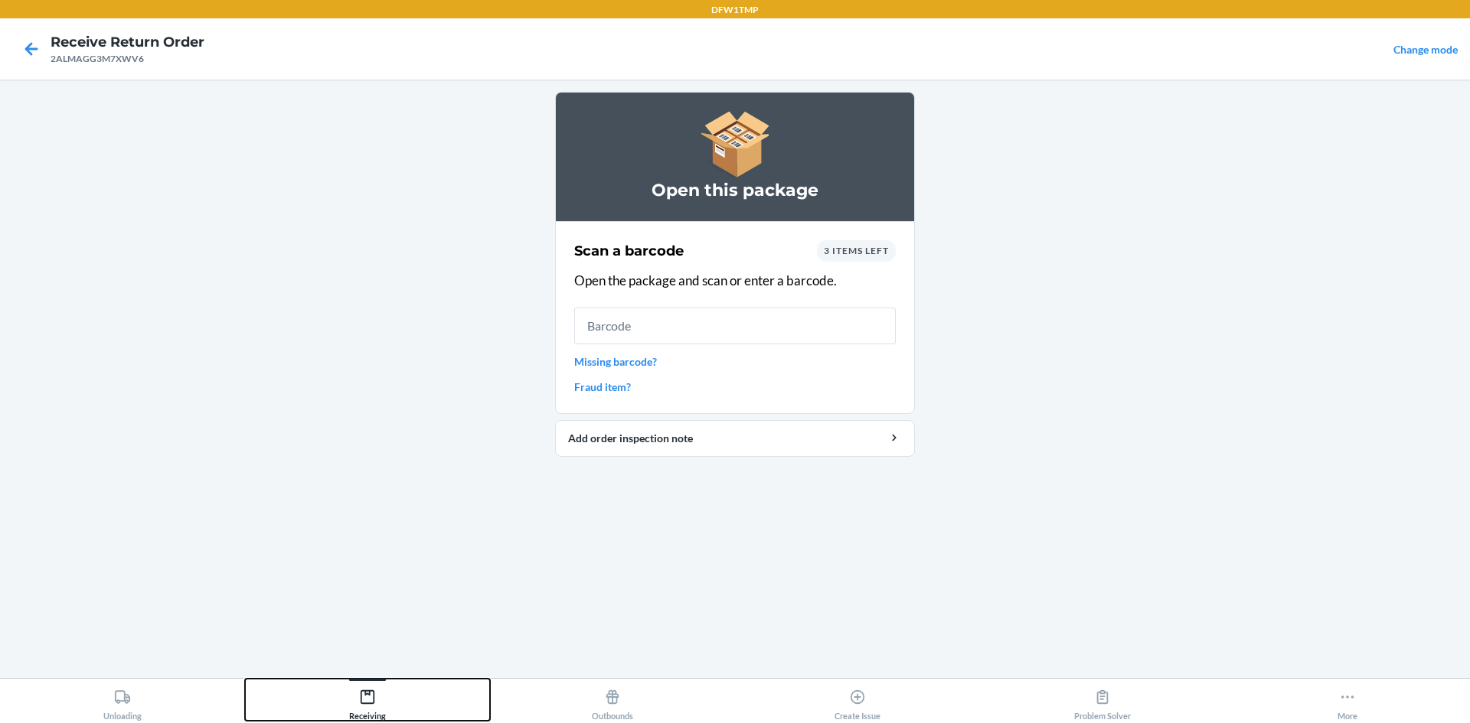
click at [377, 696] on div "Receiving" at bounding box center [367, 702] width 37 height 38
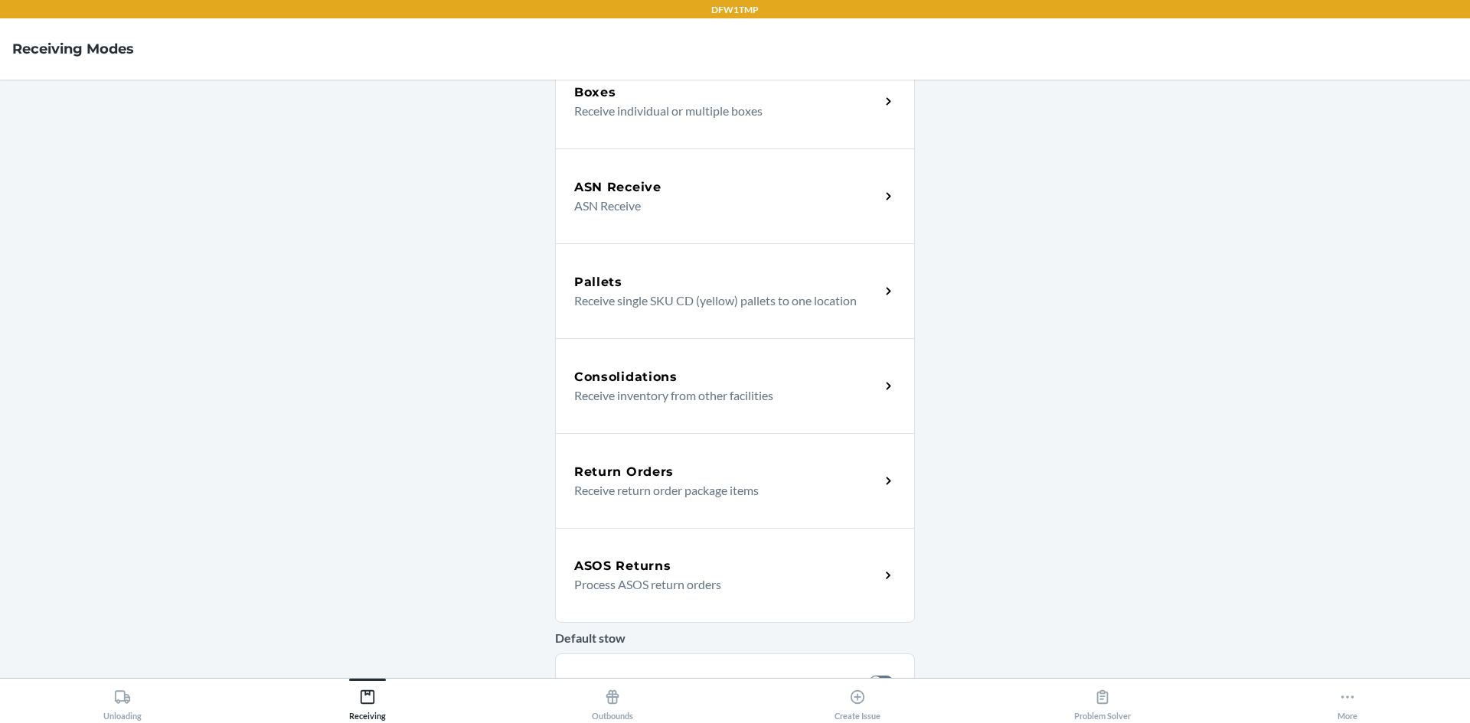
scroll to position [230, 0]
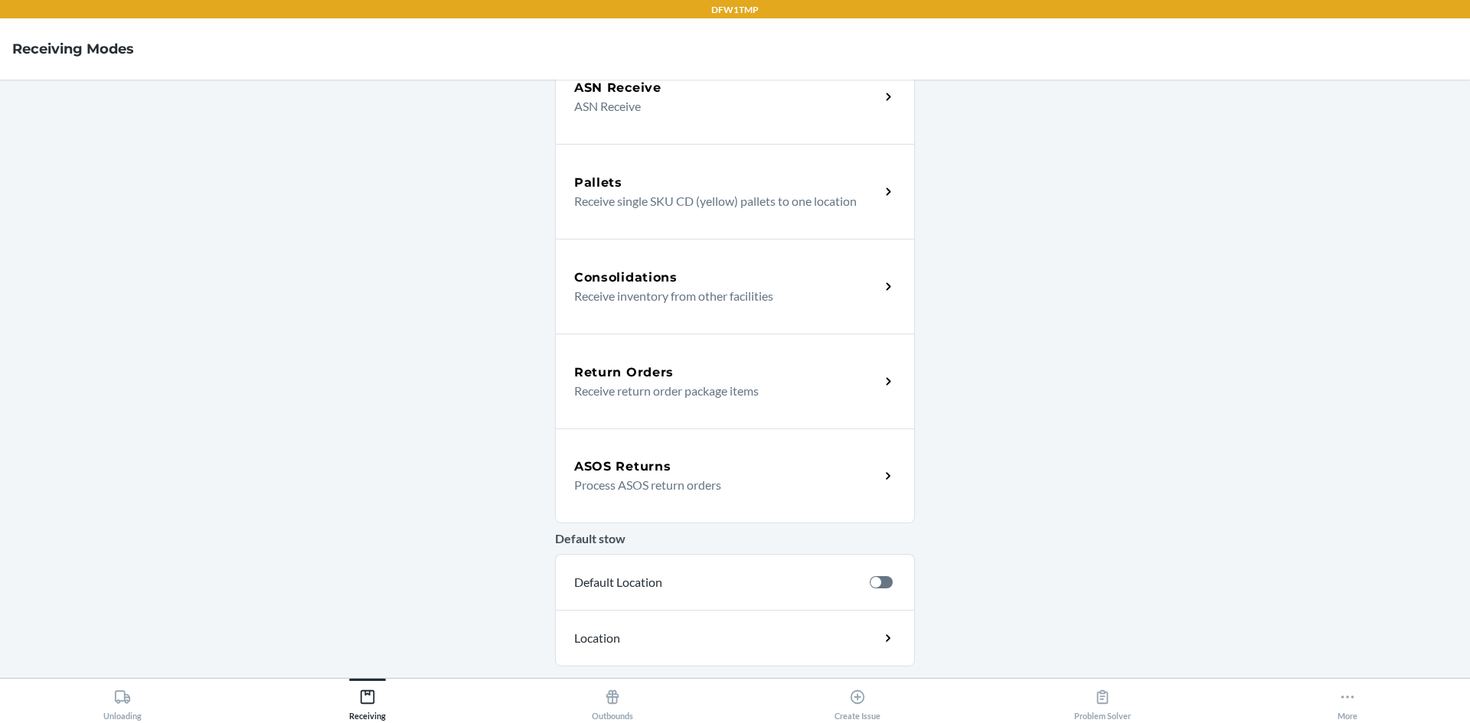
click at [617, 483] on p "Process ASOS return orders" at bounding box center [720, 485] width 293 height 18
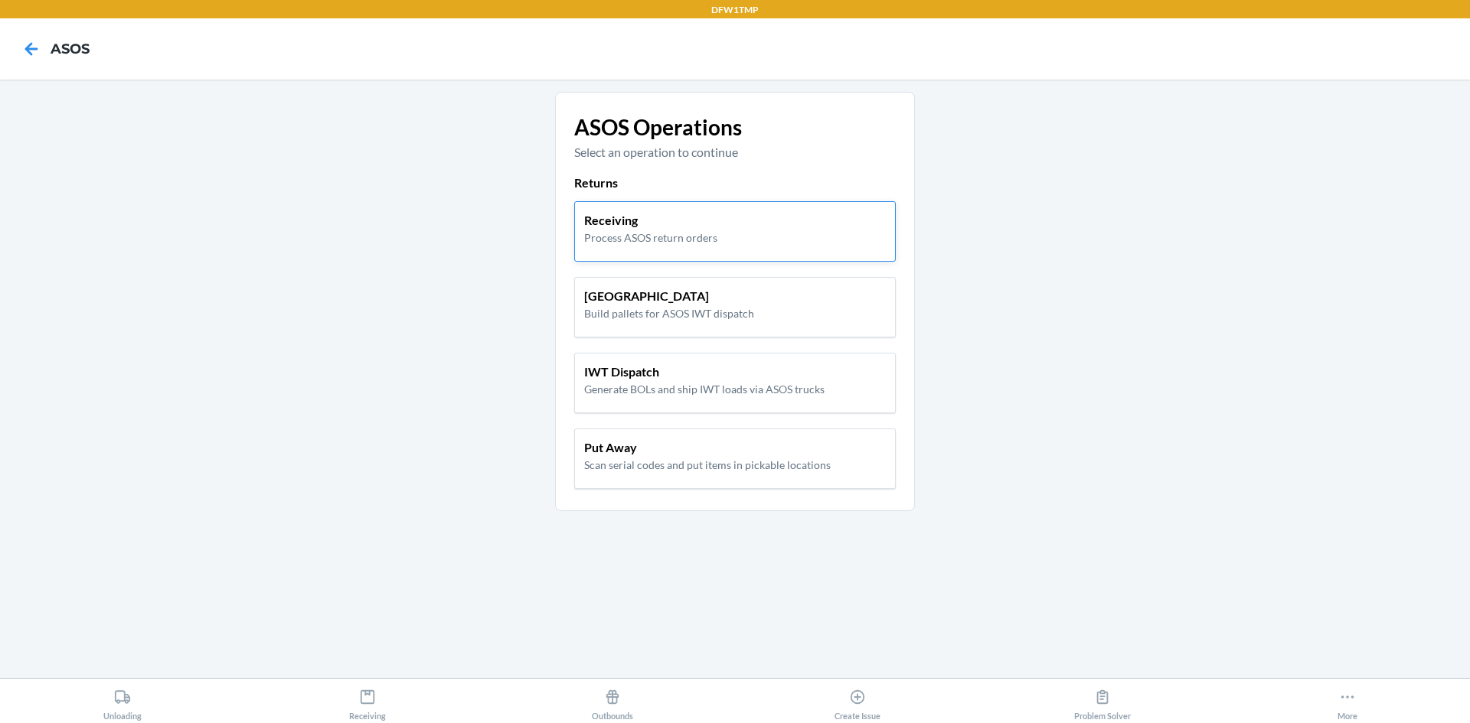
click at [678, 243] on p "Process ASOS return orders" at bounding box center [650, 238] width 133 height 16
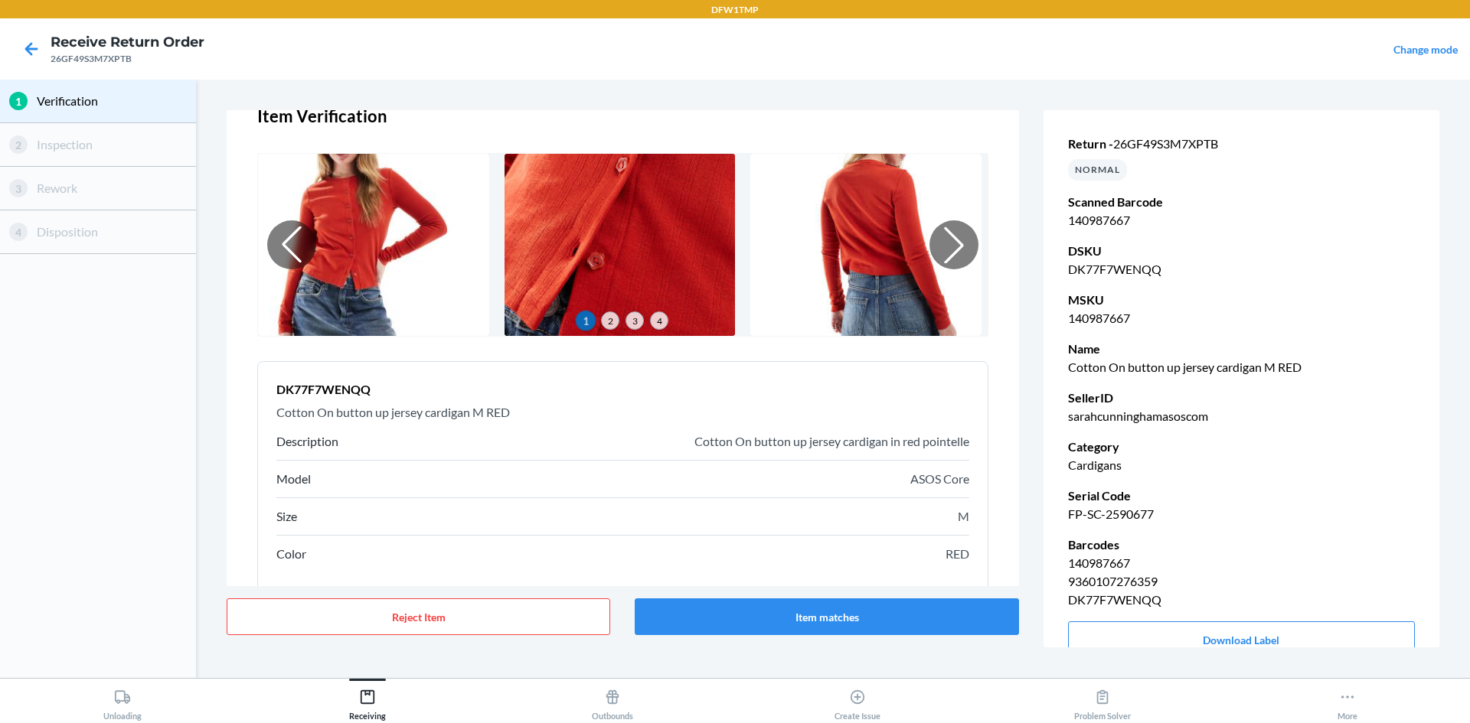
scroll to position [98, 0]
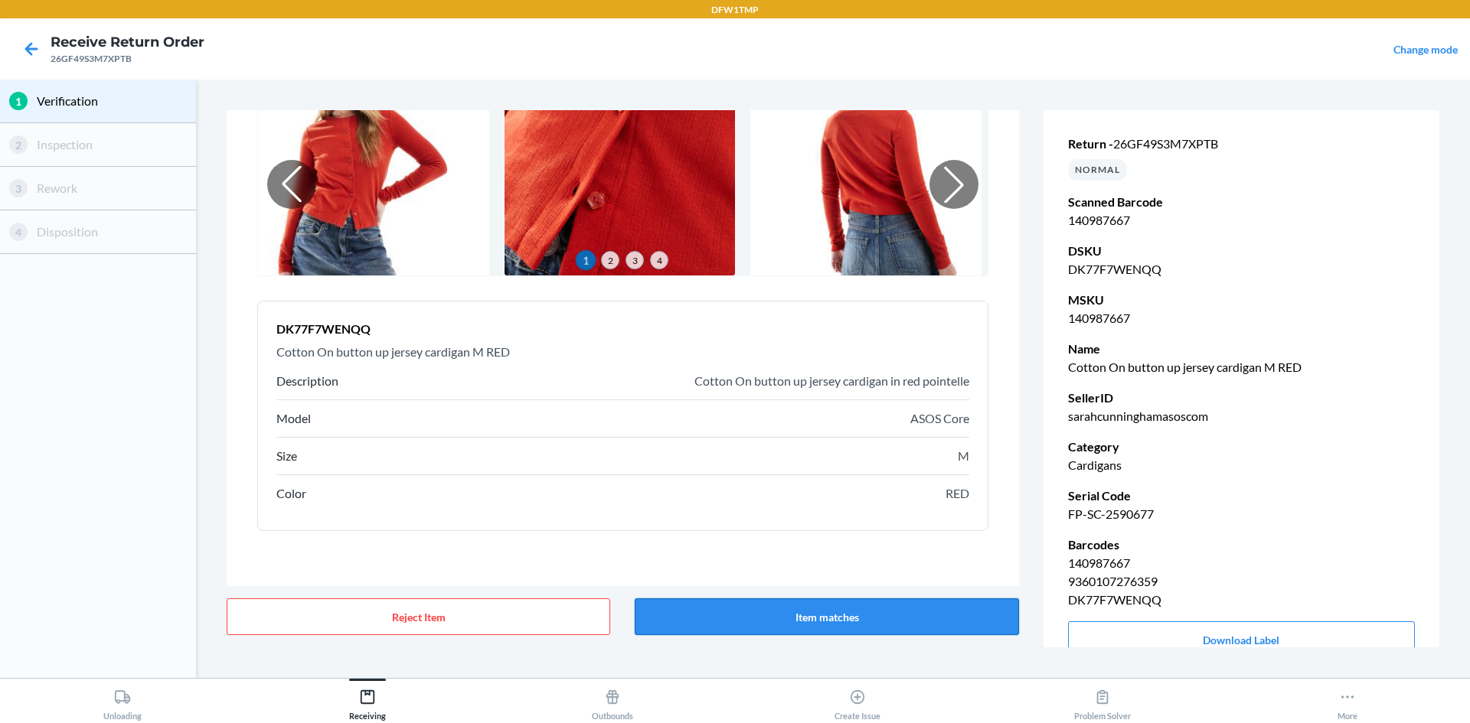
click at [710, 616] on button "Item matches" at bounding box center [827, 617] width 384 height 37
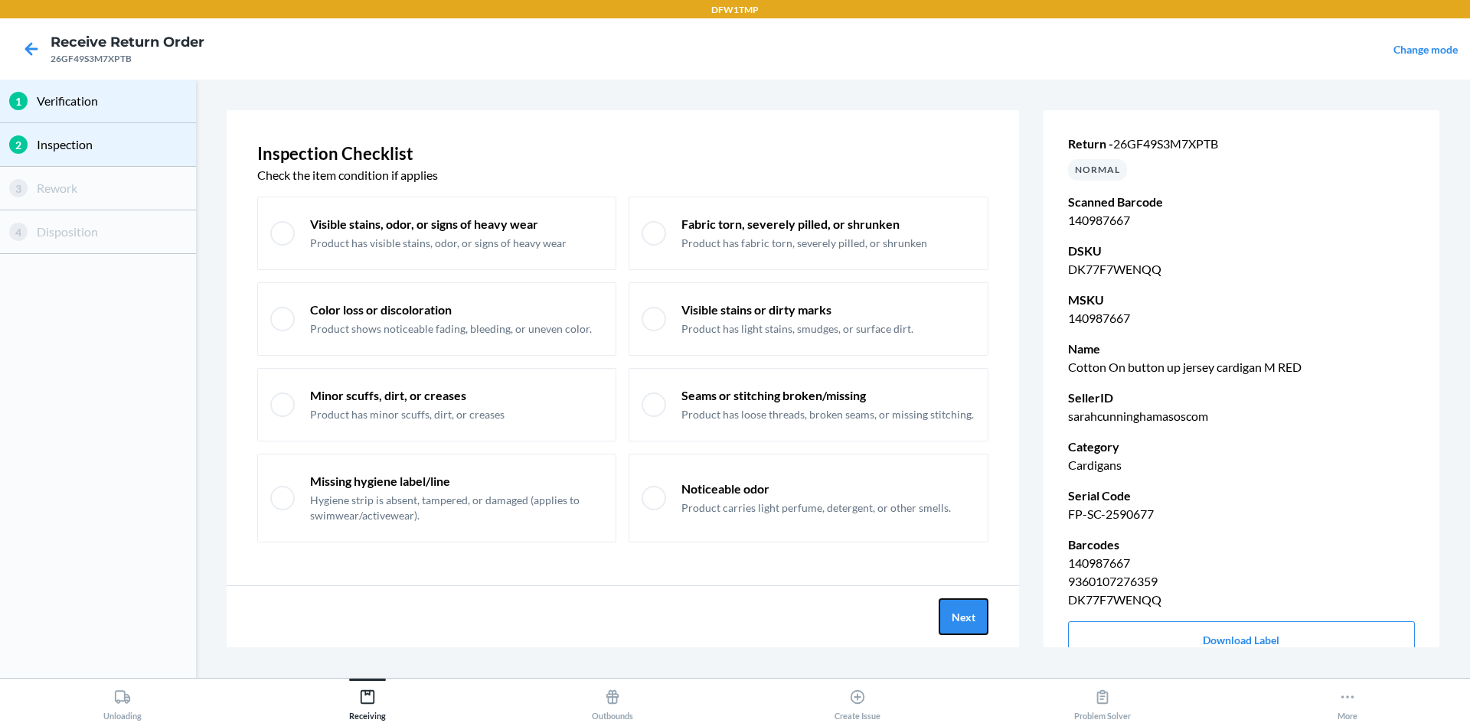
drag, startPoint x: 946, startPoint y: 623, endPoint x: 838, endPoint y: 616, distance: 108.2
click at [710, 616] on div "Next" at bounding box center [623, 616] width 792 height 61
click at [710, 621] on button "Next" at bounding box center [964, 617] width 50 height 37
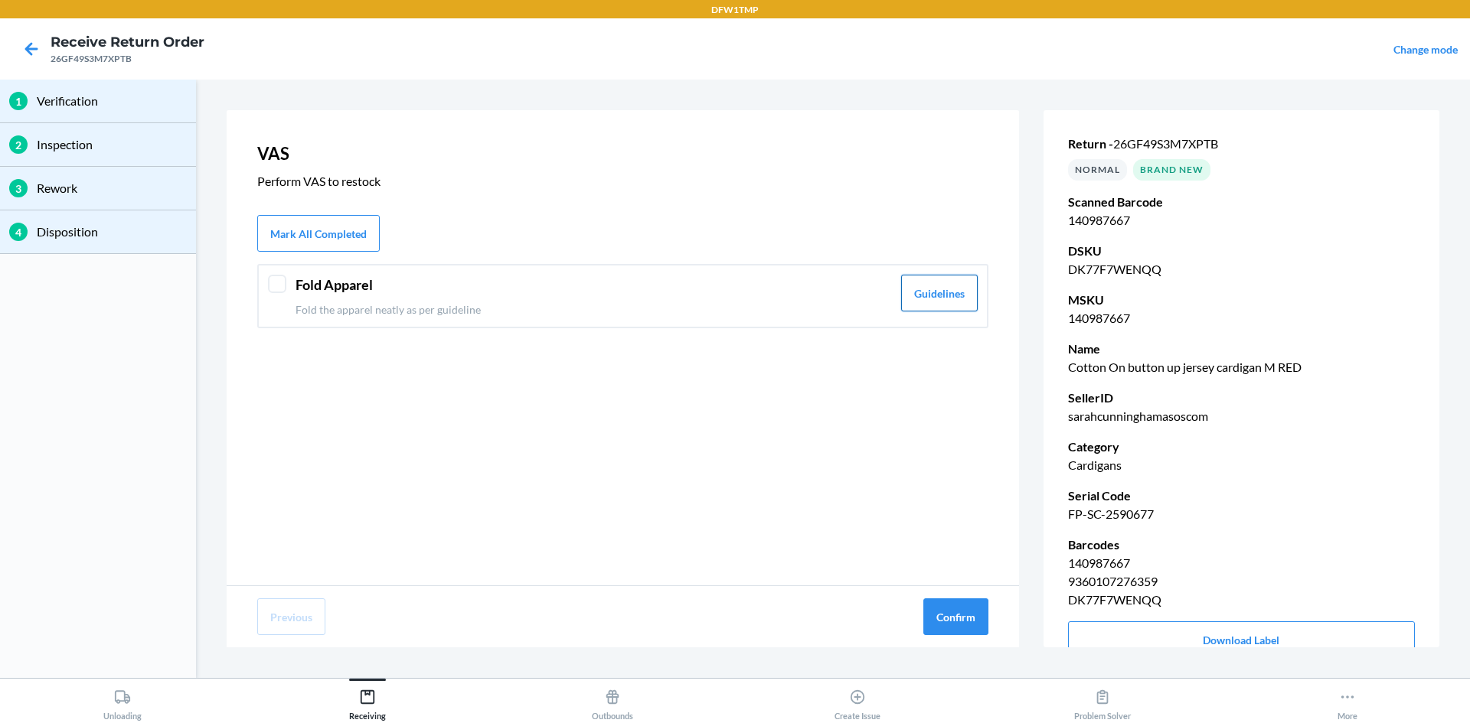
click at [710, 299] on button "Guidelines" at bounding box center [939, 293] width 77 height 37
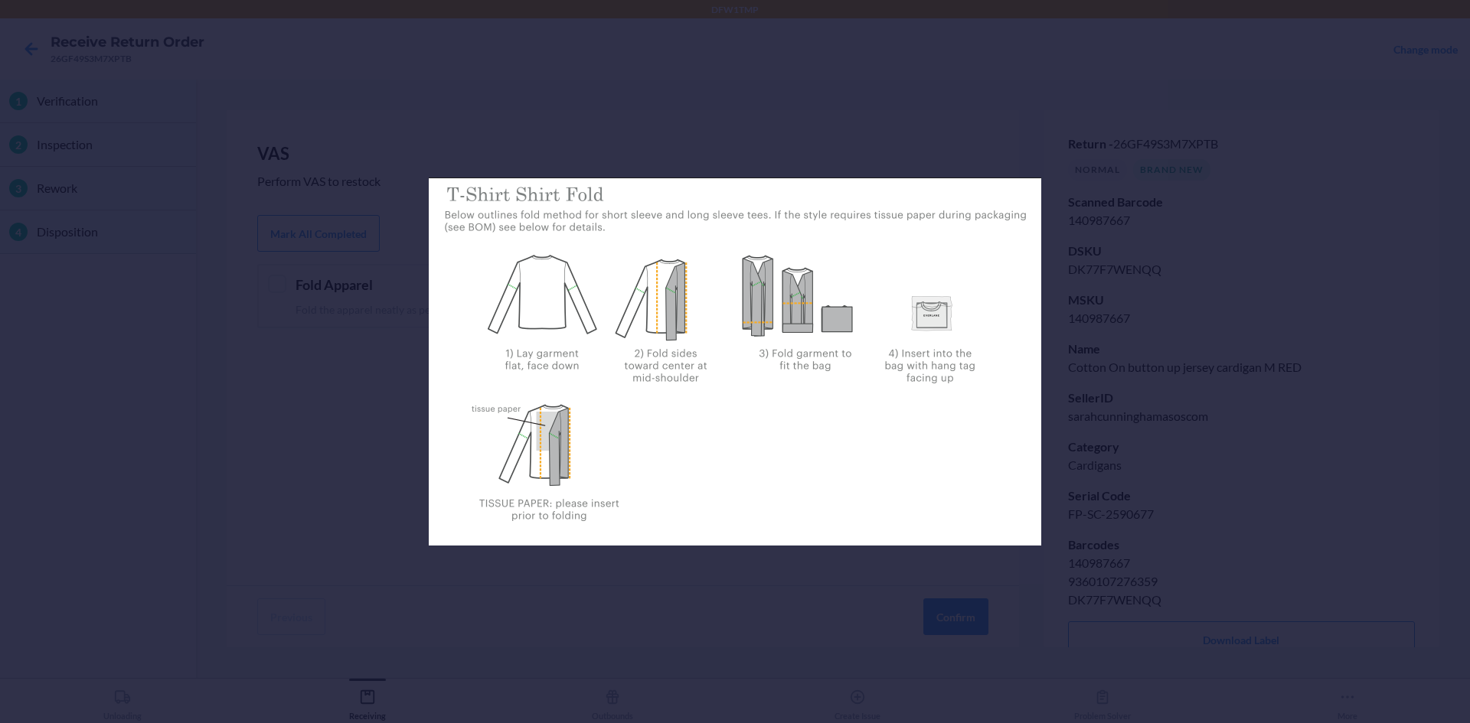
click at [710, 328] on div at bounding box center [735, 361] width 1470 height 723
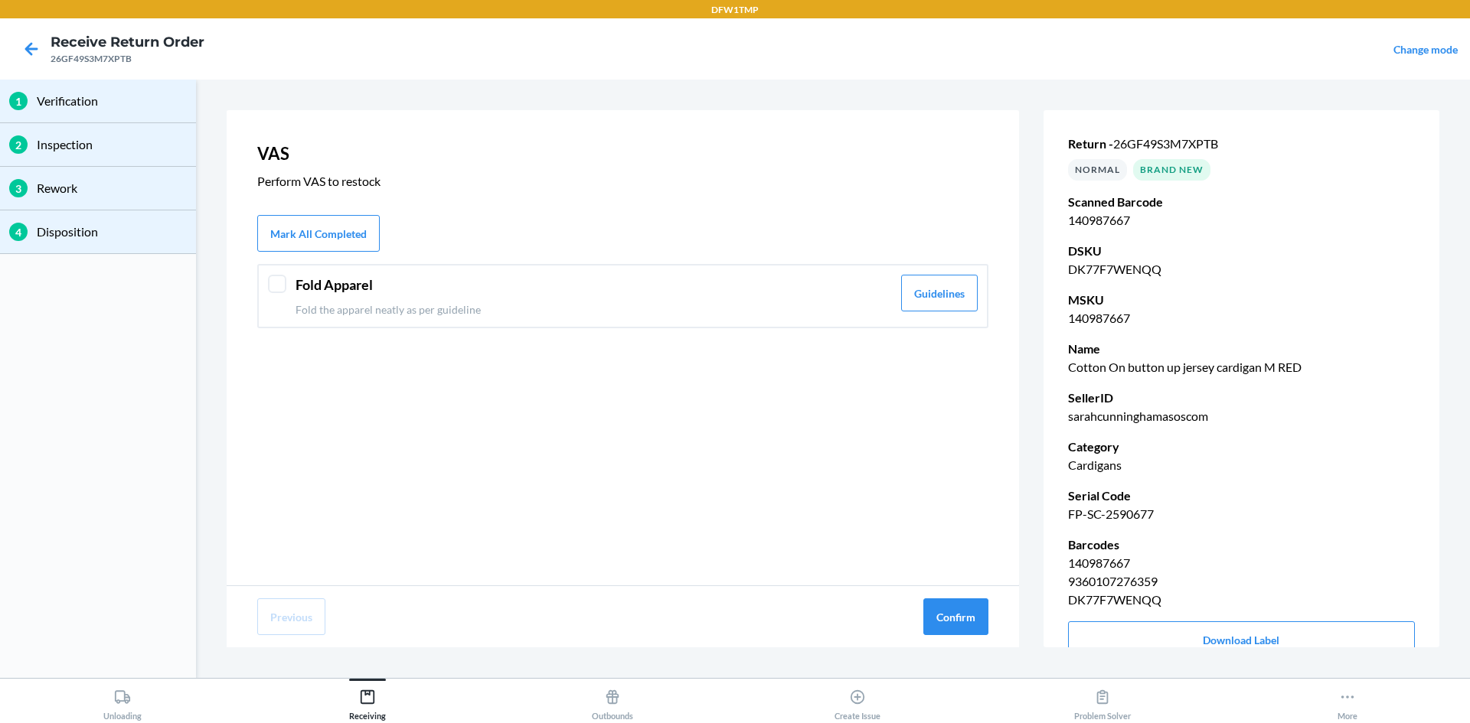
click at [276, 280] on div at bounding box center [277, 284] width 18 height 18
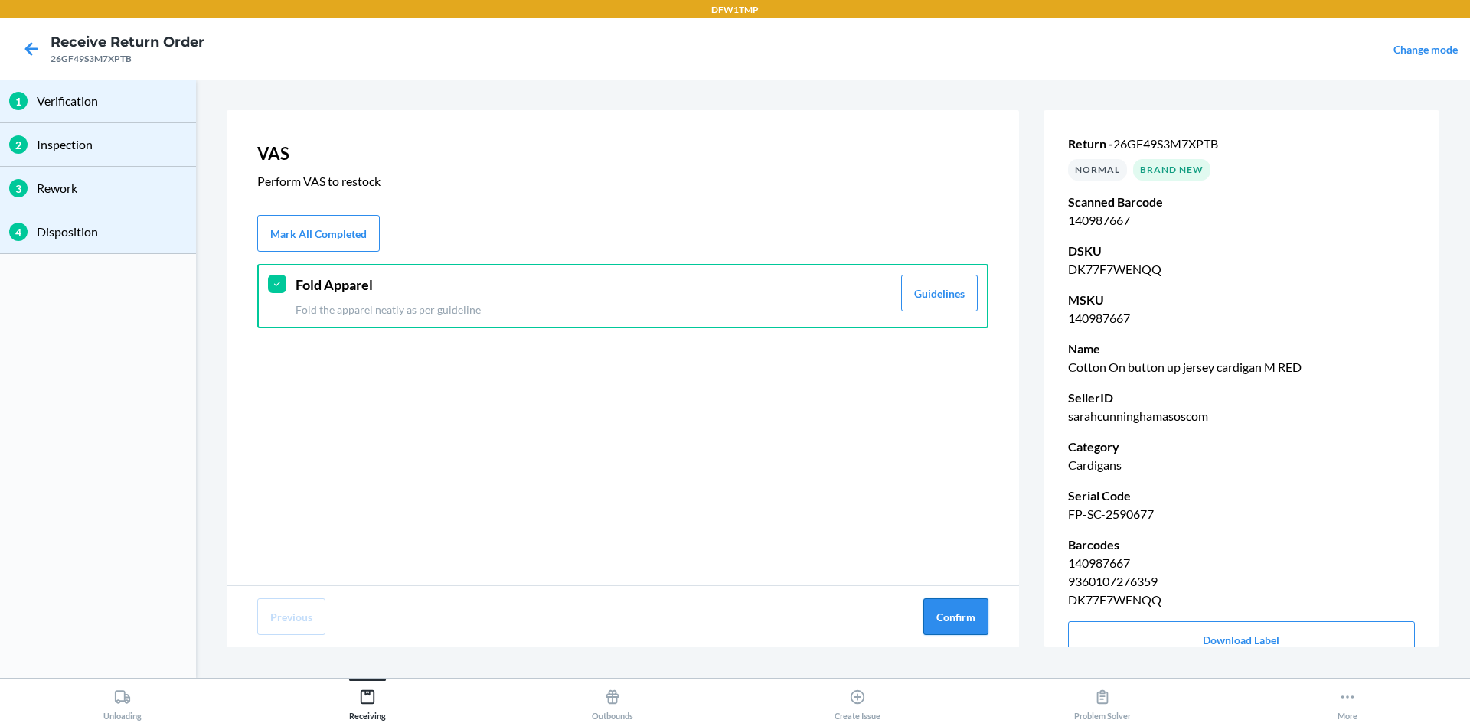
click at [710, 615] on button "Confirm" at bounding box center [955, 617] width 65 height 37
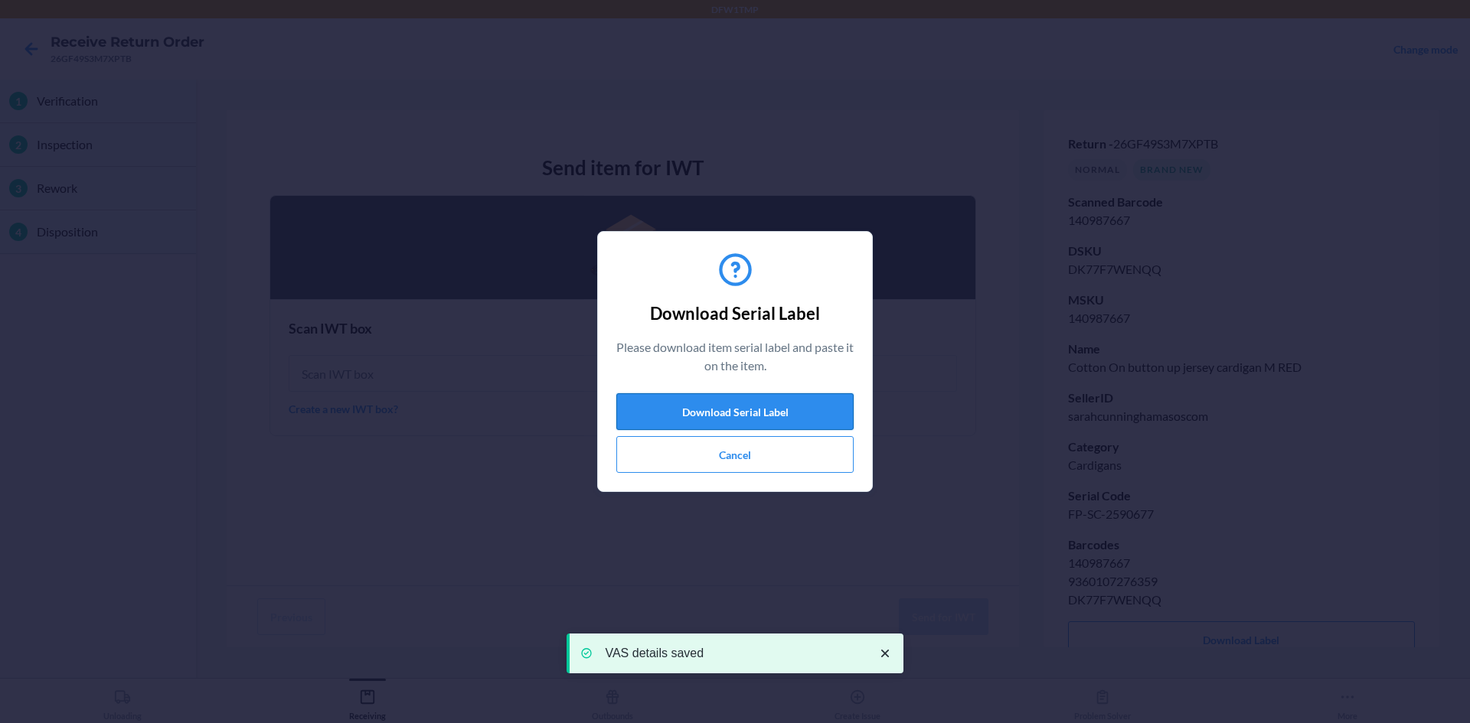
click at [687, 416] on button "Download Serial Label" at bounding box center [734, 411] width 237 height 37
